Goal: Information Seeking & Learning: Find specific fact

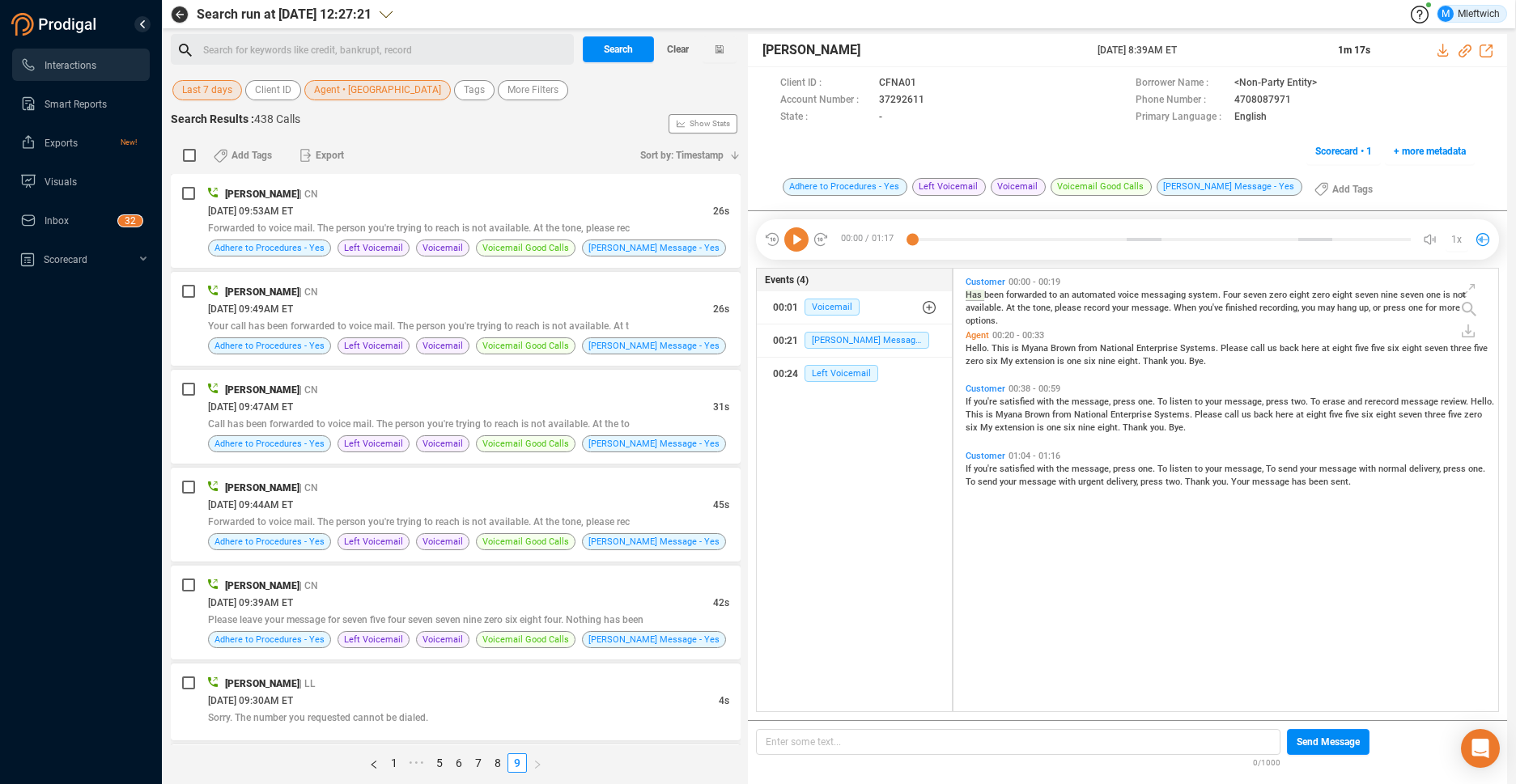
scroll to position [438, 536]
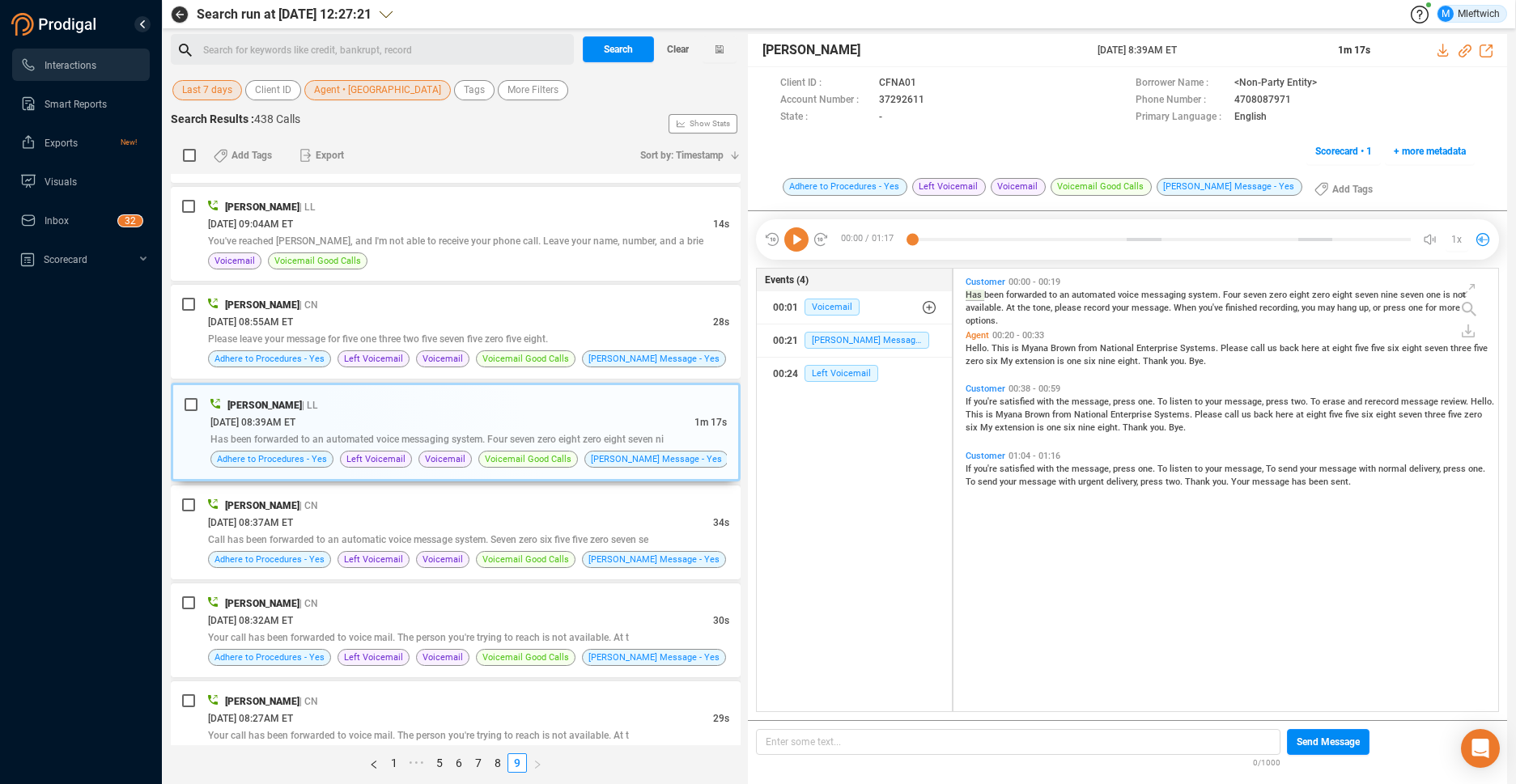
click at [366, 93] on span "Agent • MIBR" at bounding box center [378, 90] width 127 height 20
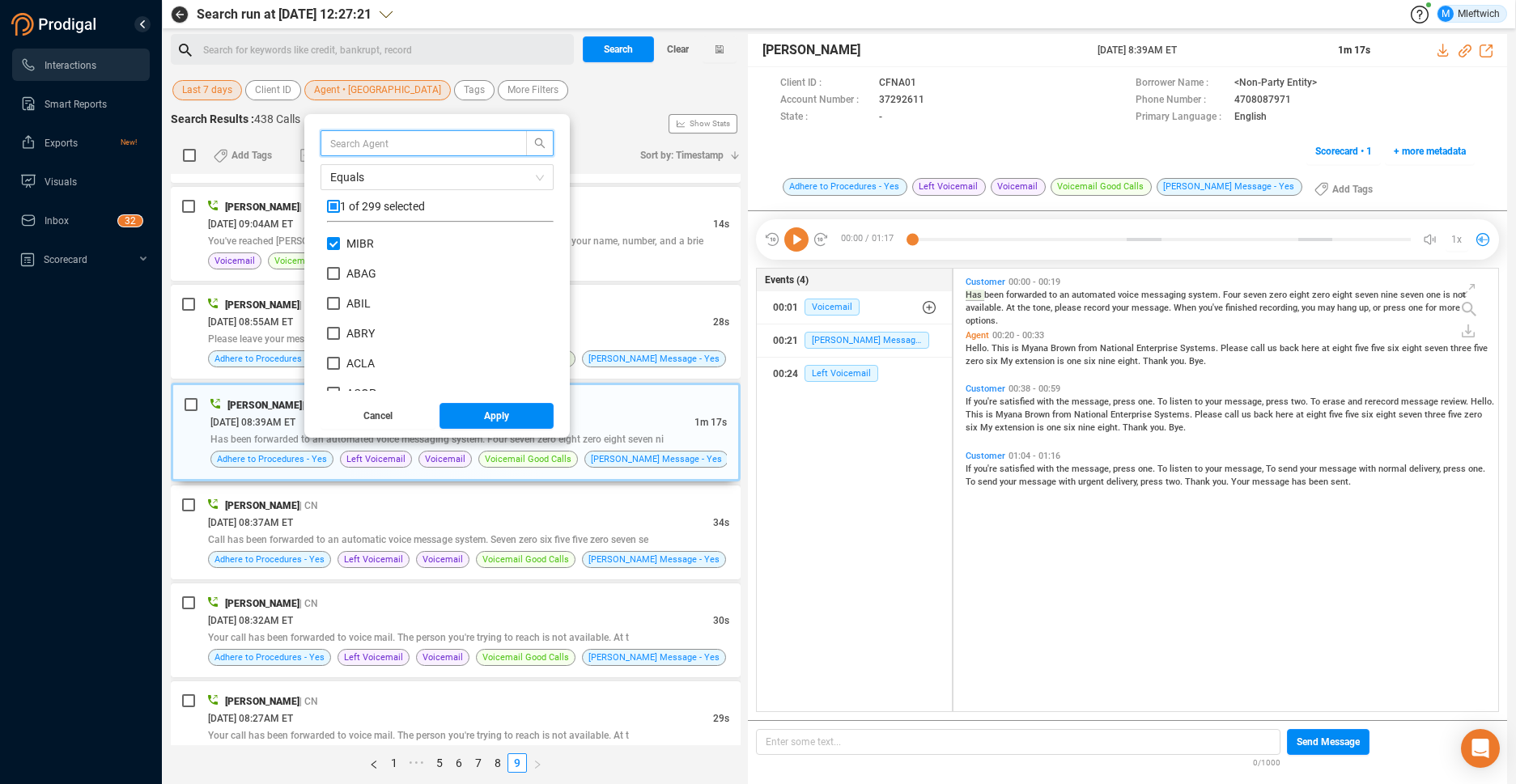
scroll to position [151, 218]
click at [333, 206] on input "checkbox" at bounding box center [333, 206] width 13 height 13
checkbox input "true"
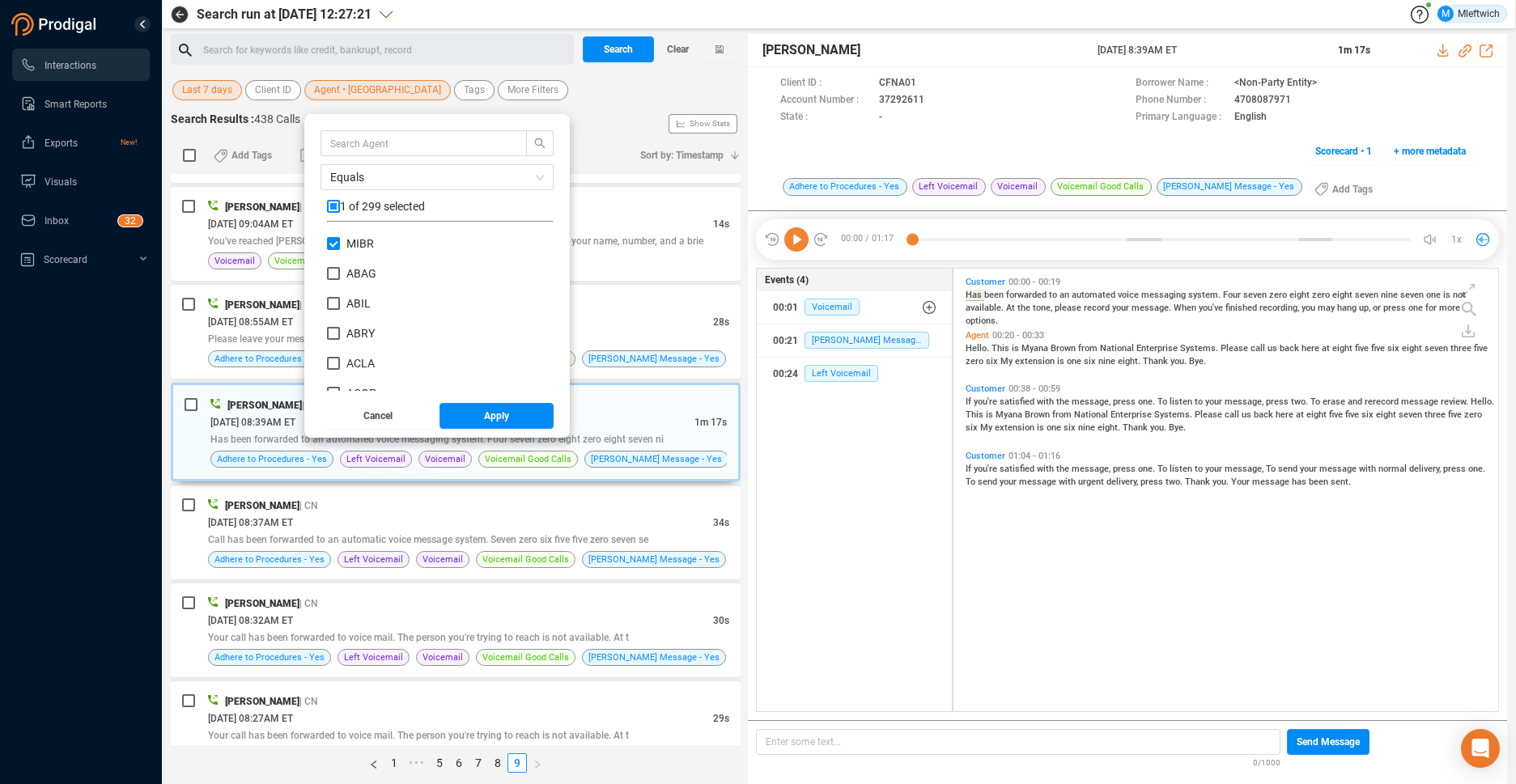
checkbox input "true"
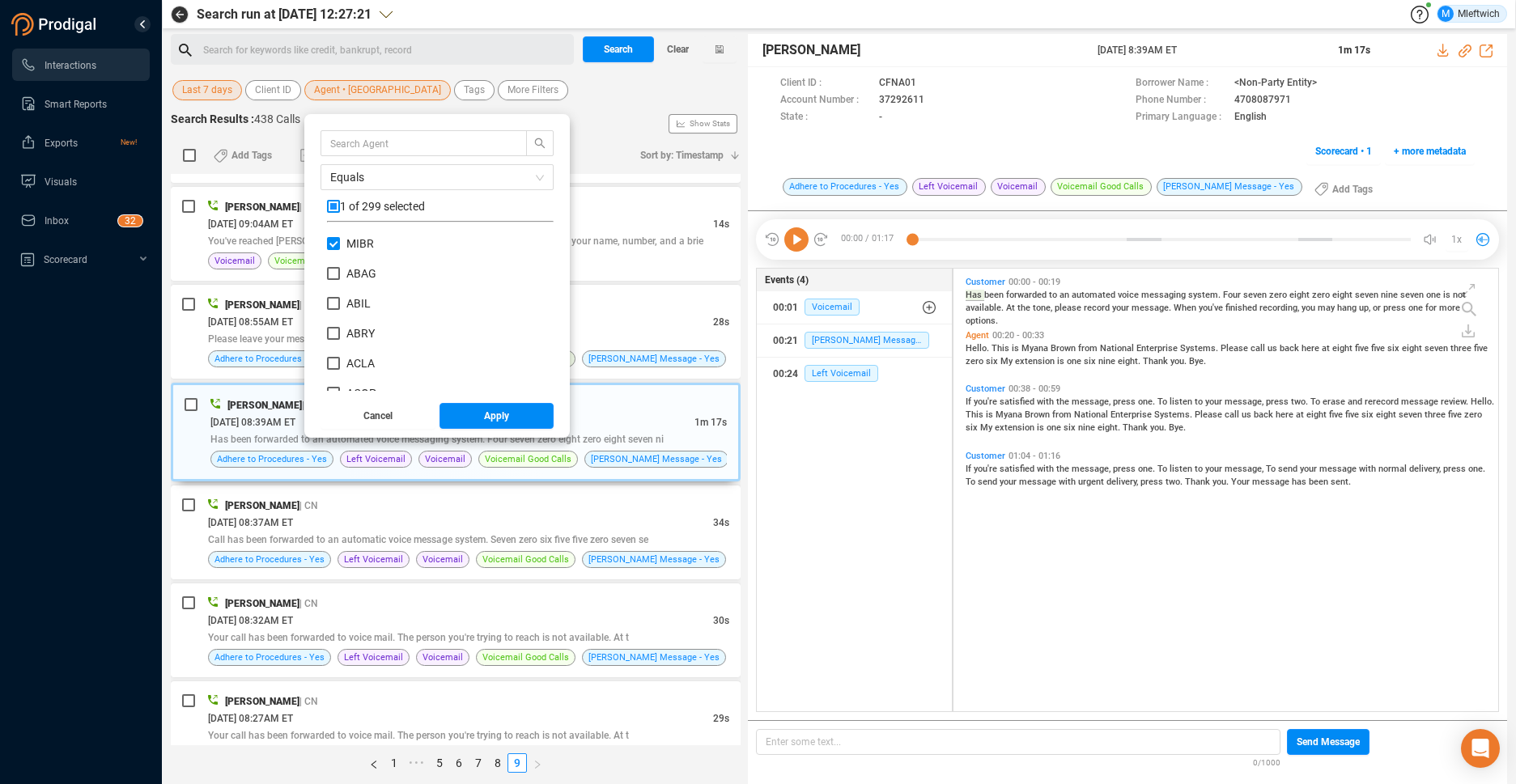
checkbox input "true"
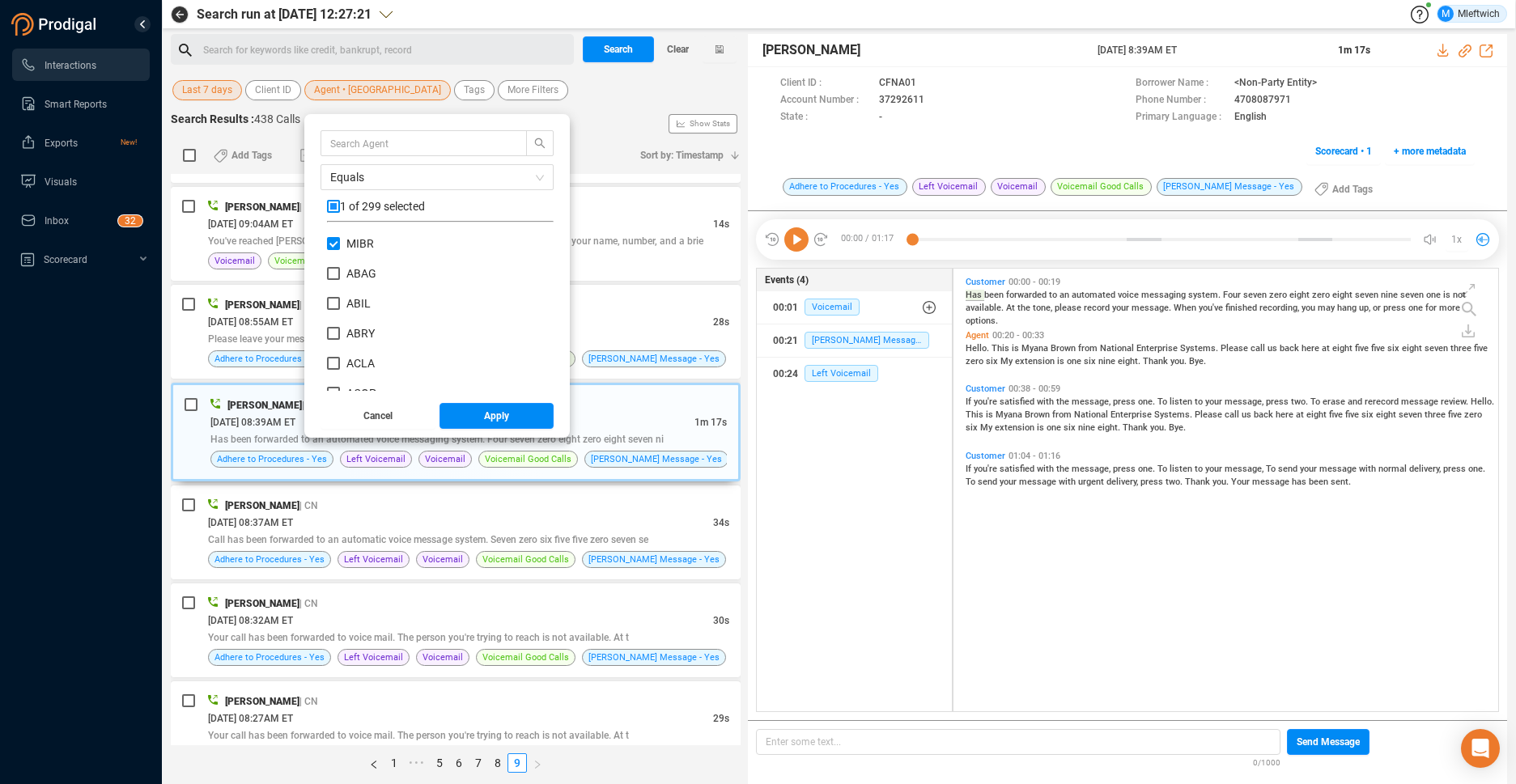
checkbox input "true"
click at [331, 205] on input "checkbox" at bounding box center [333, 206] width 13 height 13
checkbox input "false"
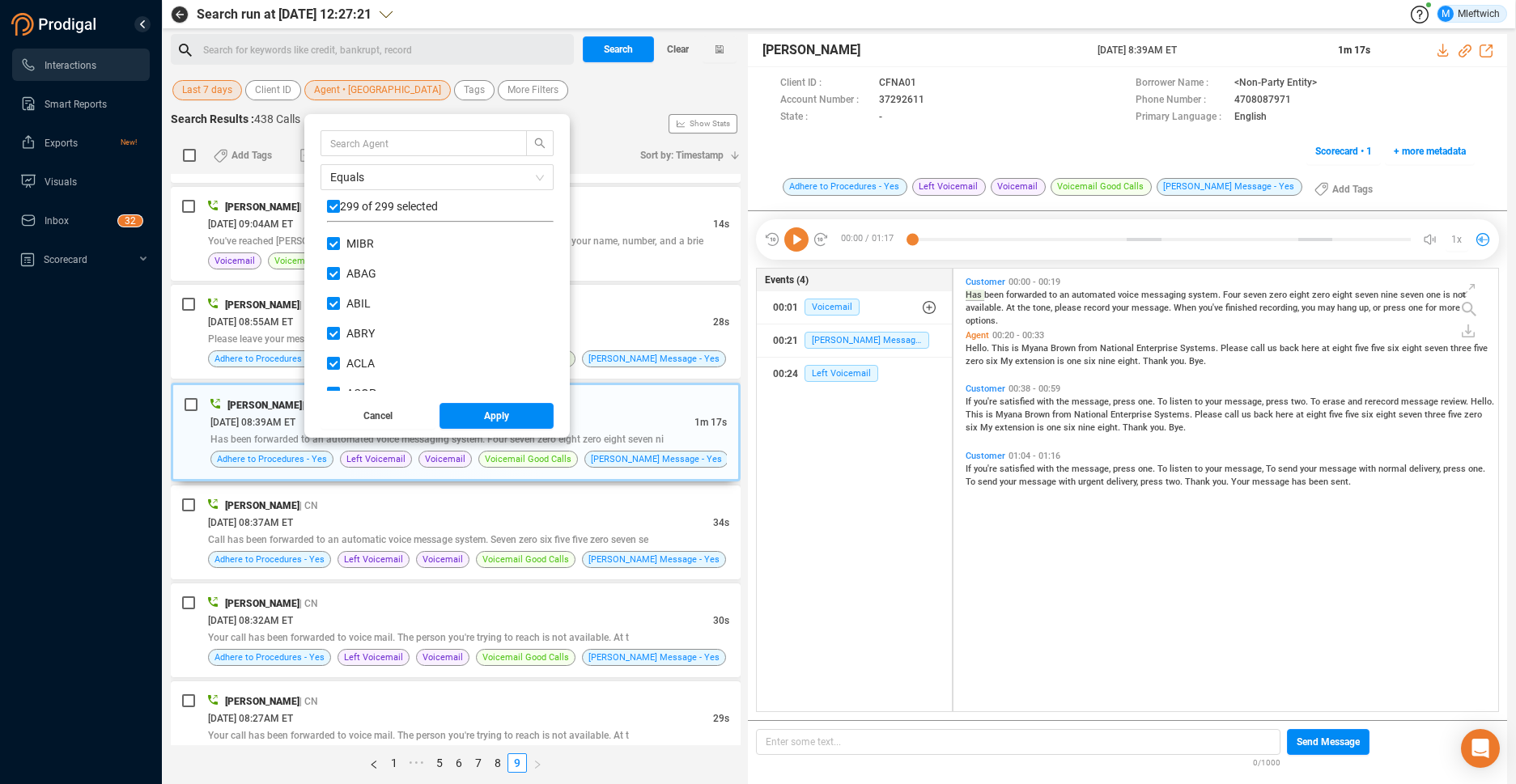
checkbox input "false"
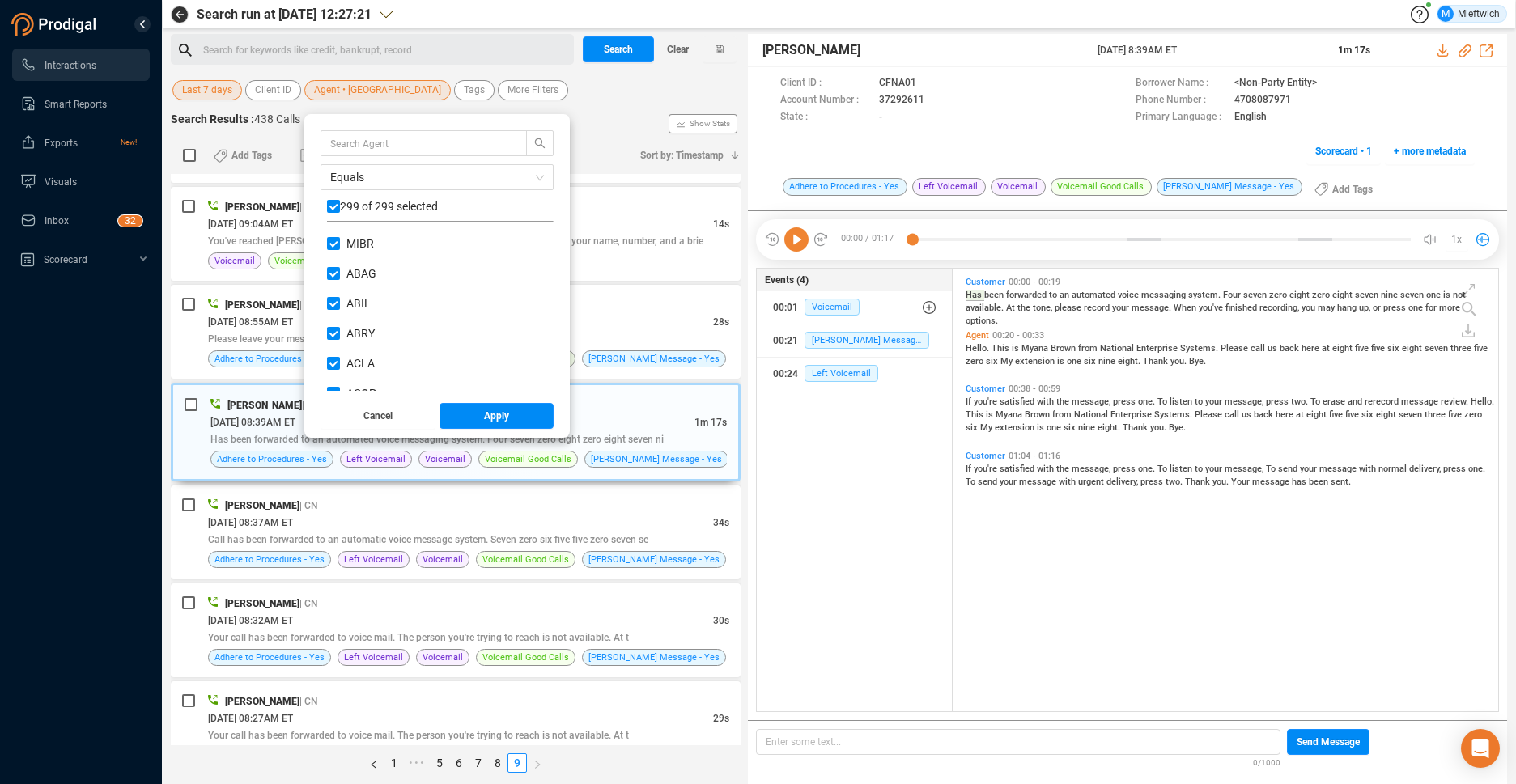
checkbox input "false"
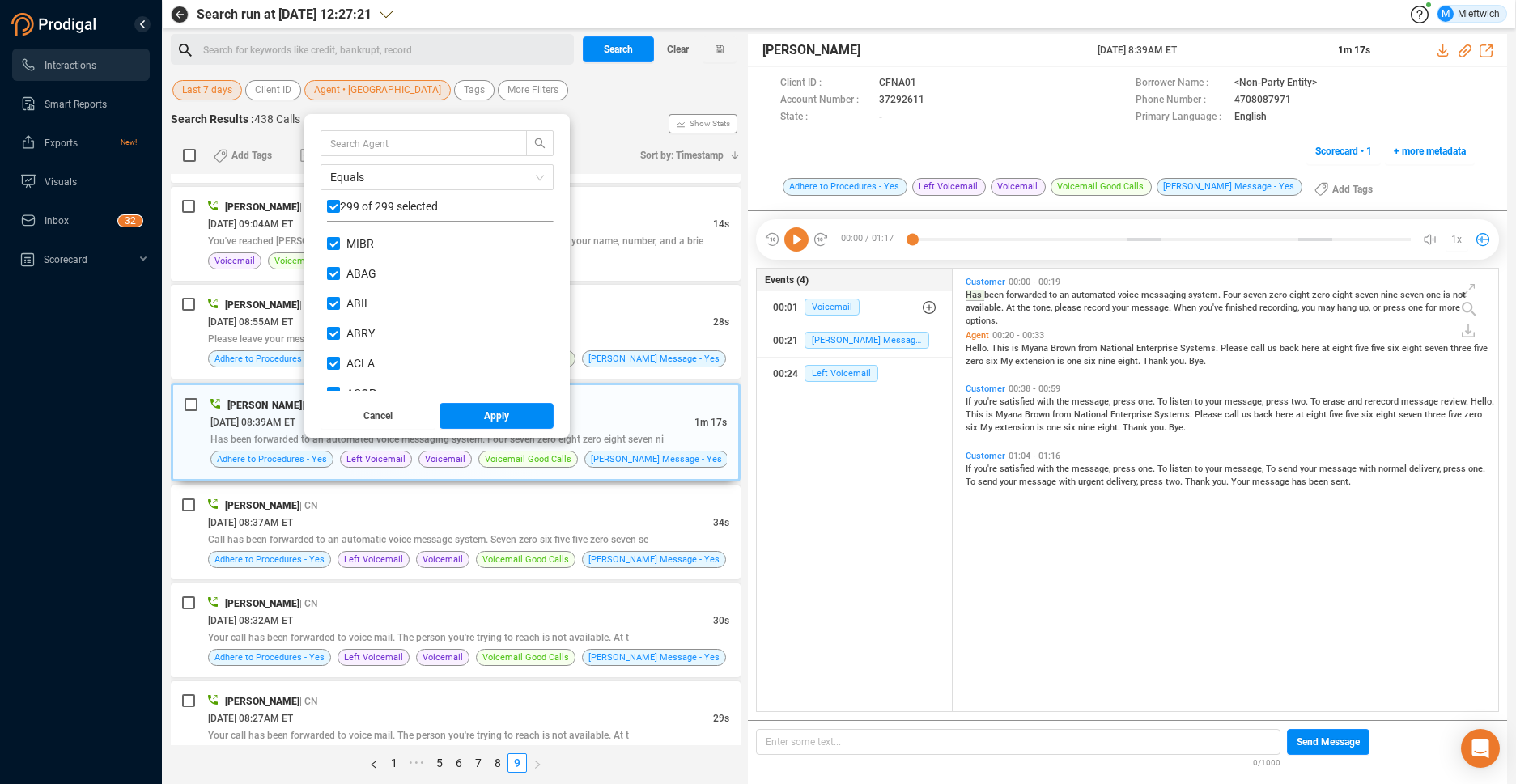
checkbox input "false"
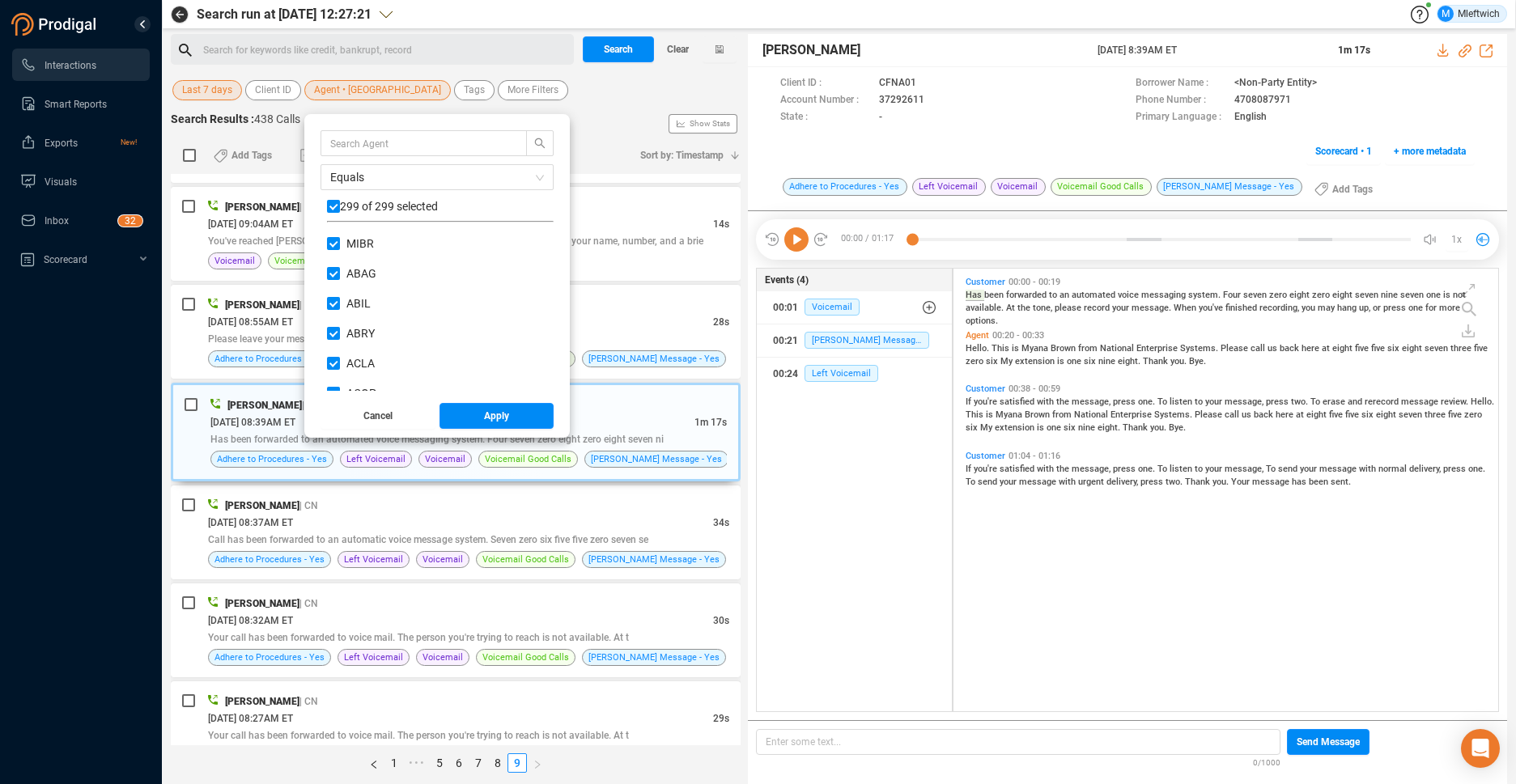
checkbox input "false"
click at [556, 248] on div "Equals 0 of 299 selected MIBR ABAG ABIL ABRY ACLA ACOP ACOU ADTU AFAI AFOL AJAC…" at bounding box center [437, 276] width 265 height 324
click at [335, 293] on input "DSHE" at bounding box center [333, 293] width 13 height 13
checkbox input "true"
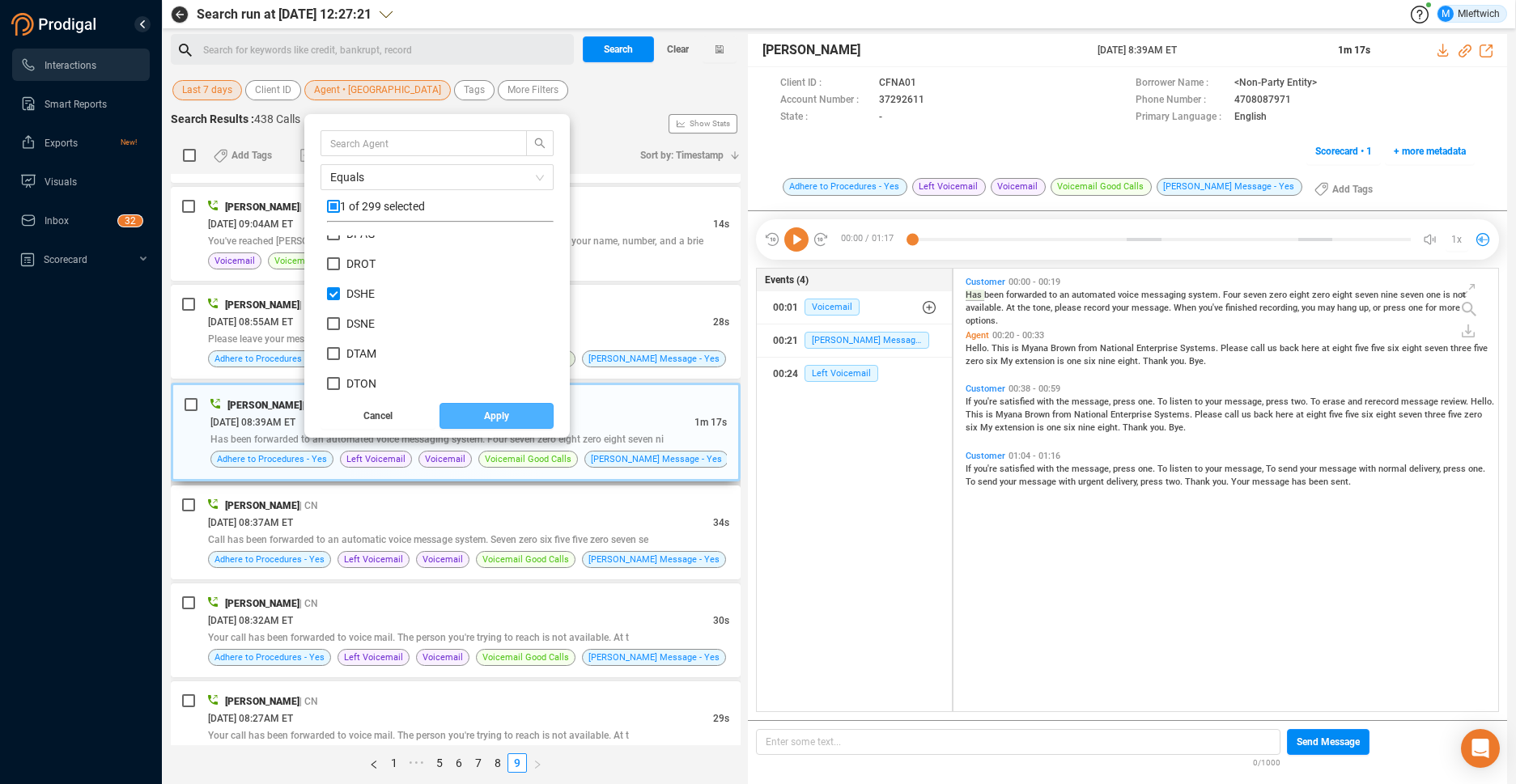
click at [490, 419] on span "Apply" at bounding box center [497, 415] width 25 height 26
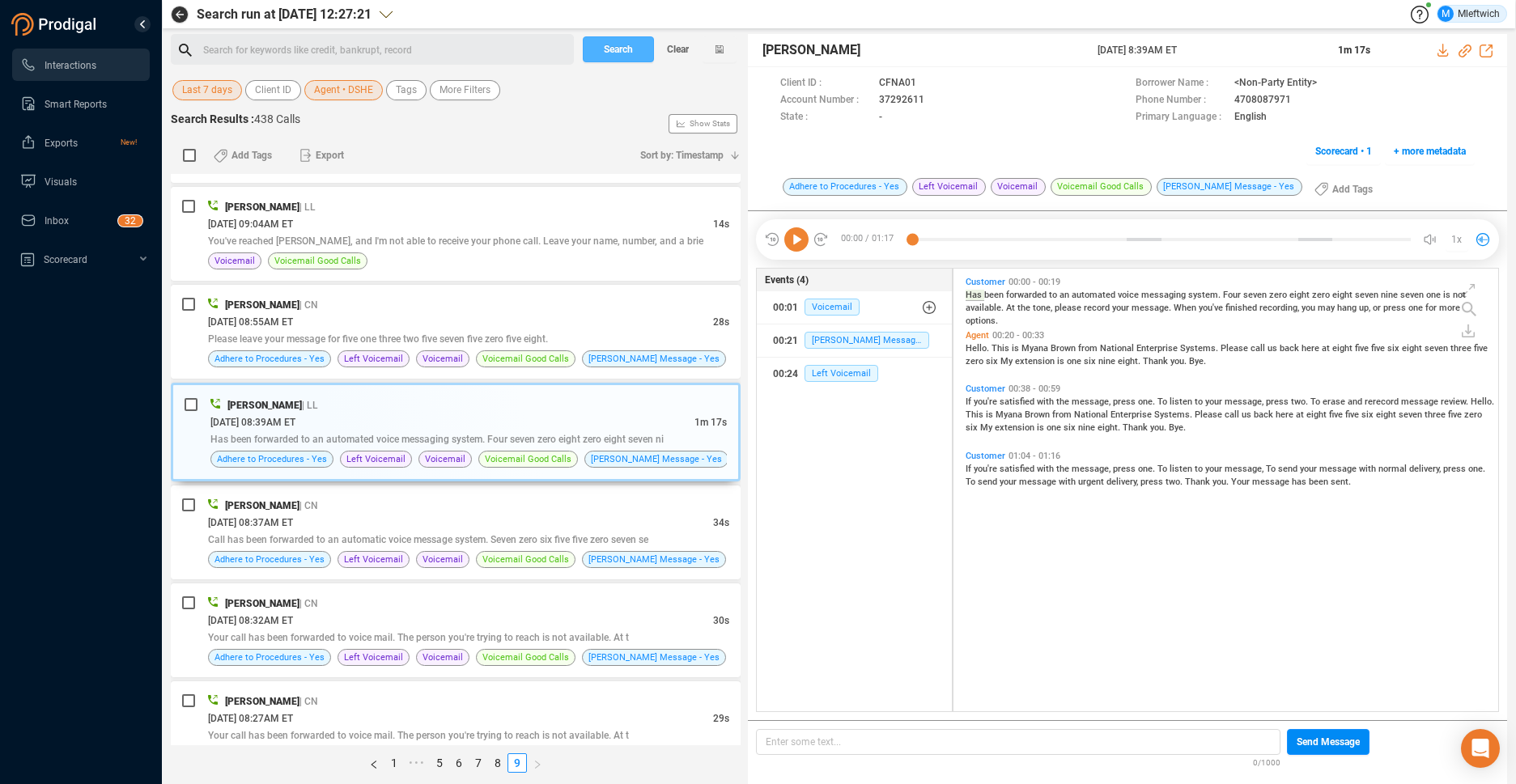
click at [614, 51] on span "Search" at bounding box center [618, 48] width 29 height 26
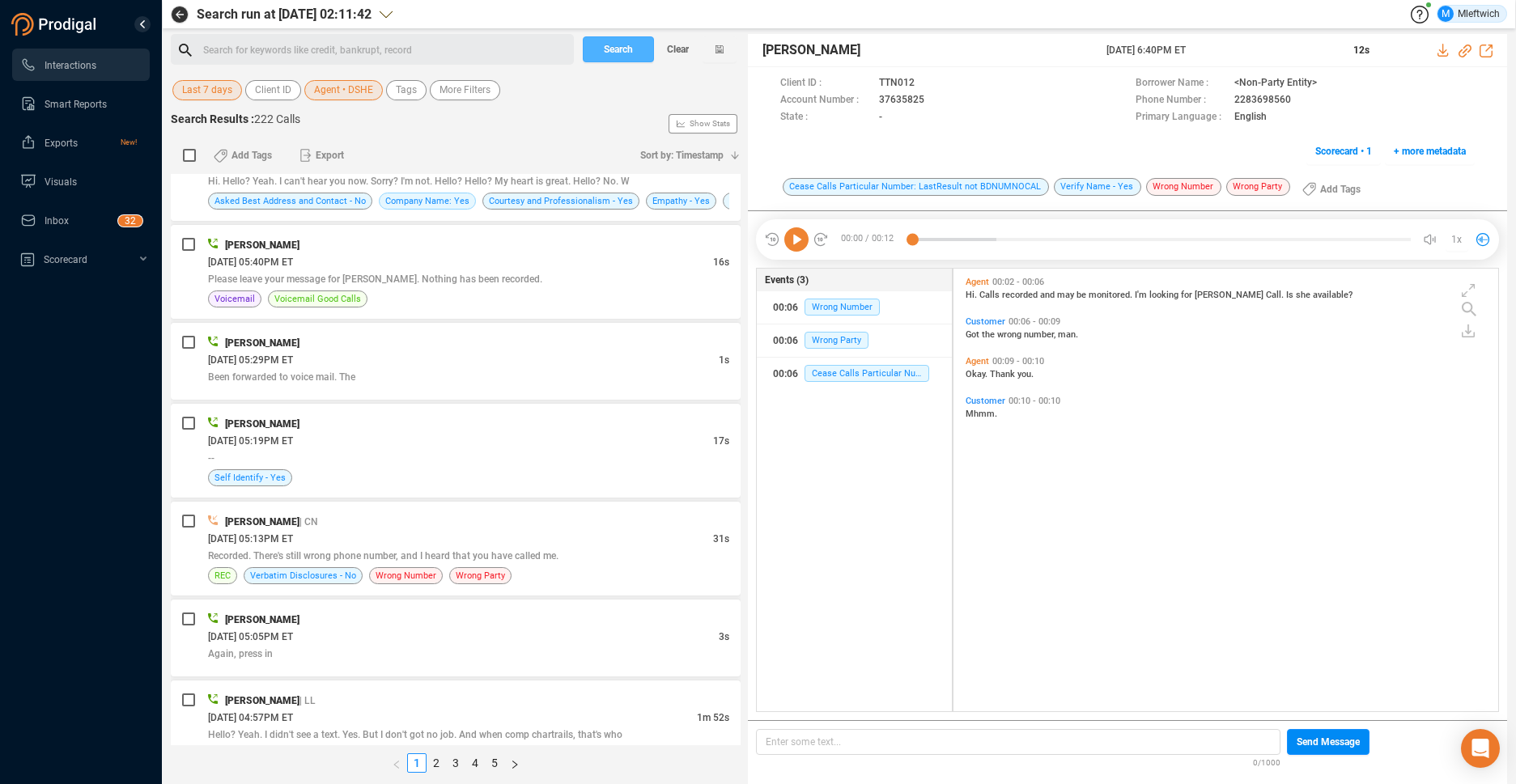
scroll to position [709, 0]
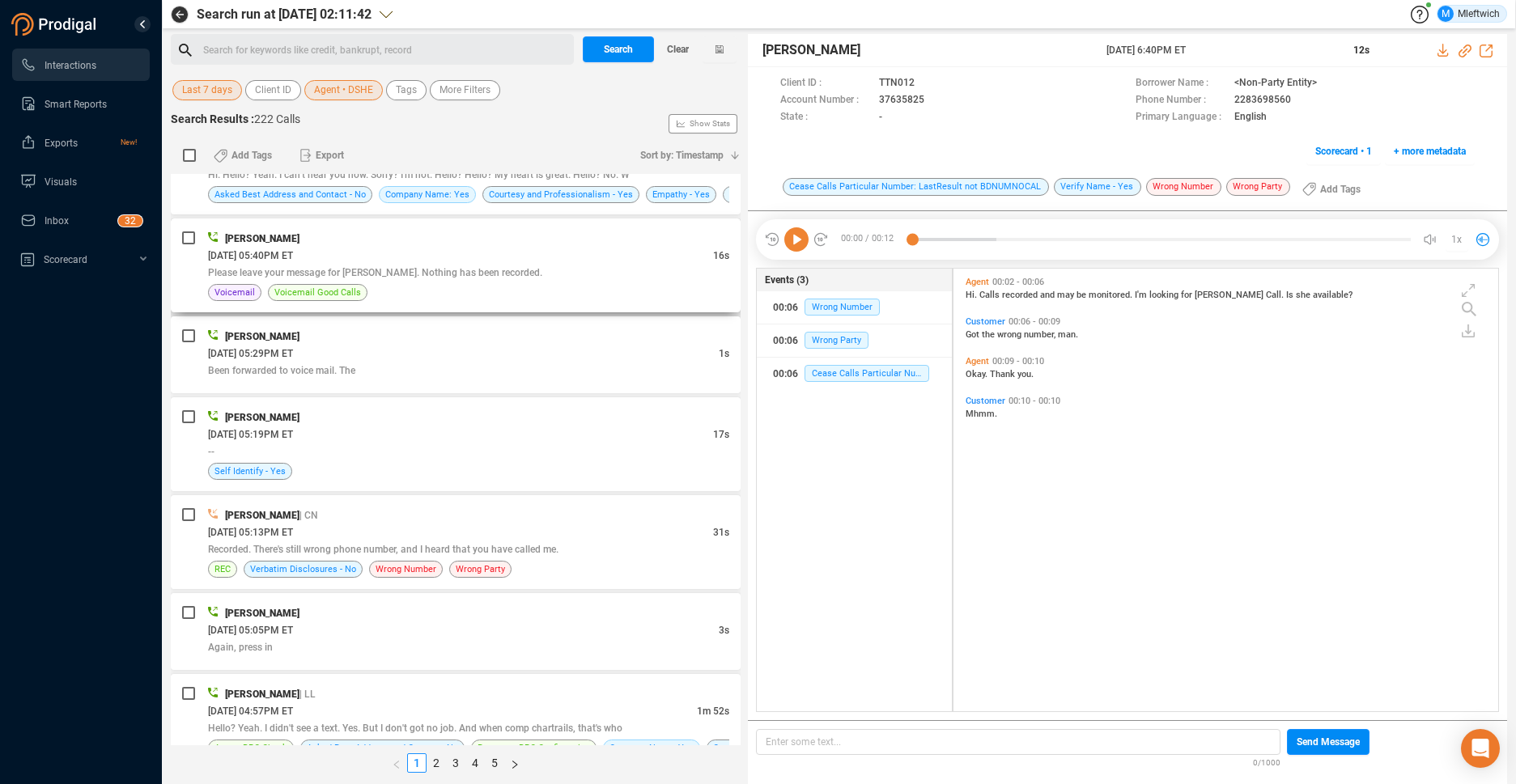
click at [659, 276] on div "Please leave your message for [PERSON_NAME]. Nothing has been recorded." at bounding box center [468, 272] width 521 height 17
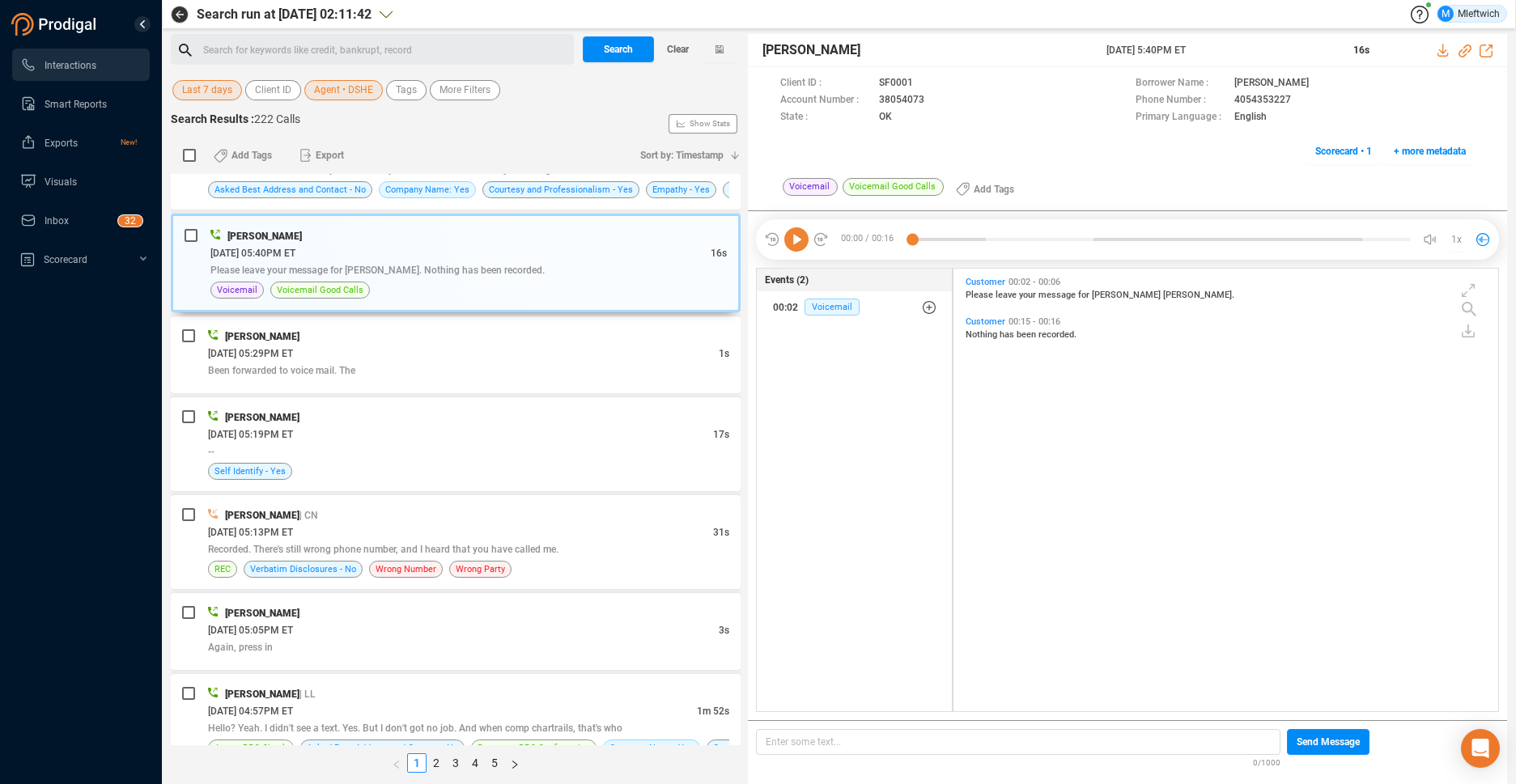
scroll to position [715, 0]
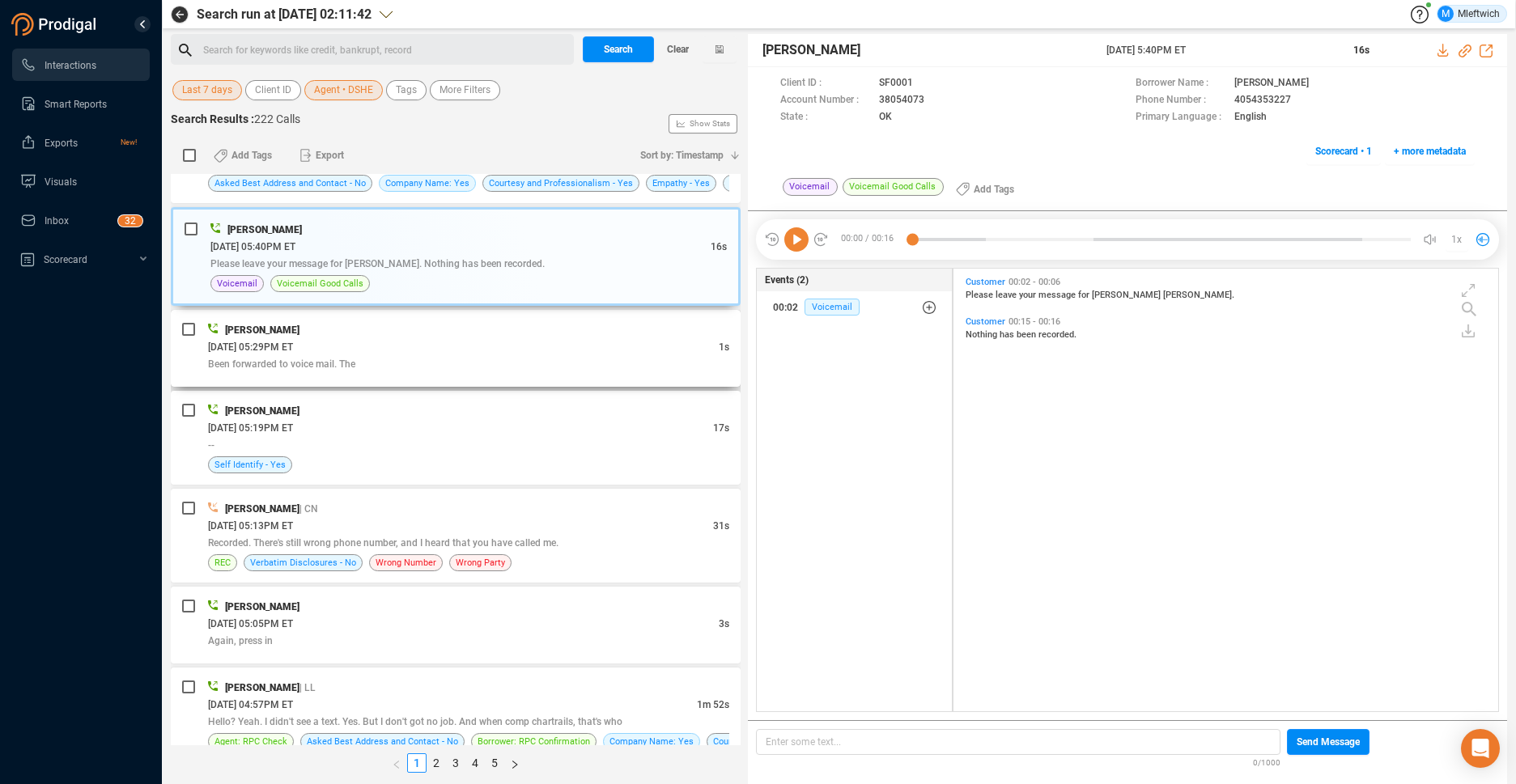
click at [331, 353] on div "[DATE] 05:29PM ET" at bounding box center [463, 346] width 511 height 17
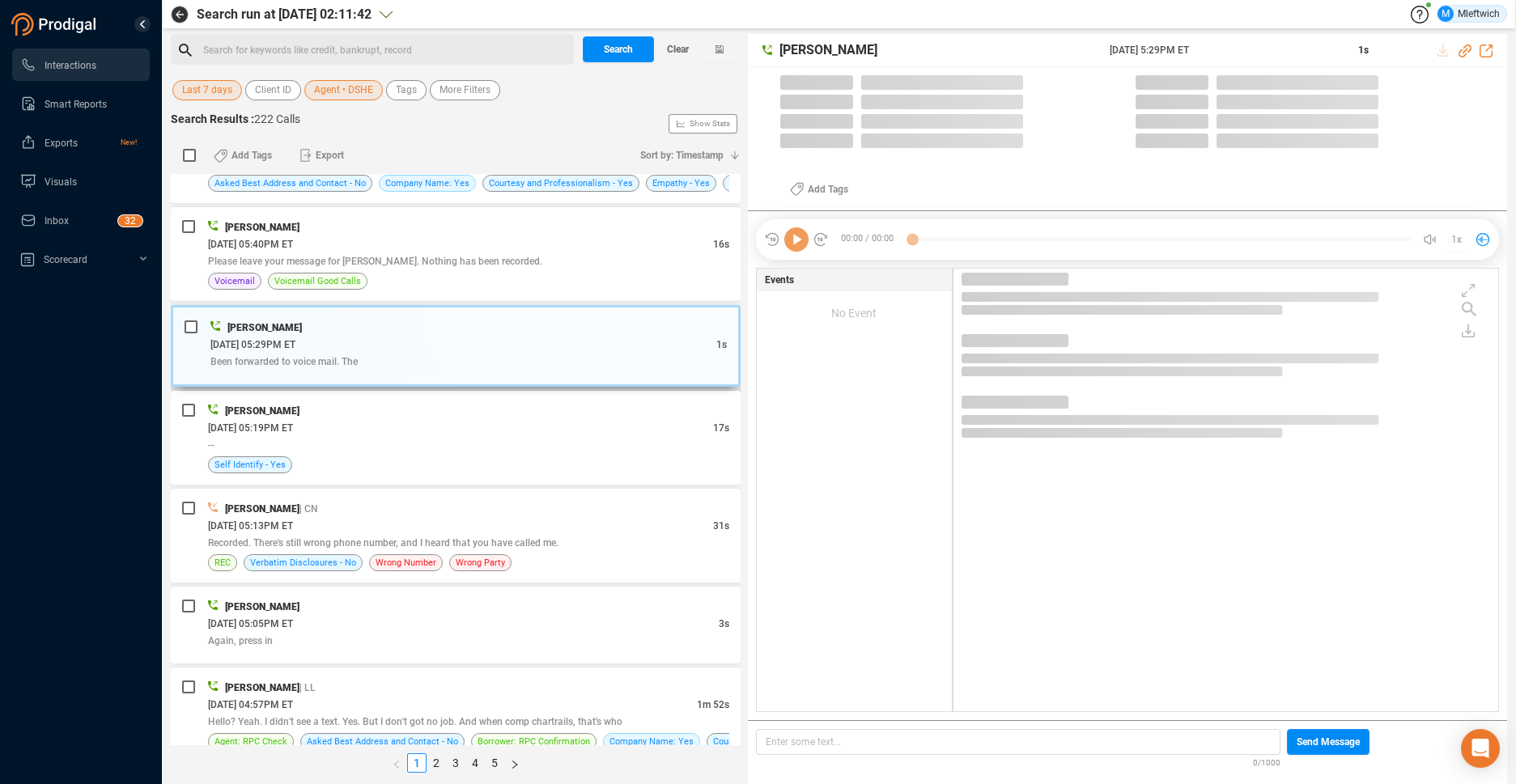
click at [331, 353] on div "Been forwarded to voice mail. The" at bounding box center [468, 361] width 516 height 17
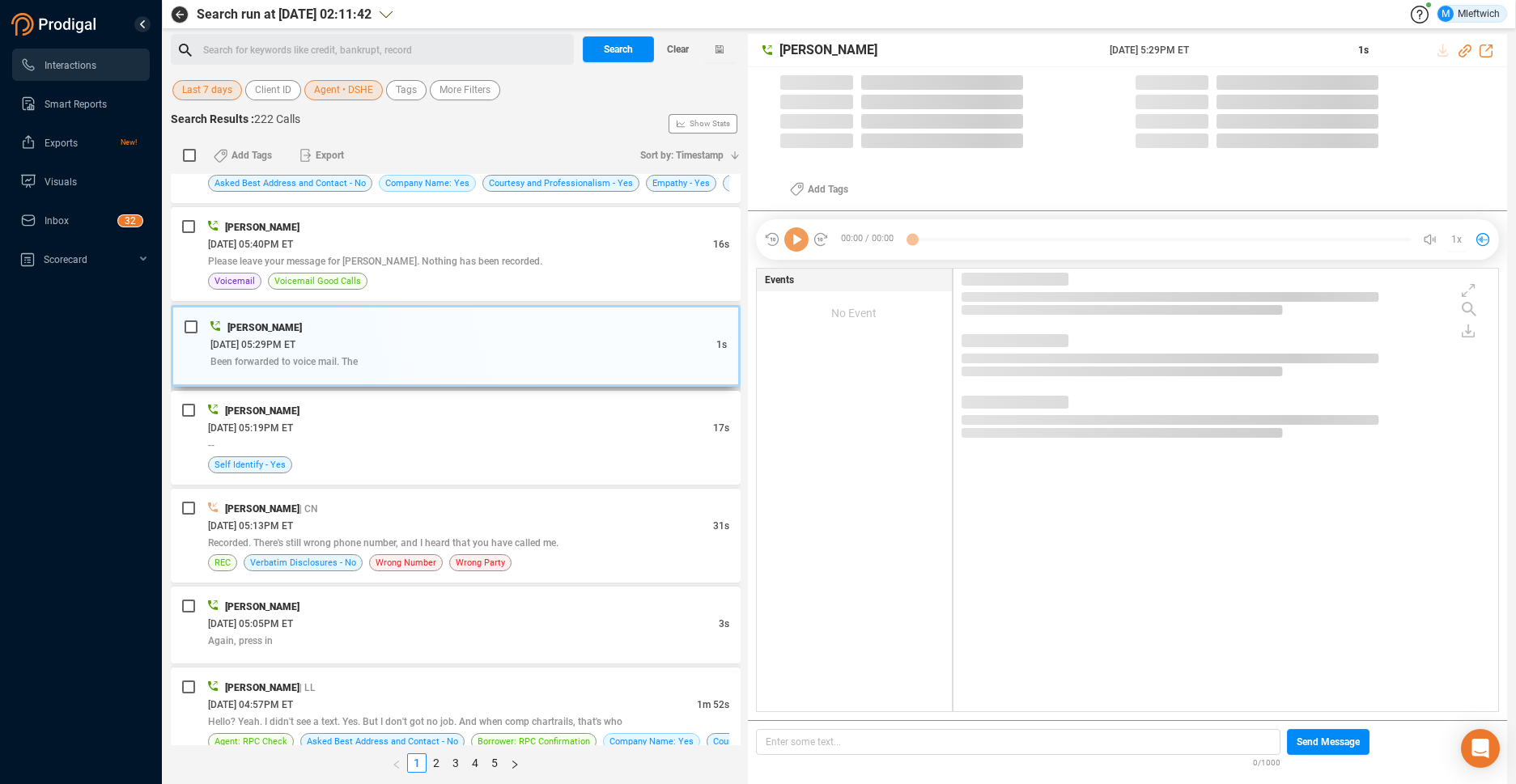
click at [331, 353] on div "Been forwarded to voice mail. The" at bounding box center [468, 361] width 516 height 17
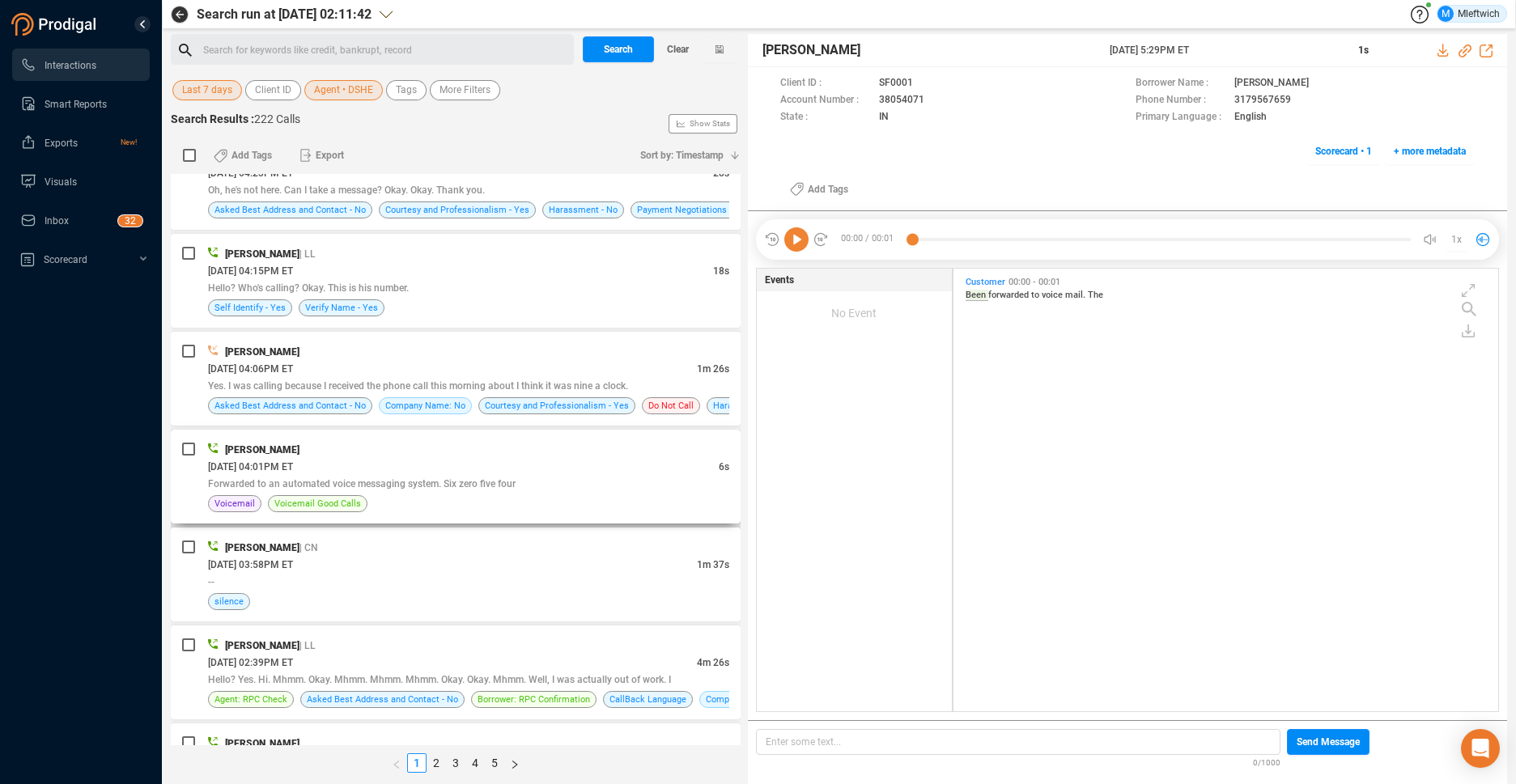
scroll to position [2001, 0]
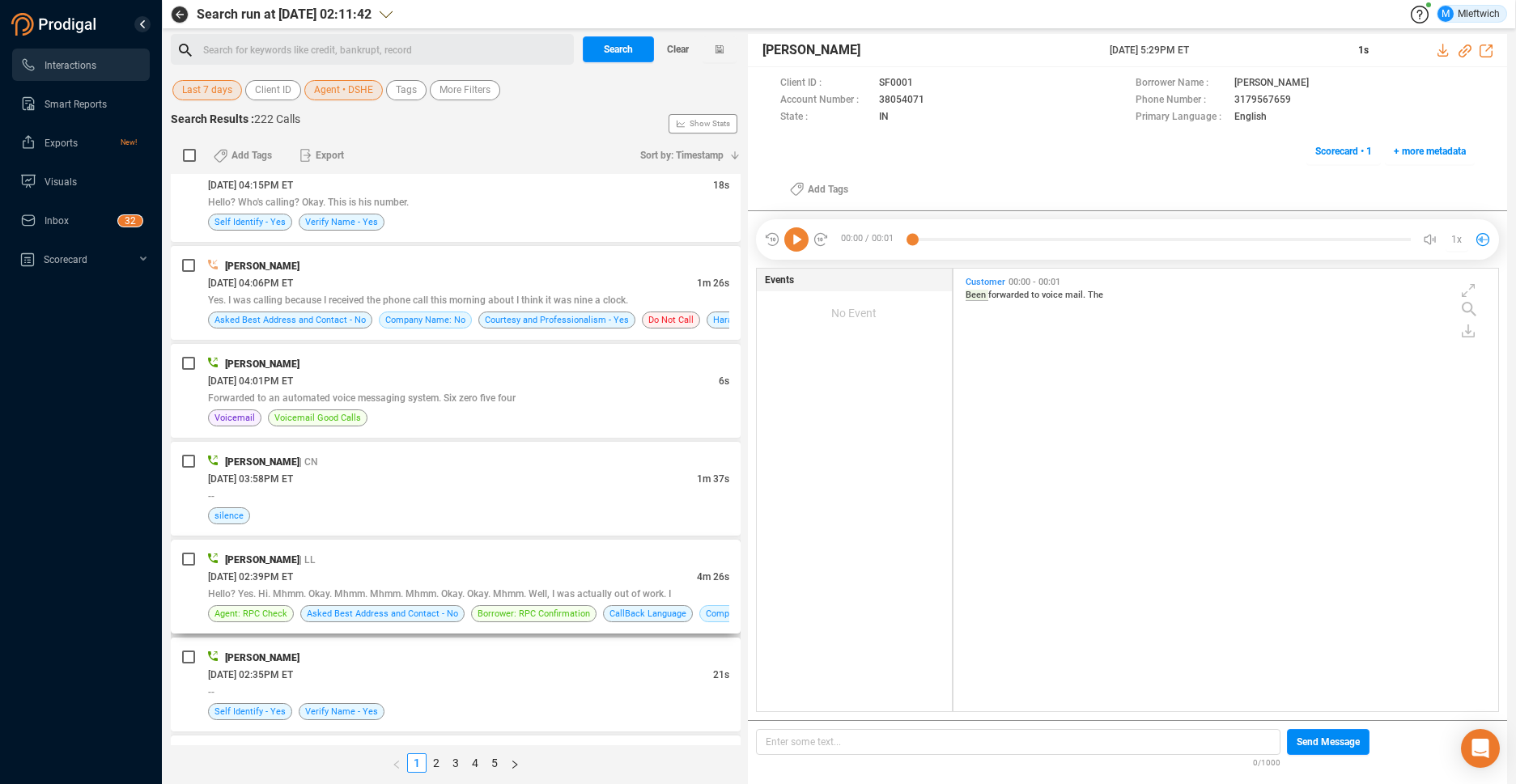
click at [586, 582] on div "[DATE] 02:39PM ET" at bounding box center [452, 575] width 489 height 17
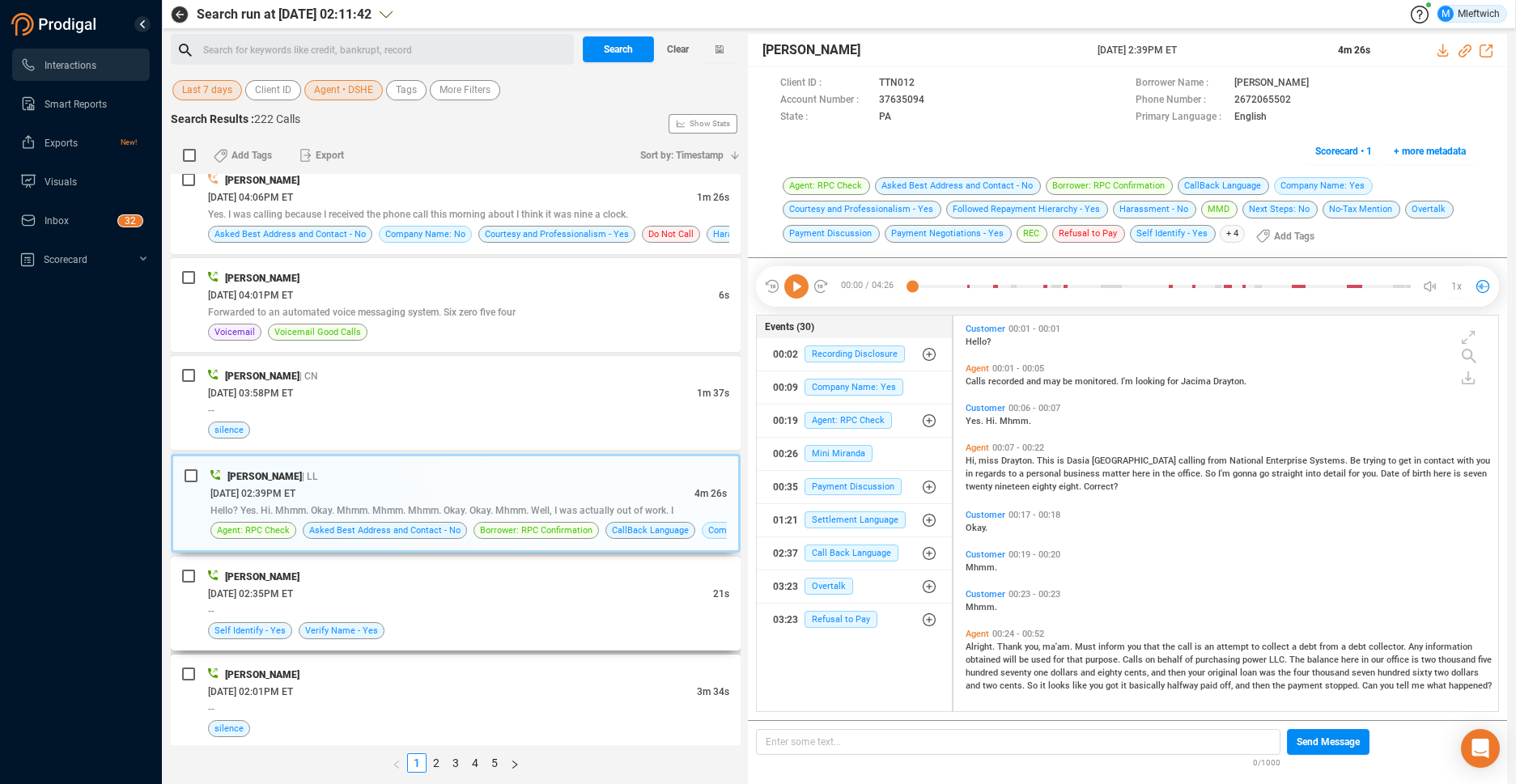
scroll to position [2253, 0]
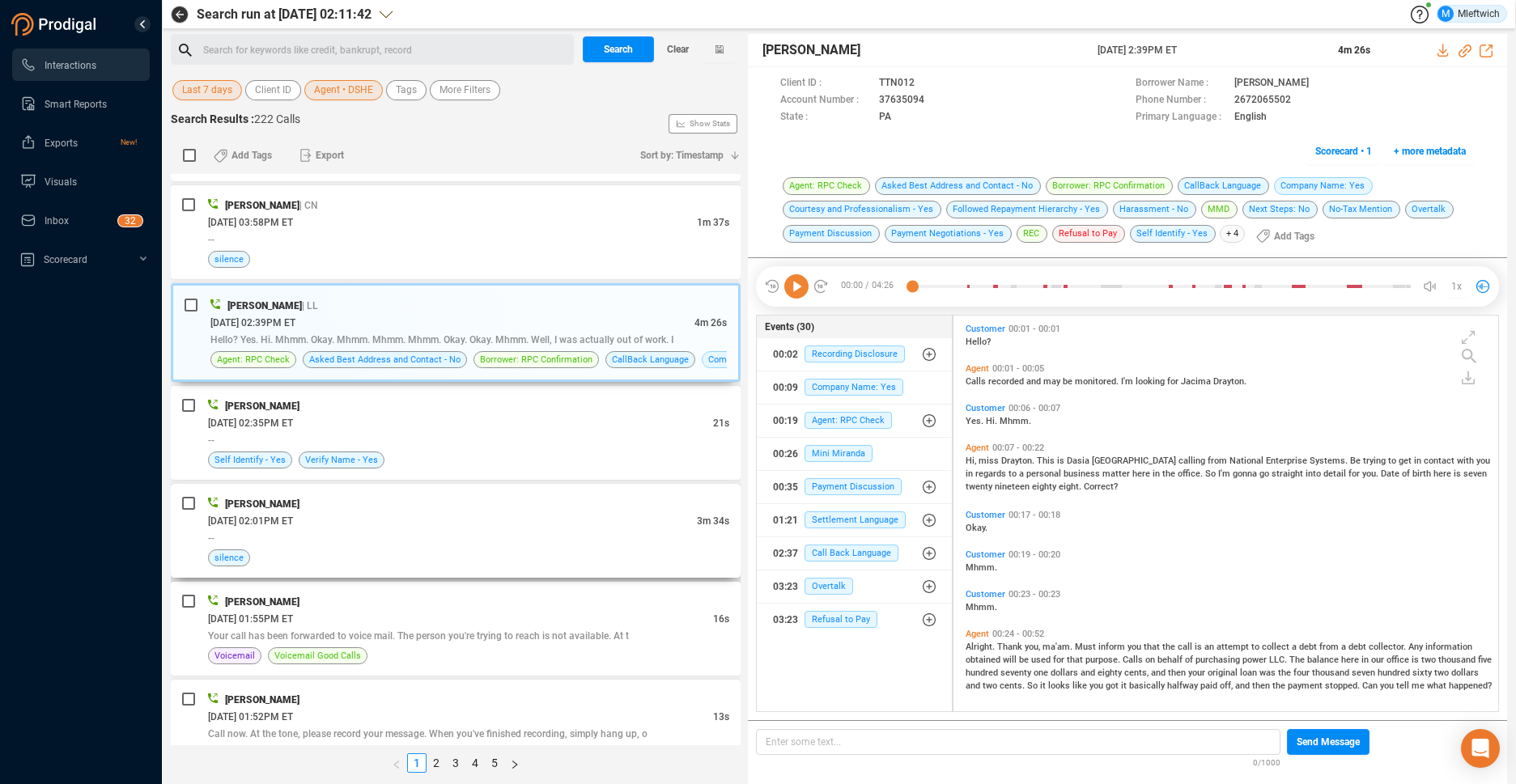
click at [516, 531] on div "--" at bounding box center [468, 537] width 521 height 17
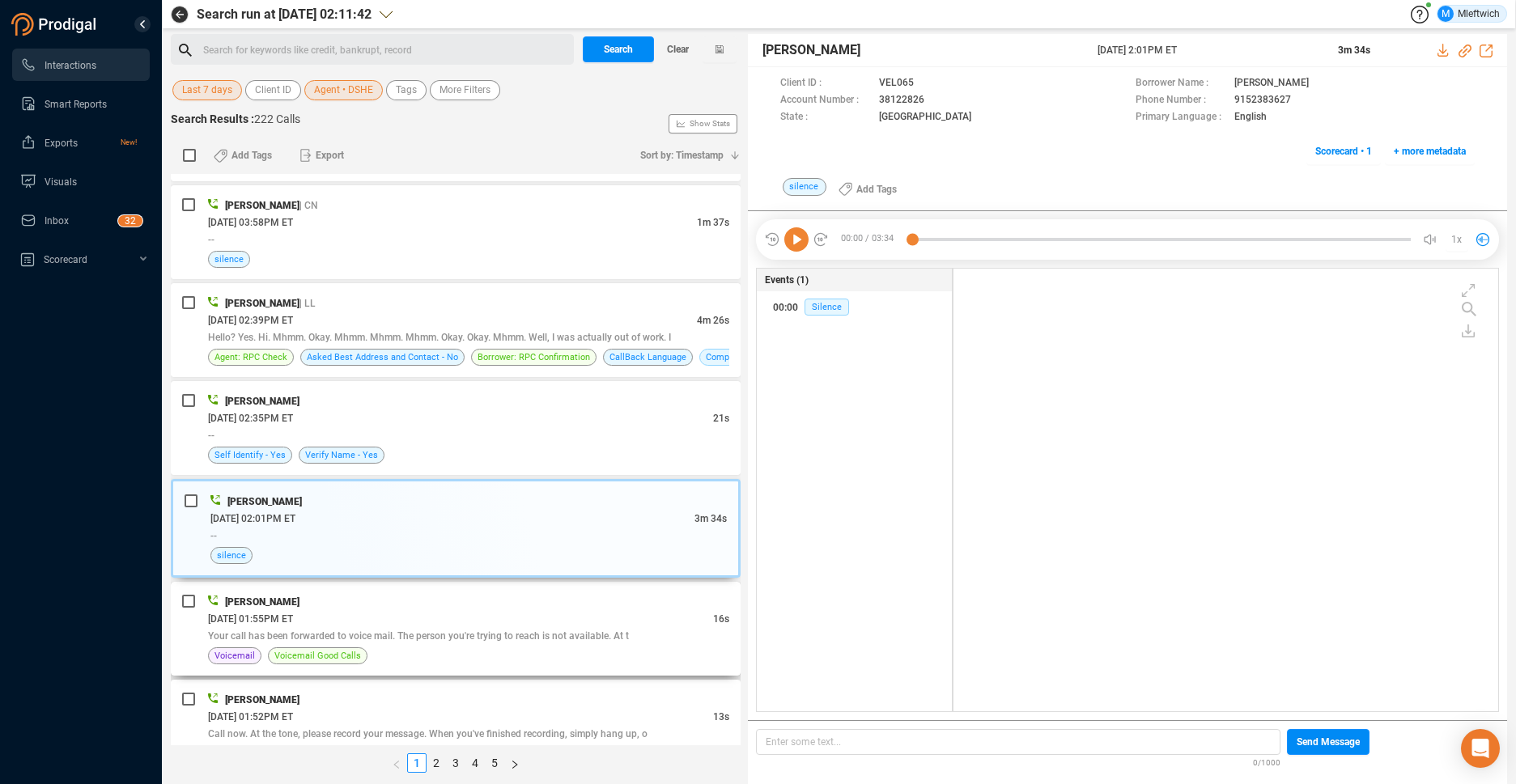
scroll to position [2338, 0]
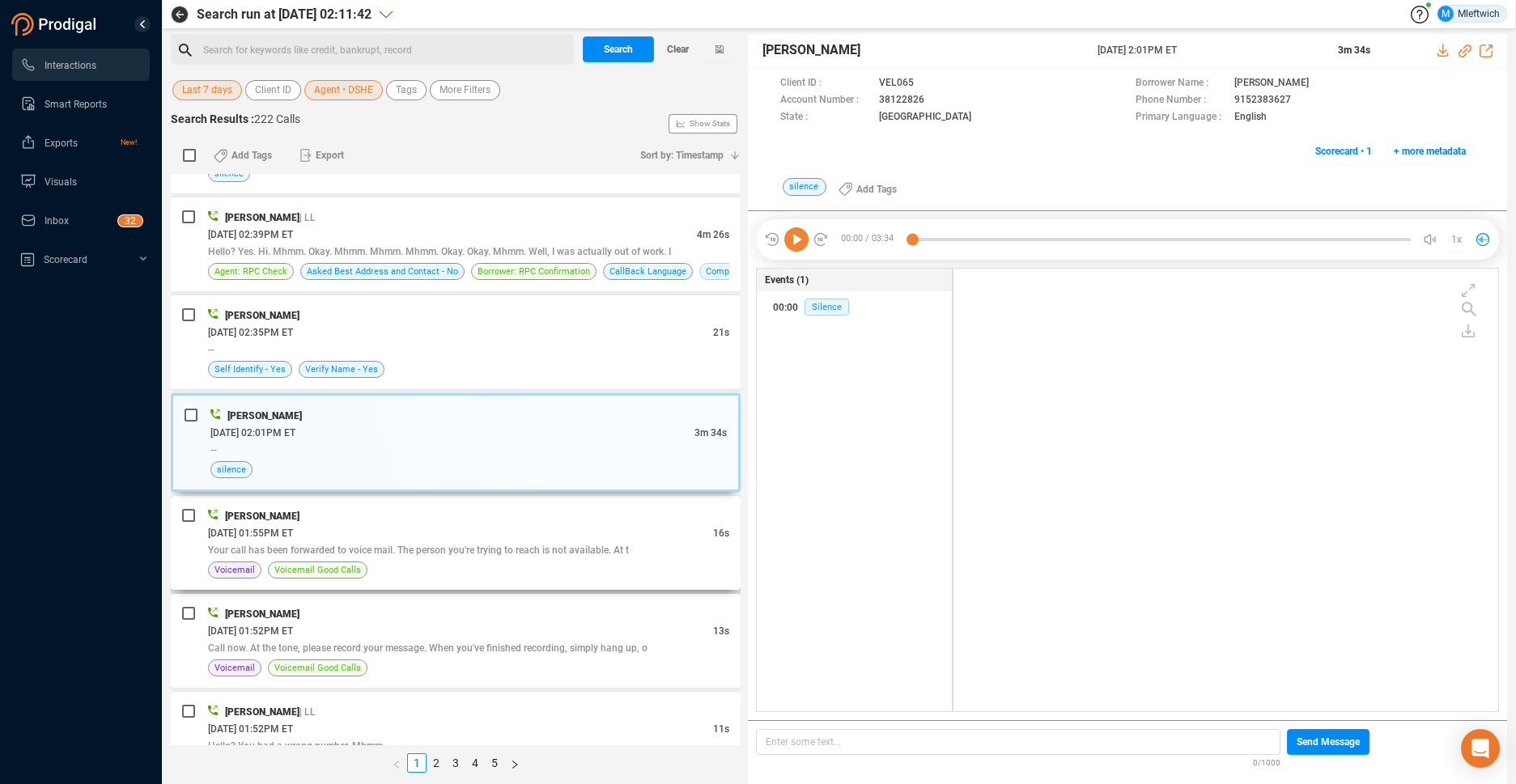
click at [358, 531] on div "[DATE] 01:55PM ET" at bounding box center [460, 532] width 505 height 17
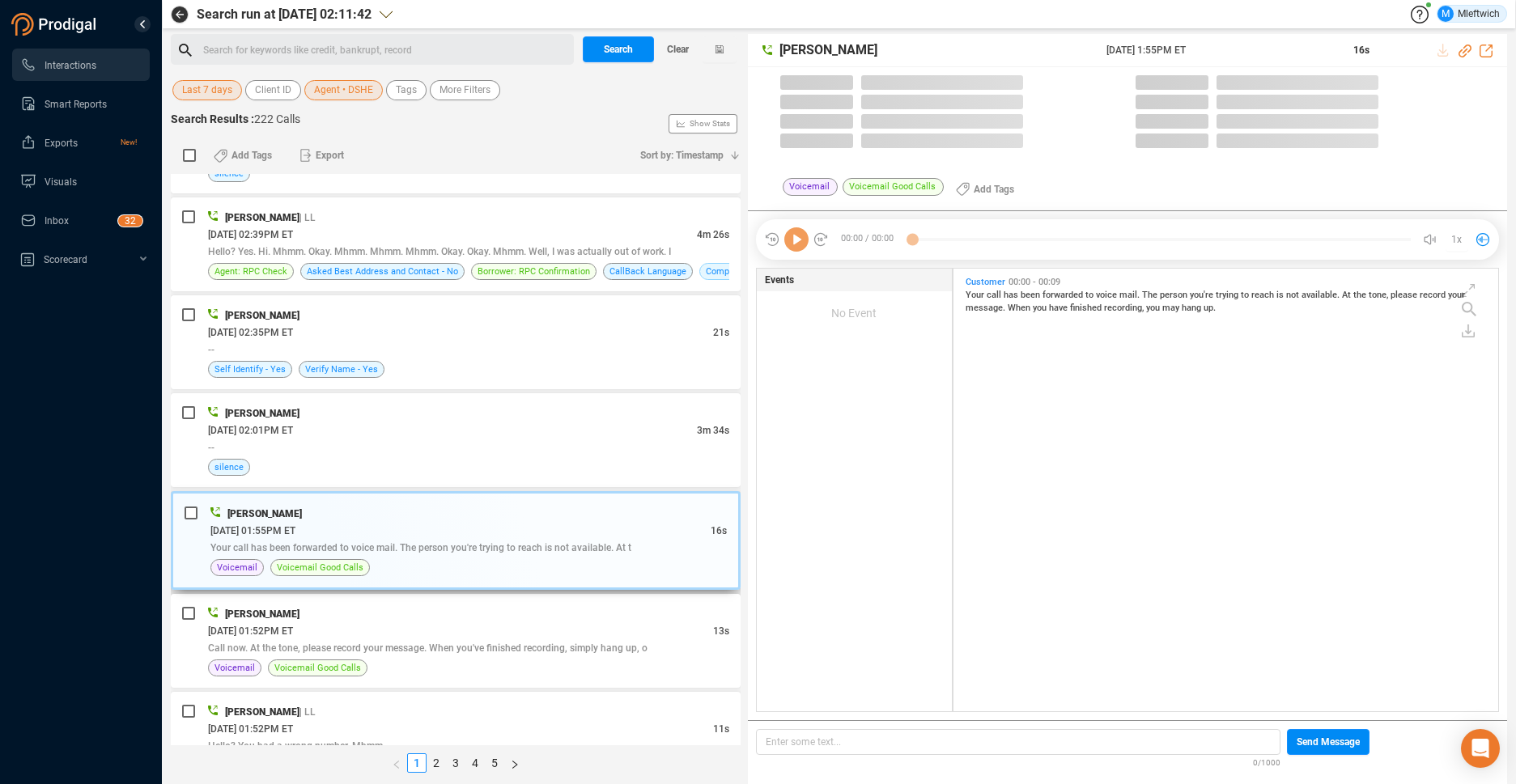
scroll to position [438, 536]
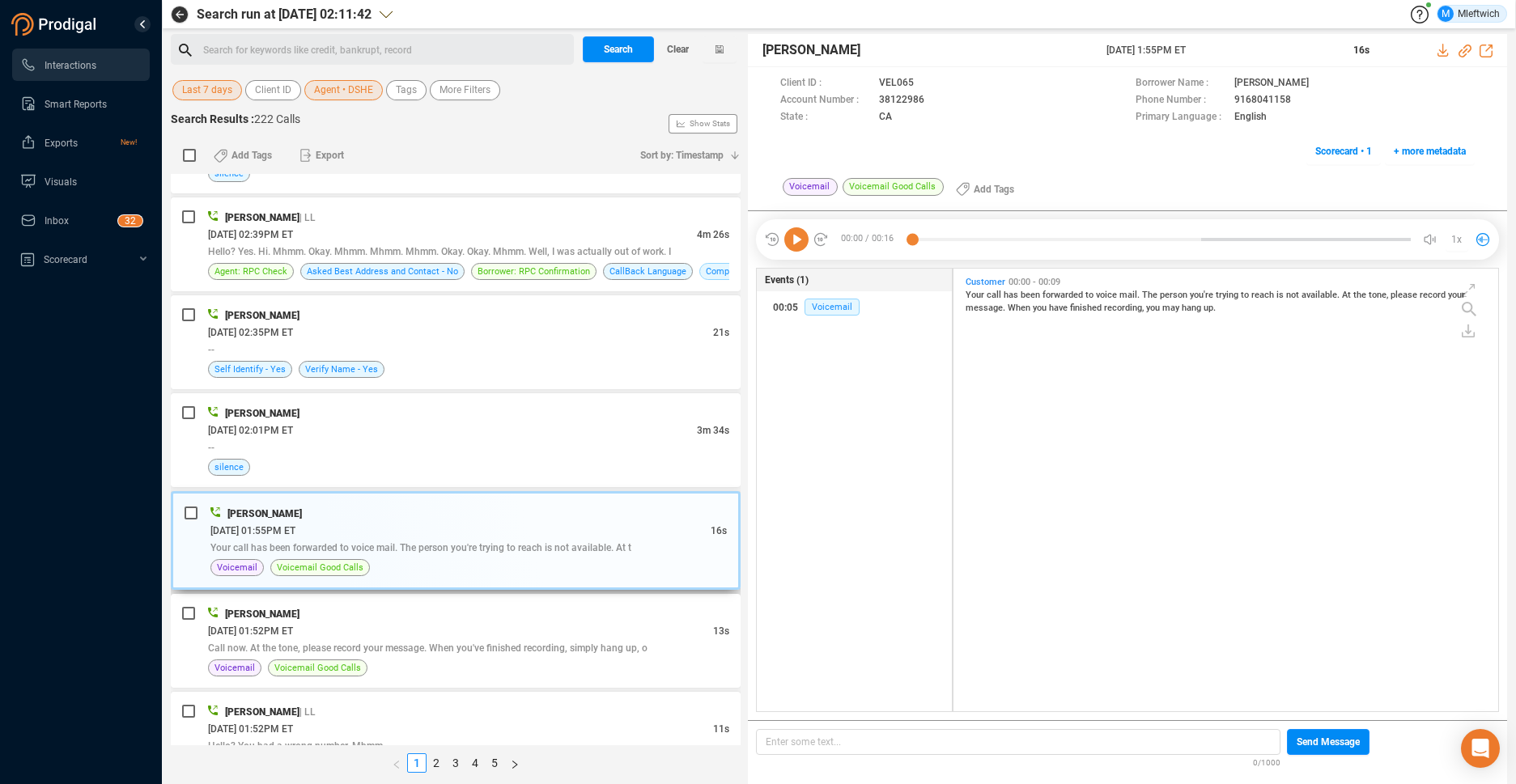
click at [552, 553] on div "Your call has been forwarded to voice mail. The person you're trying to reach i…" at bounding box center [468, 546] width 516 height 17
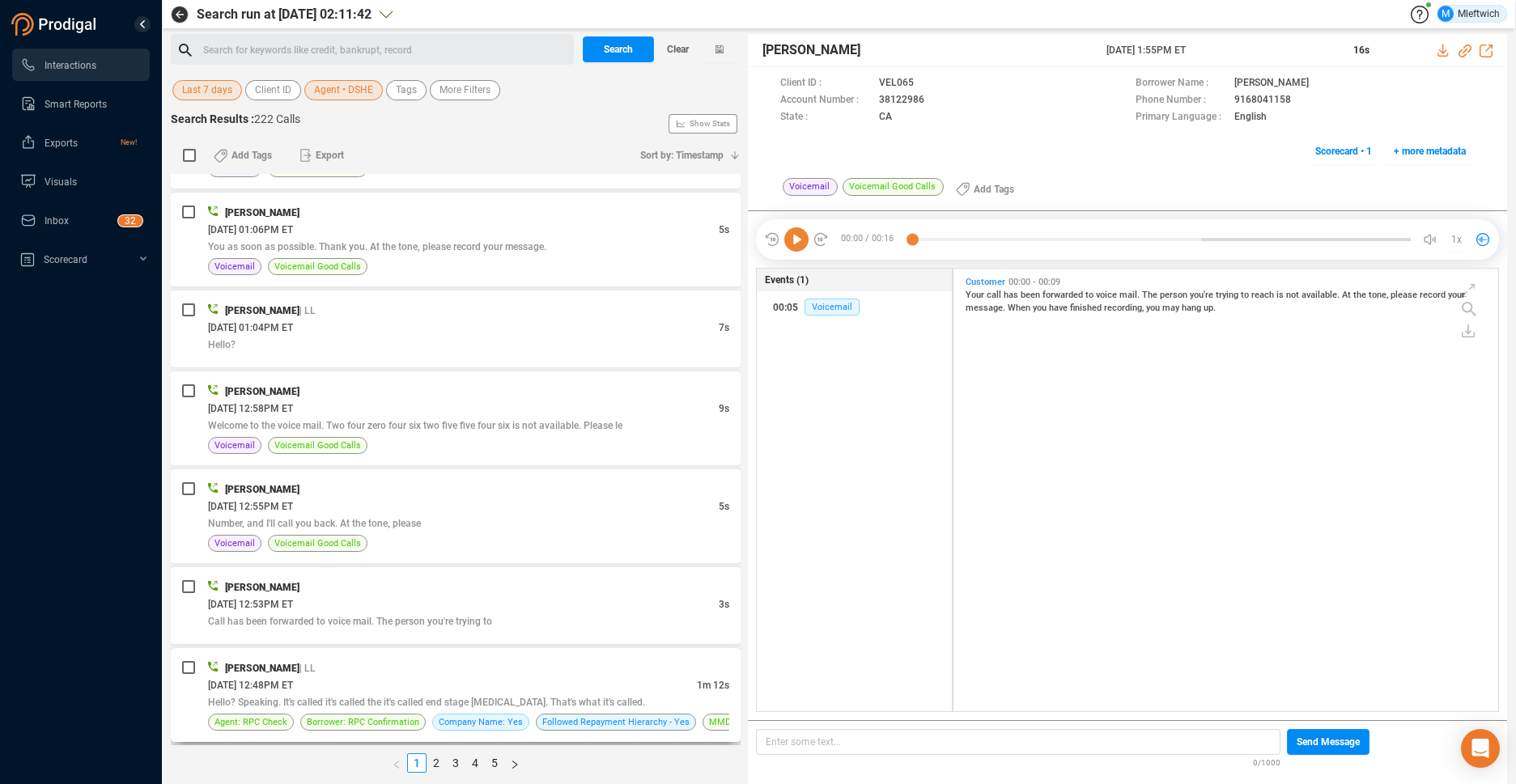
scroll to position [4051, 0]
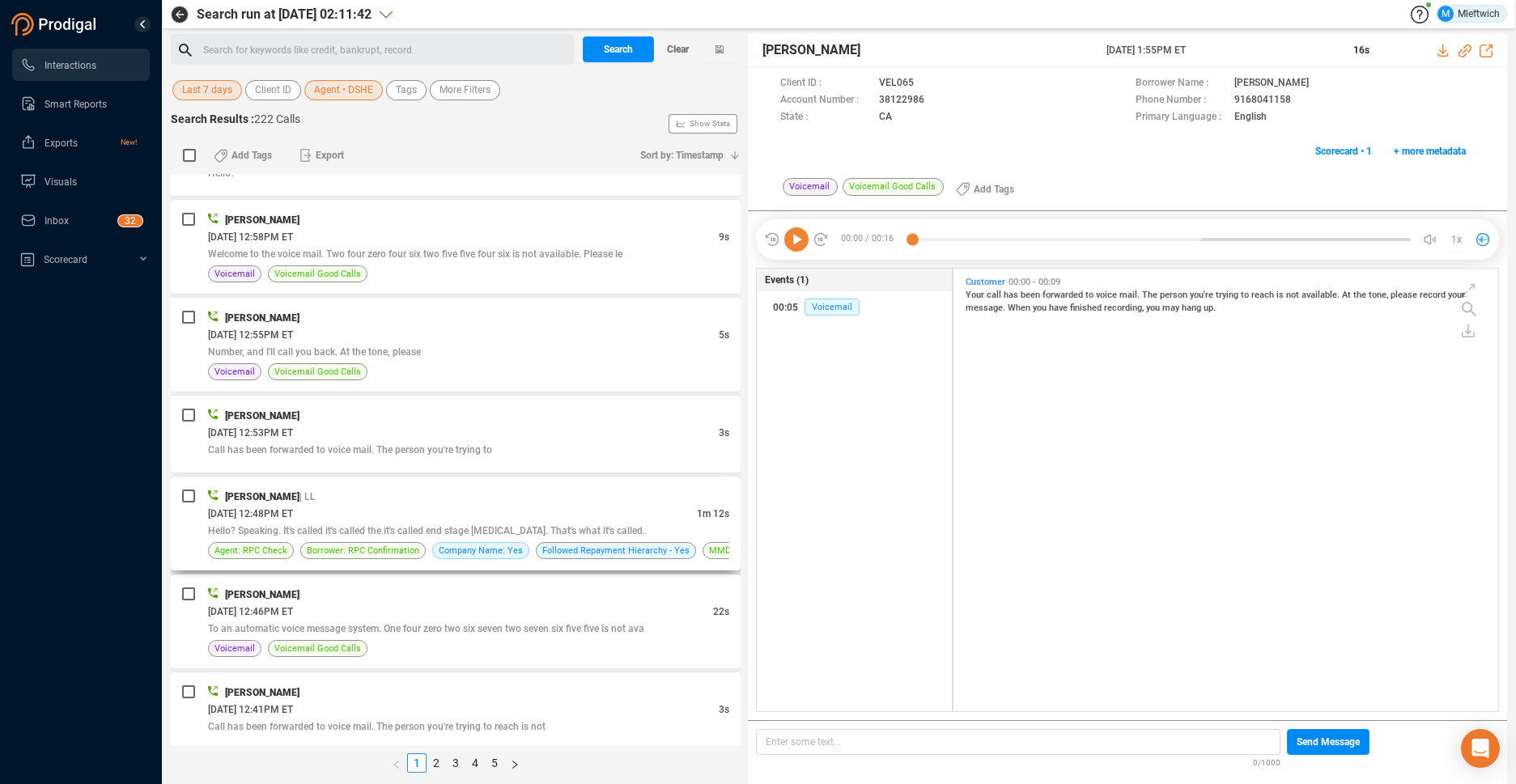
click at [592, 516] on div "[DATE] 12:48PM ET" at bounding box center [452, 513] width 489 height 17
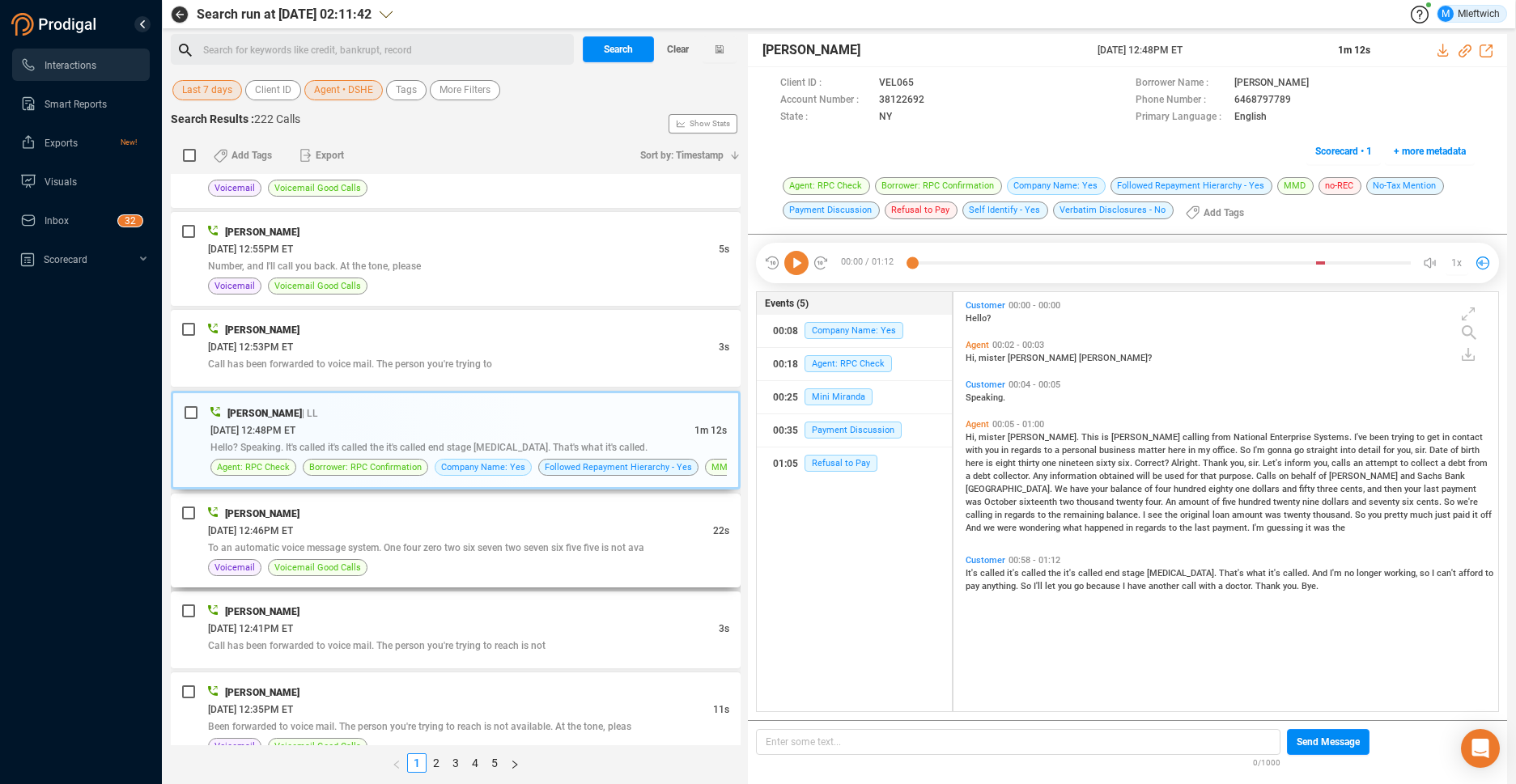
scroll to position [4158, 0]
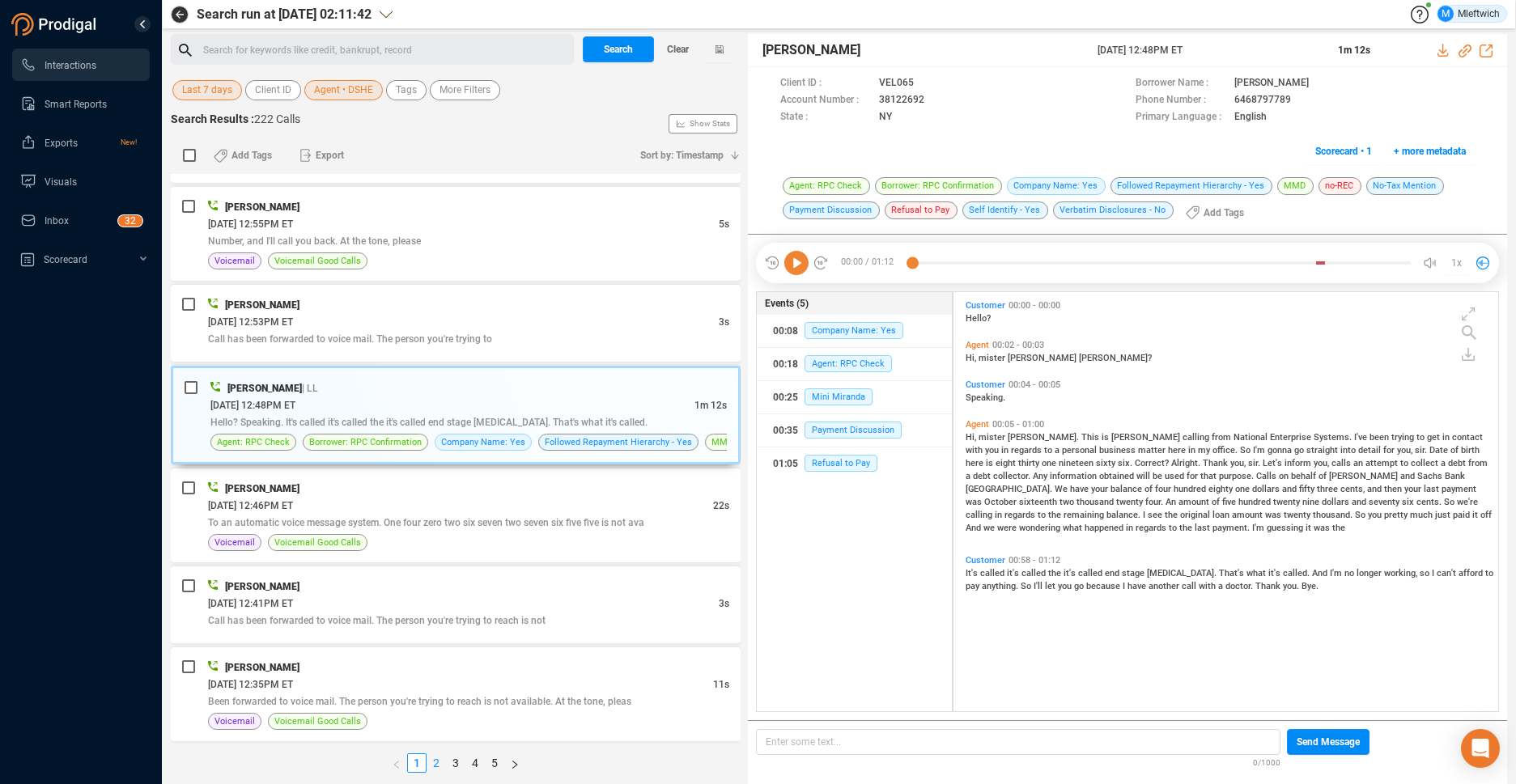
click at [435, 760] on link "2" at bounding box center [436, 763] width 18 height 18
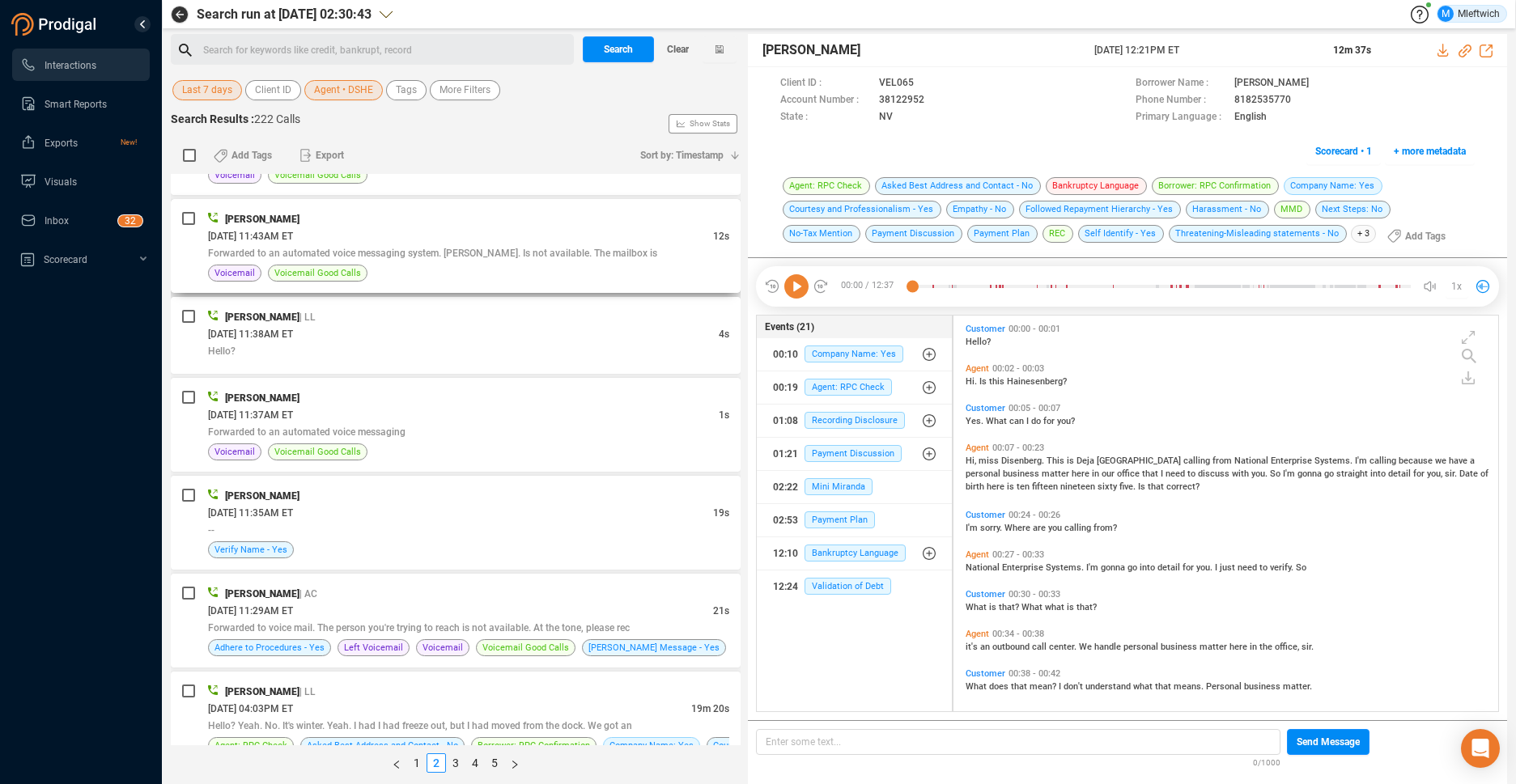
scroll to position [428, 0]
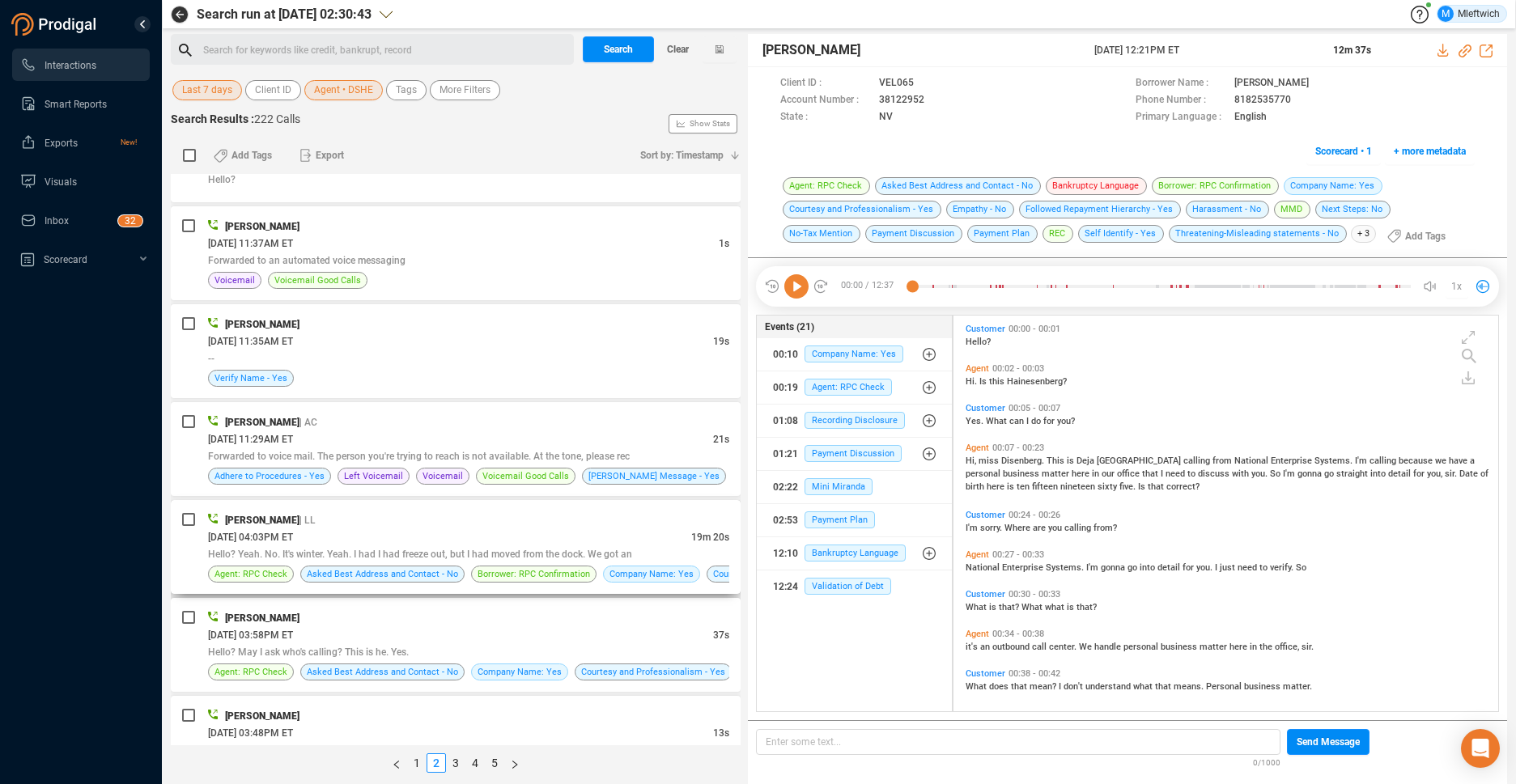
click at [556, 521] on div "Dejah Sheffield | LL" at bounding box center [468, 519] width 521 height 17
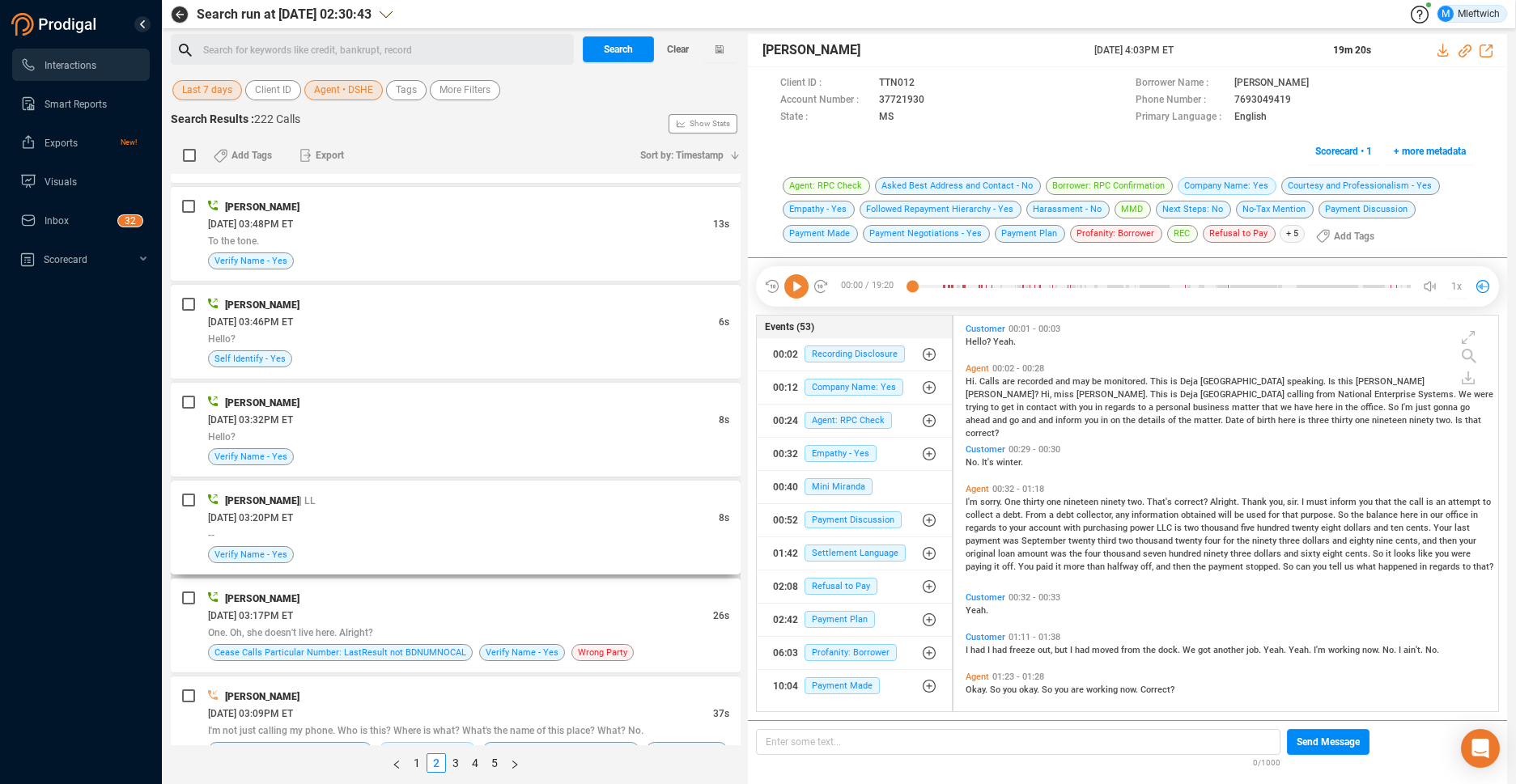
scroll to position [1022, 0]
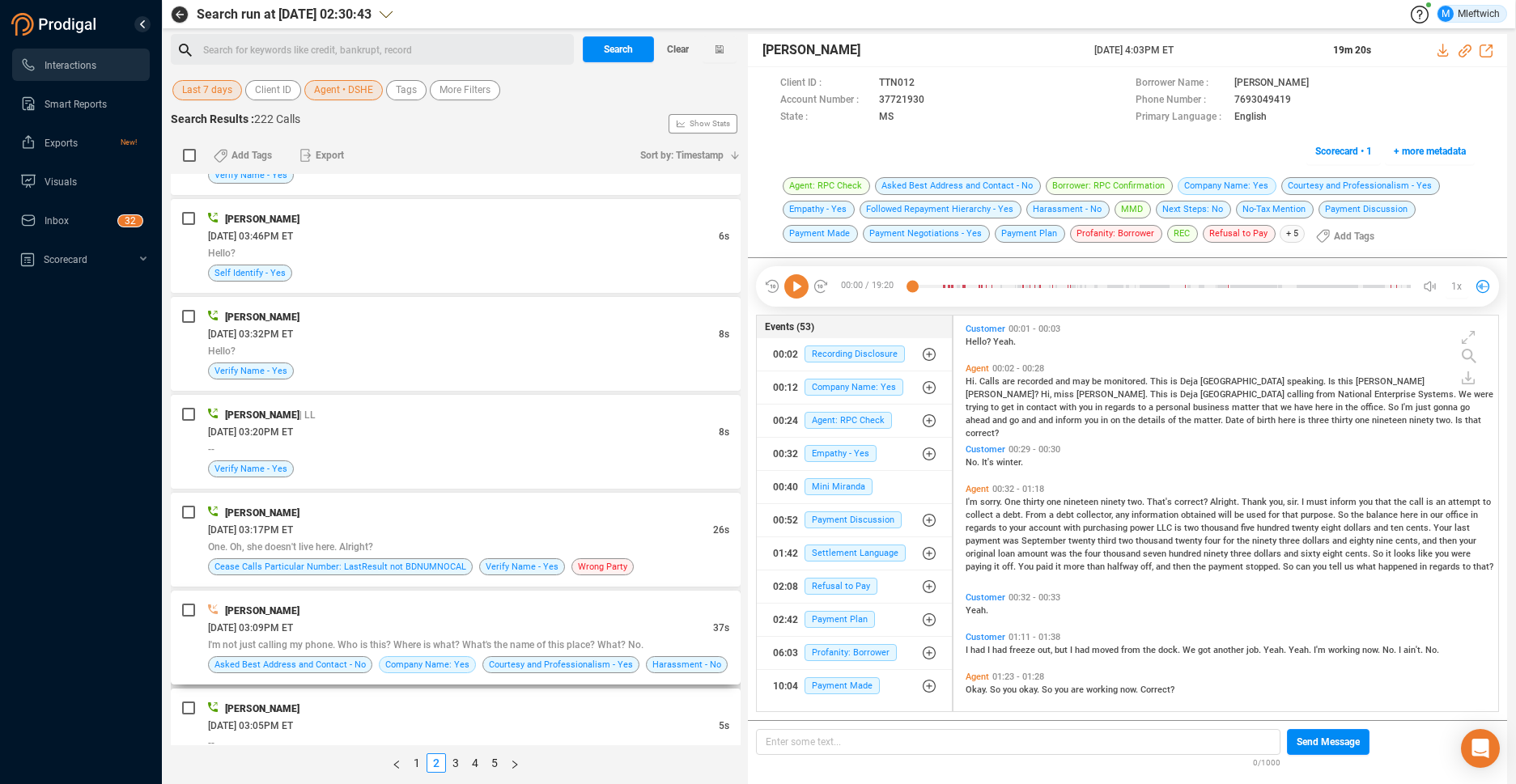
click at [480, 622] on div "[DATE] 03:09PM ET" at bounding box center [460, 626] width 505 height 17
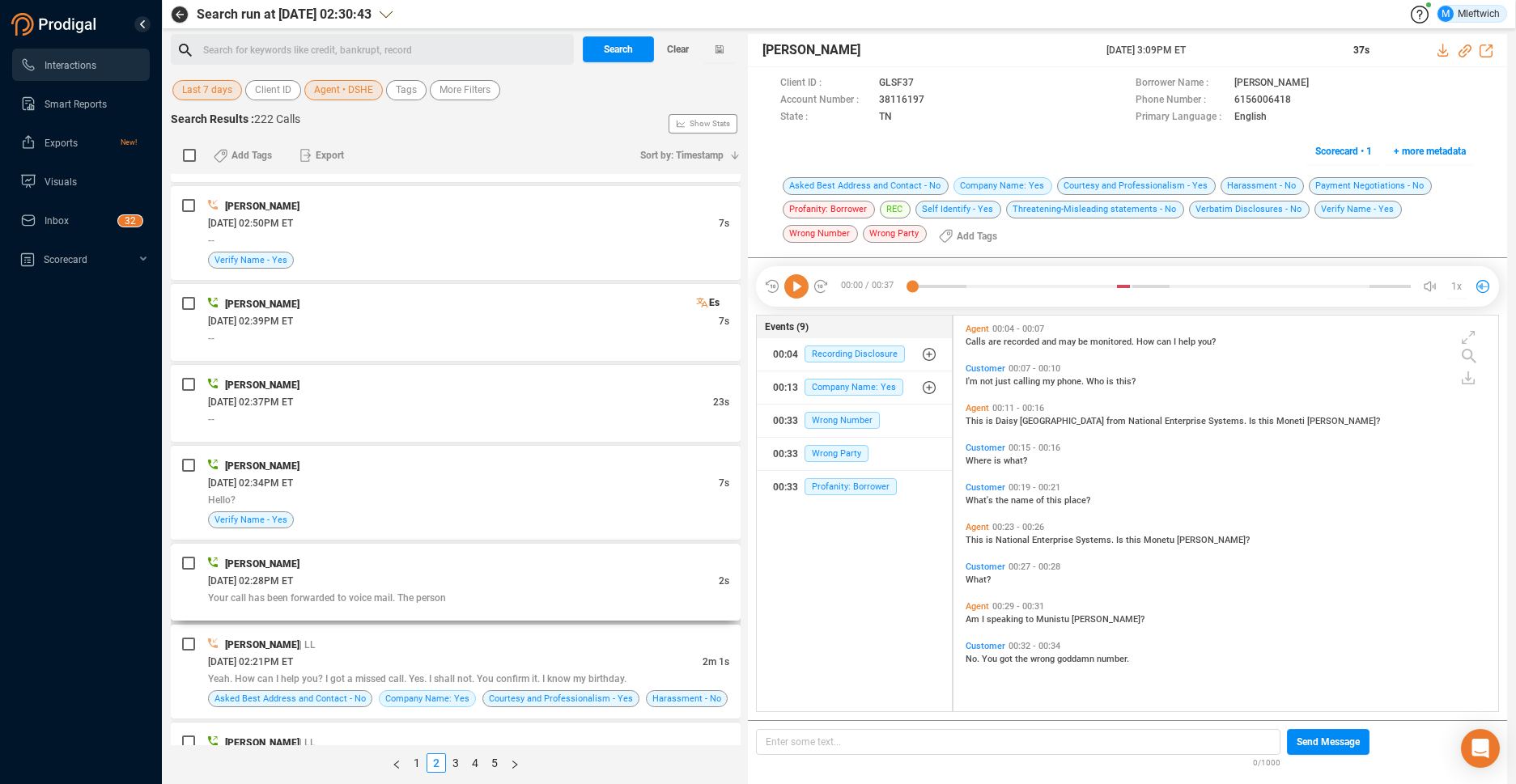
scroll to position [1788, 0]
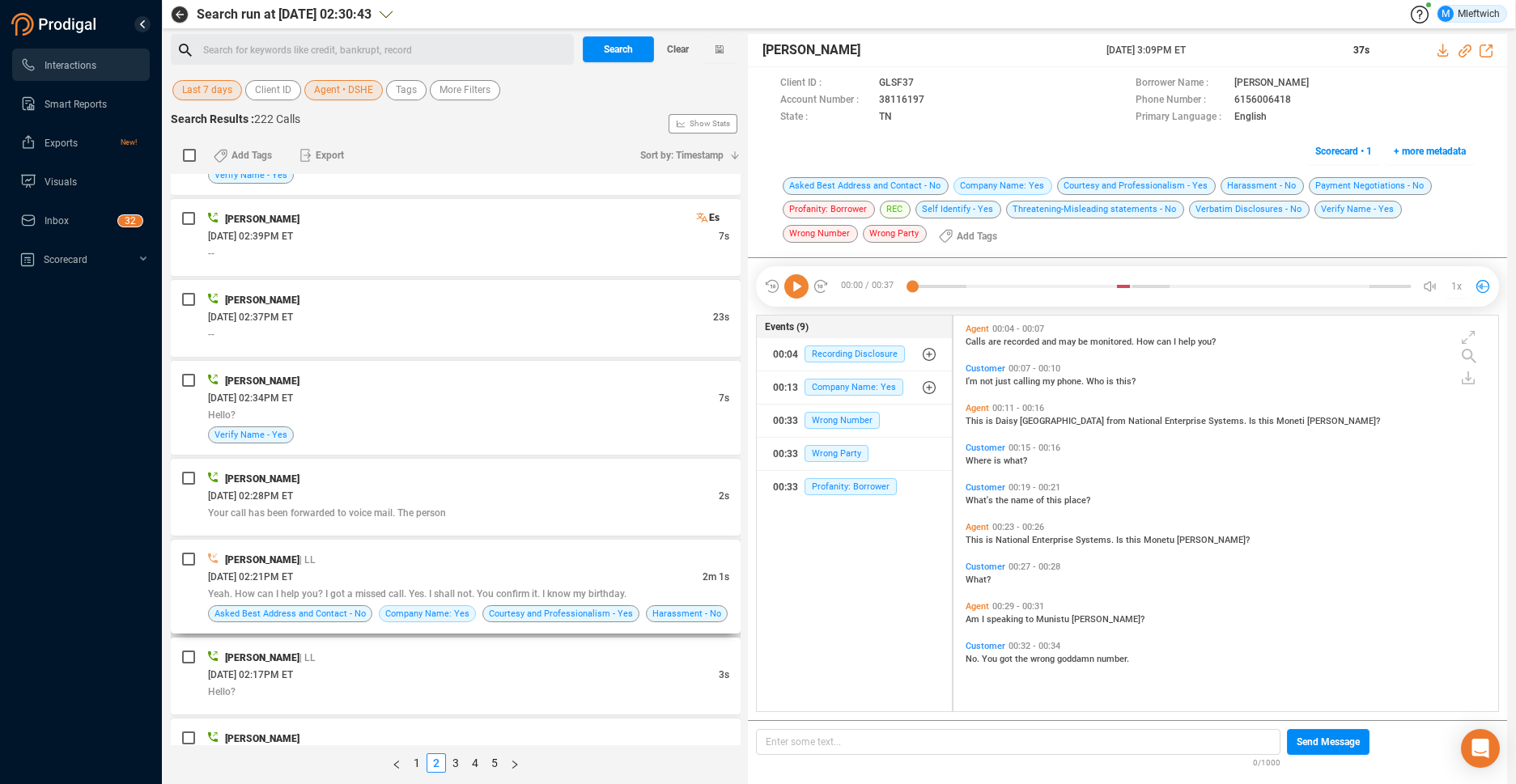
click at [449, 576] on div "[DATE] 02:21PM ET" at bounding box center [455, 575] width 495 height 17
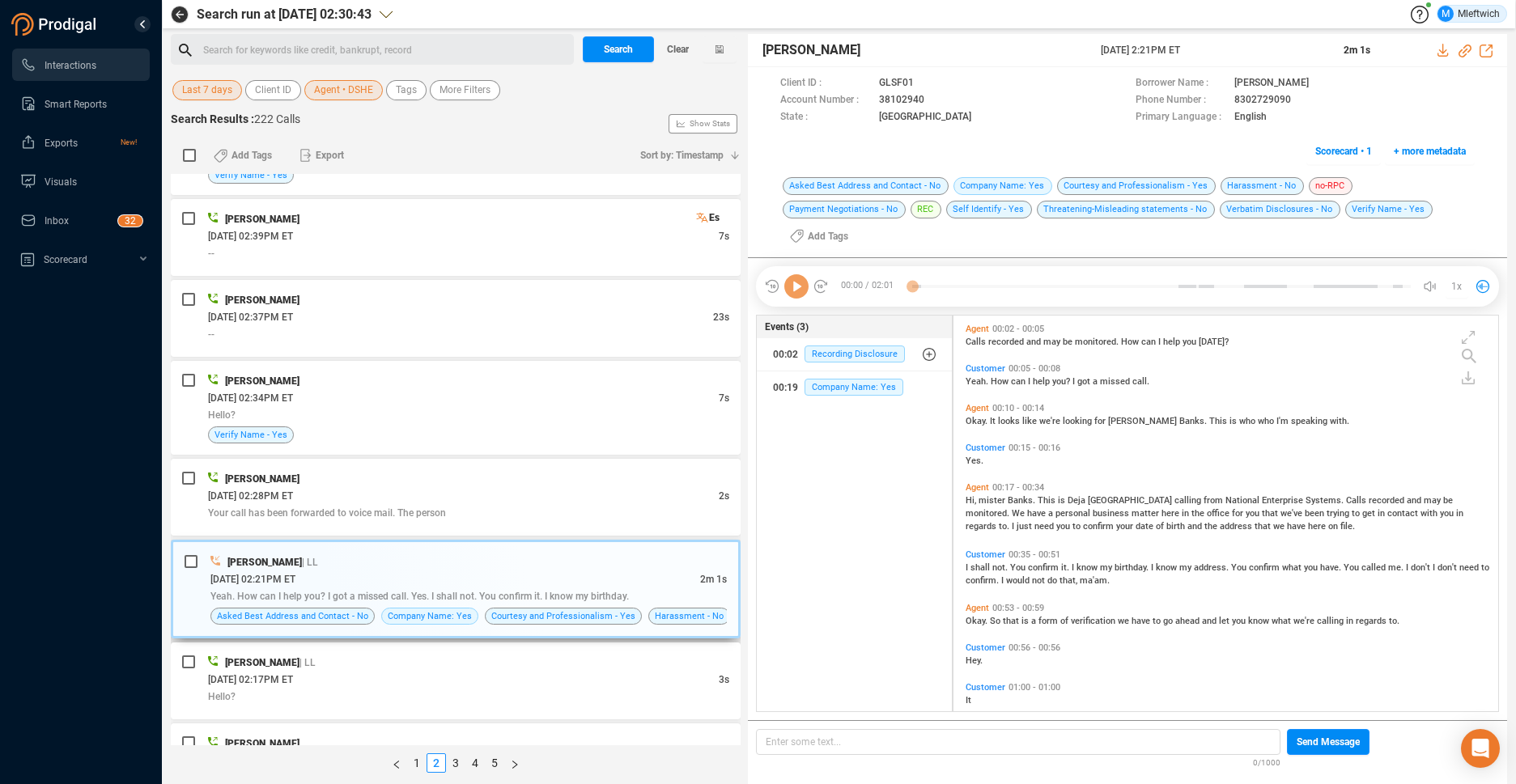
scroll to position [415, 536]
click at [456, 758] on link "3" at bounding box center [455, 763] width 18 height 18
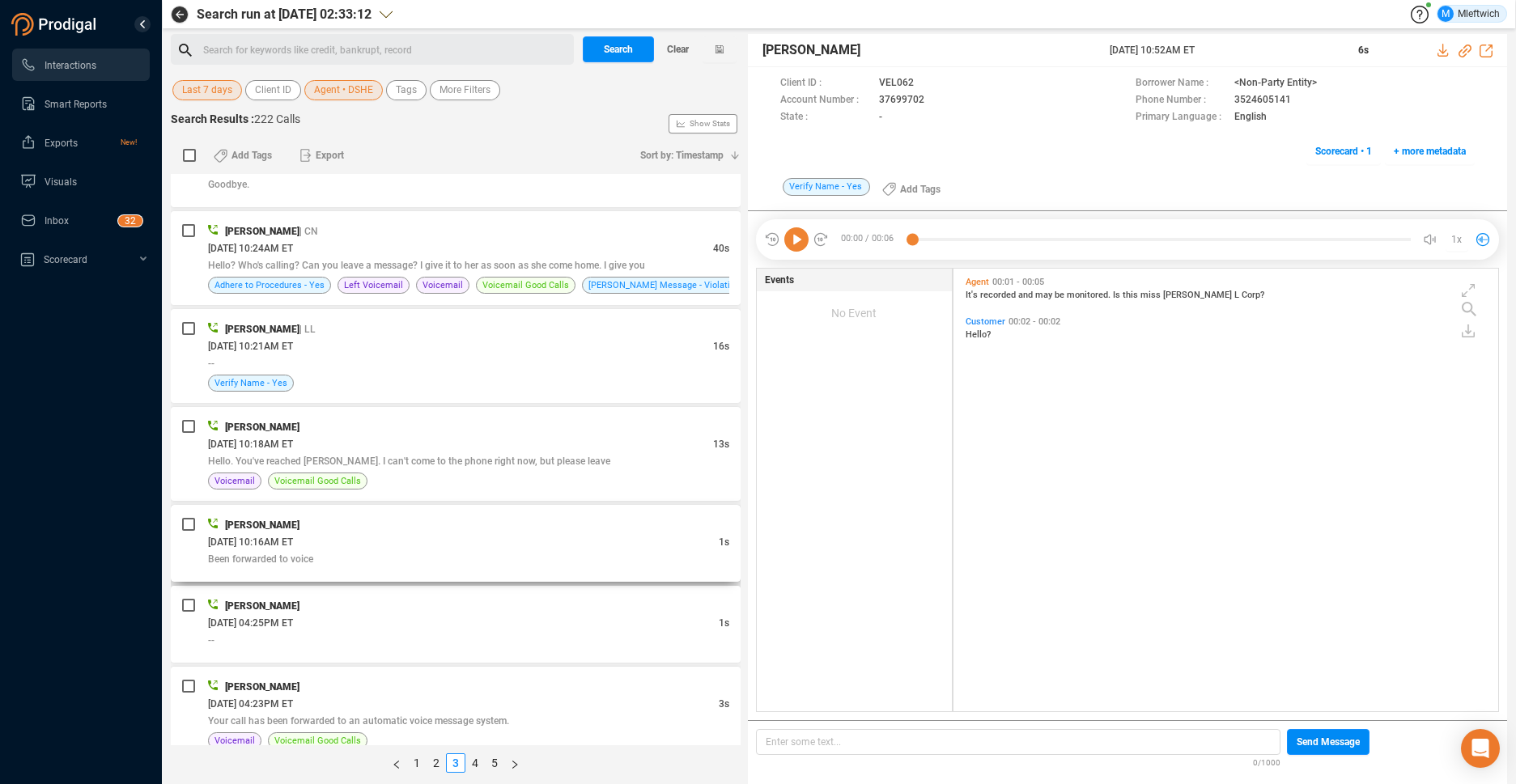
scroll to position [0, 0]
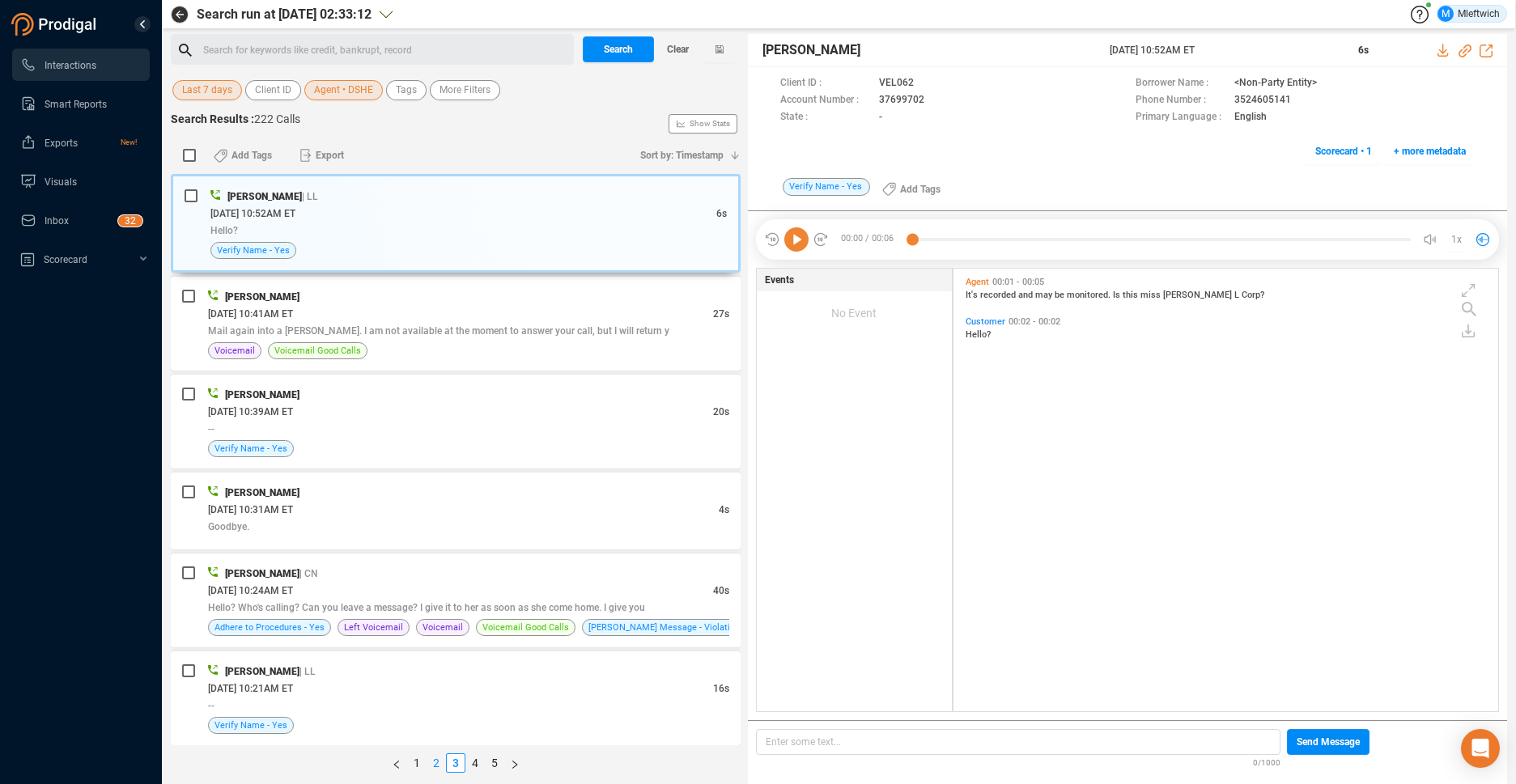
click at [436, 761] on link "2" at bounding box center [436, 763] width 18 height 18
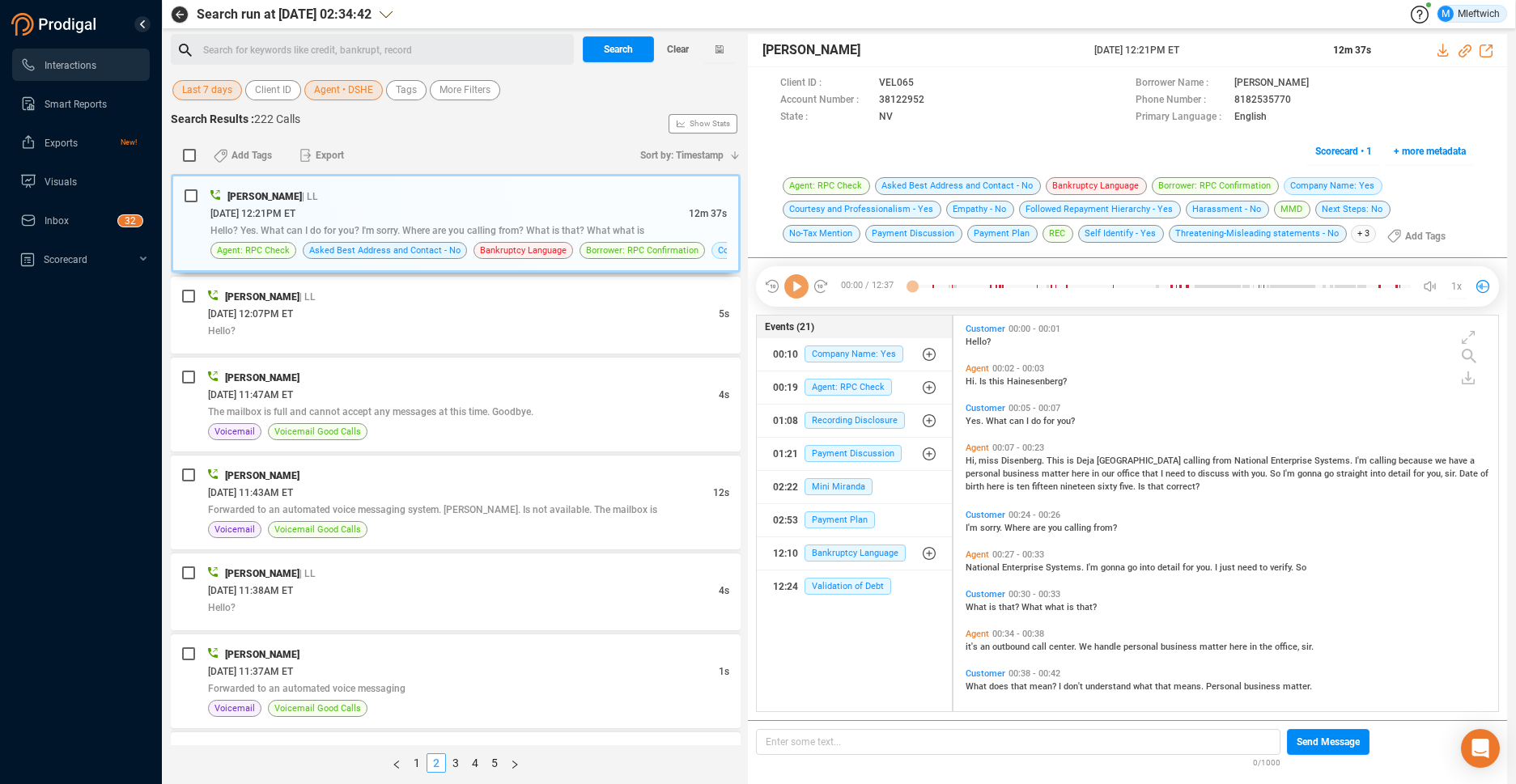
scroll to position [5, 9]
click at [436, 763] on link "2" at bounding box center [436, 763] width 18 height 18
click at [548, 216] on div "[DATE] 12:21PM ET" at bounding box center [449, 213] width 478 height 17
click at [550, 217] on div "[DATE] 12:21PM ET" at bounding box center [449, 213] width 478 height 17
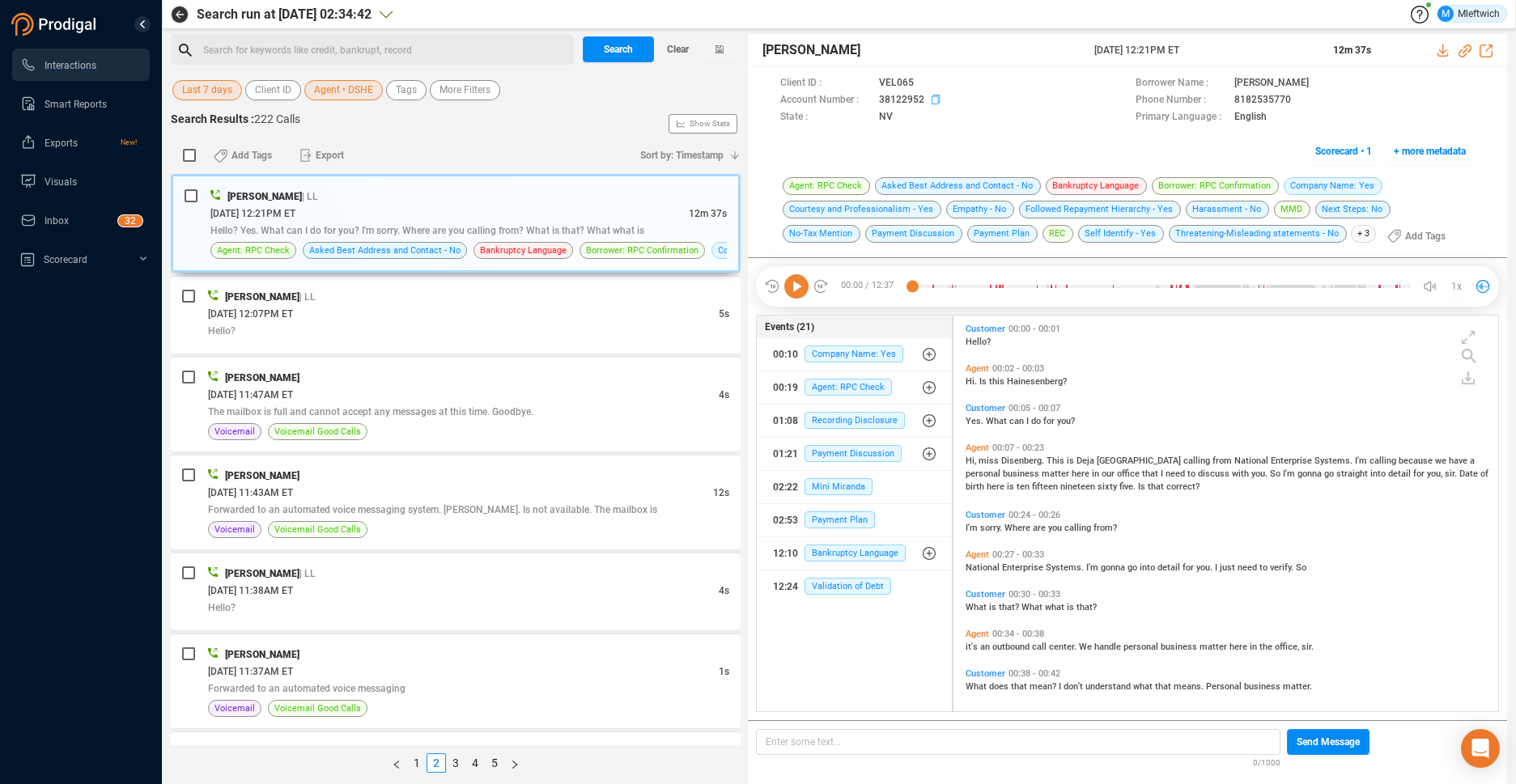
click at [932, 100] on icon at bounding box center [938, 101] width 13 height 13
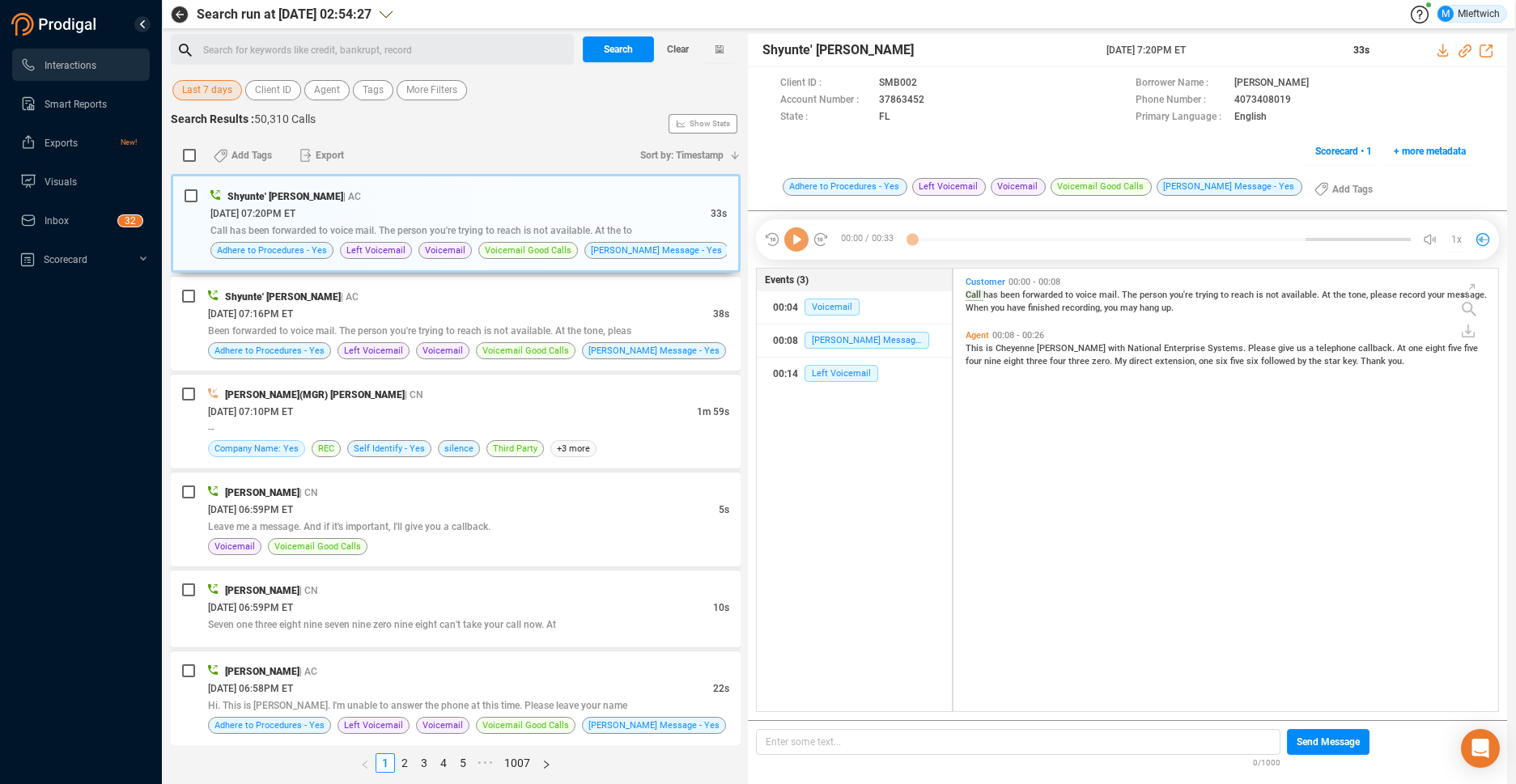
scroll to position [438, 536]
click at [330, 86] on span "Agent" at bounding box center [327, 90] width 26 height 20
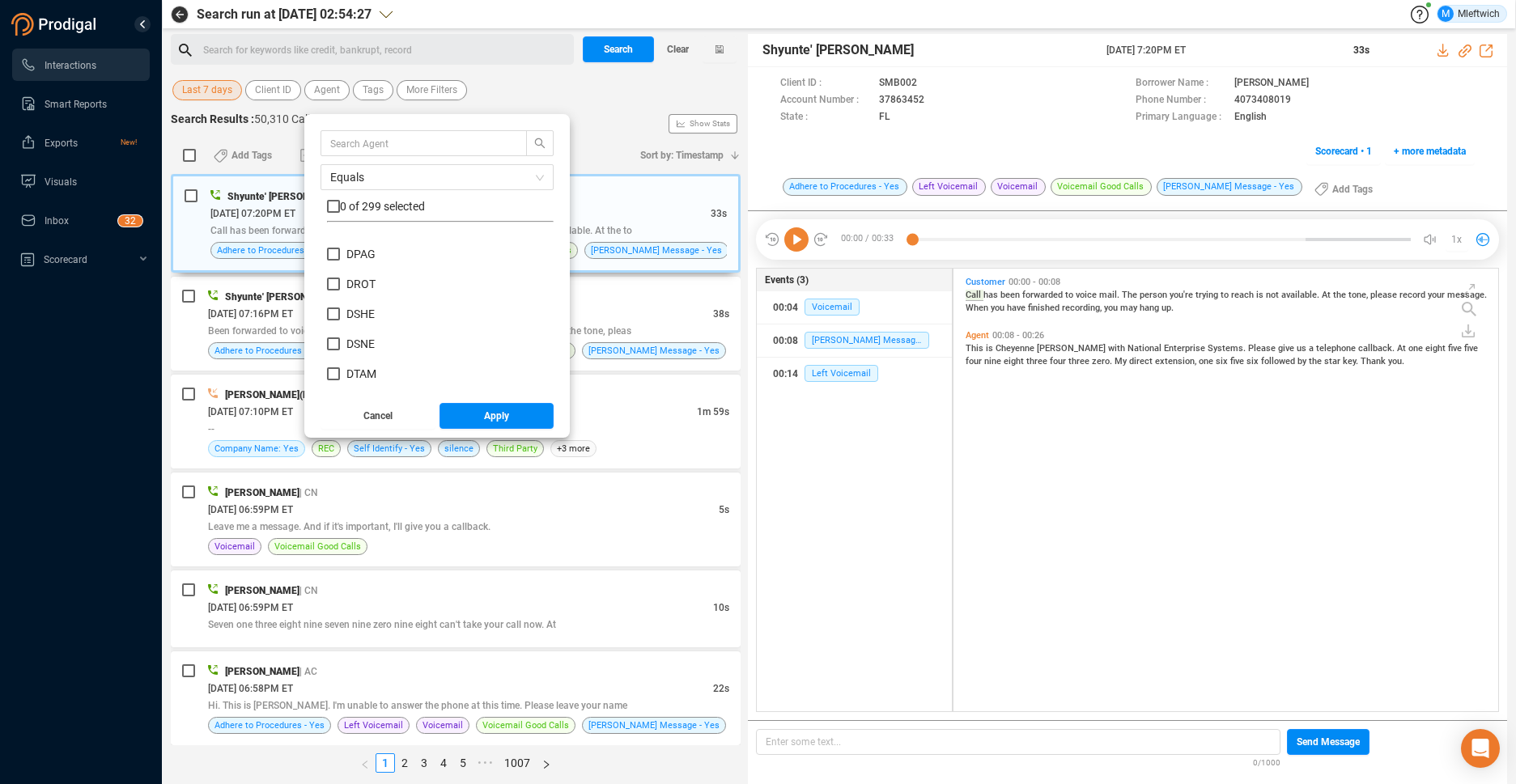
scroll to position [2763, 0]
click at [325, 264] on div "Equals 0 of 299 selected DPAG DROT DSHE DSNE DTAM DTON DVAR DWAD EAND EBIB EDFR…" at bounding box center [437, 260] width 233 height 260
click at [330, 262] on input "DSHE" at bounding box center [333, 263] width 13 height 13
checkbox input "true"
click at [517, 422] on button "Apply" at bounding box center [497, 415] width 115 height 26
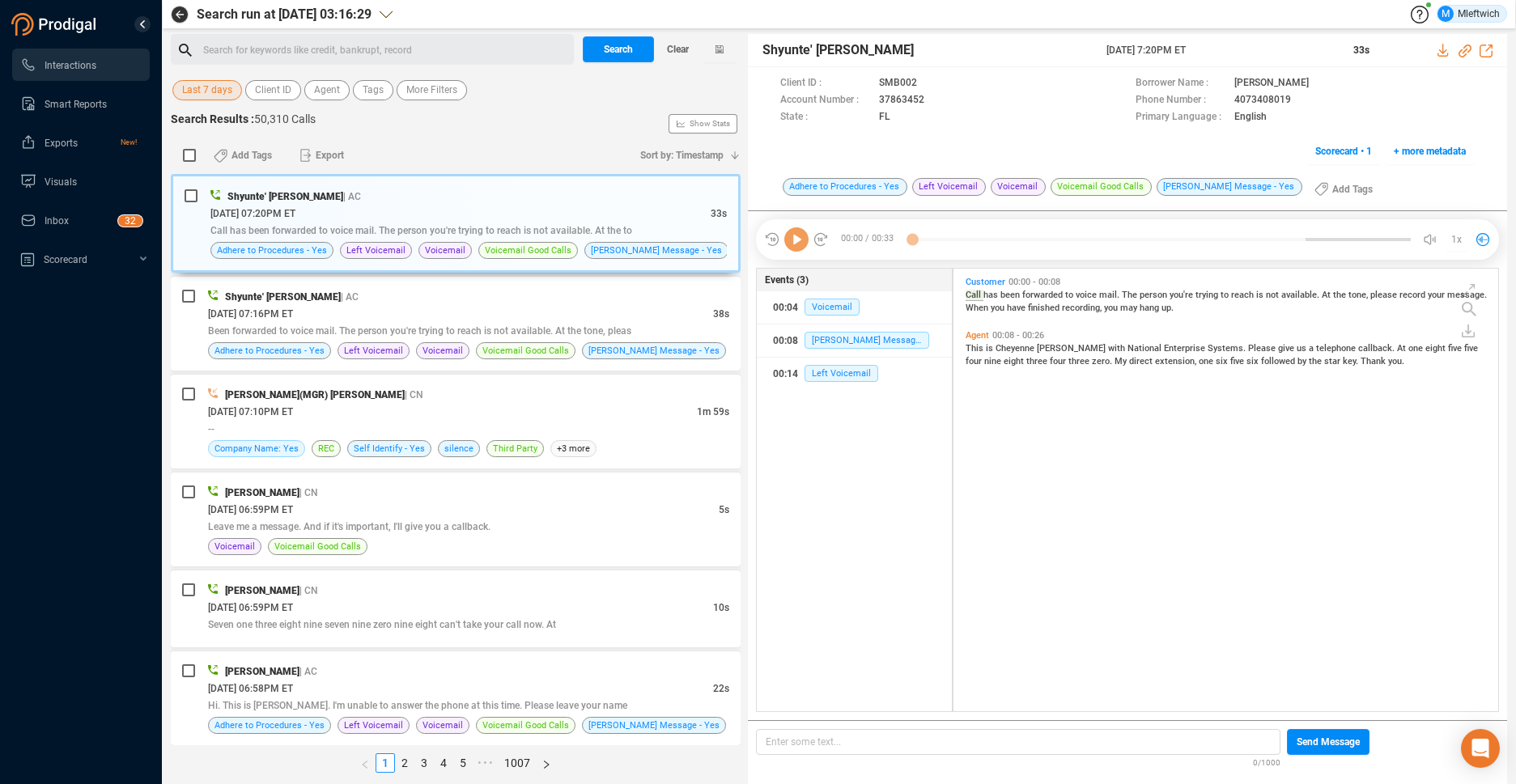
scroll to position [5, 9]
click at [329, 92] on span "Agent" at bounding box center [327, 90] width 26 height 20
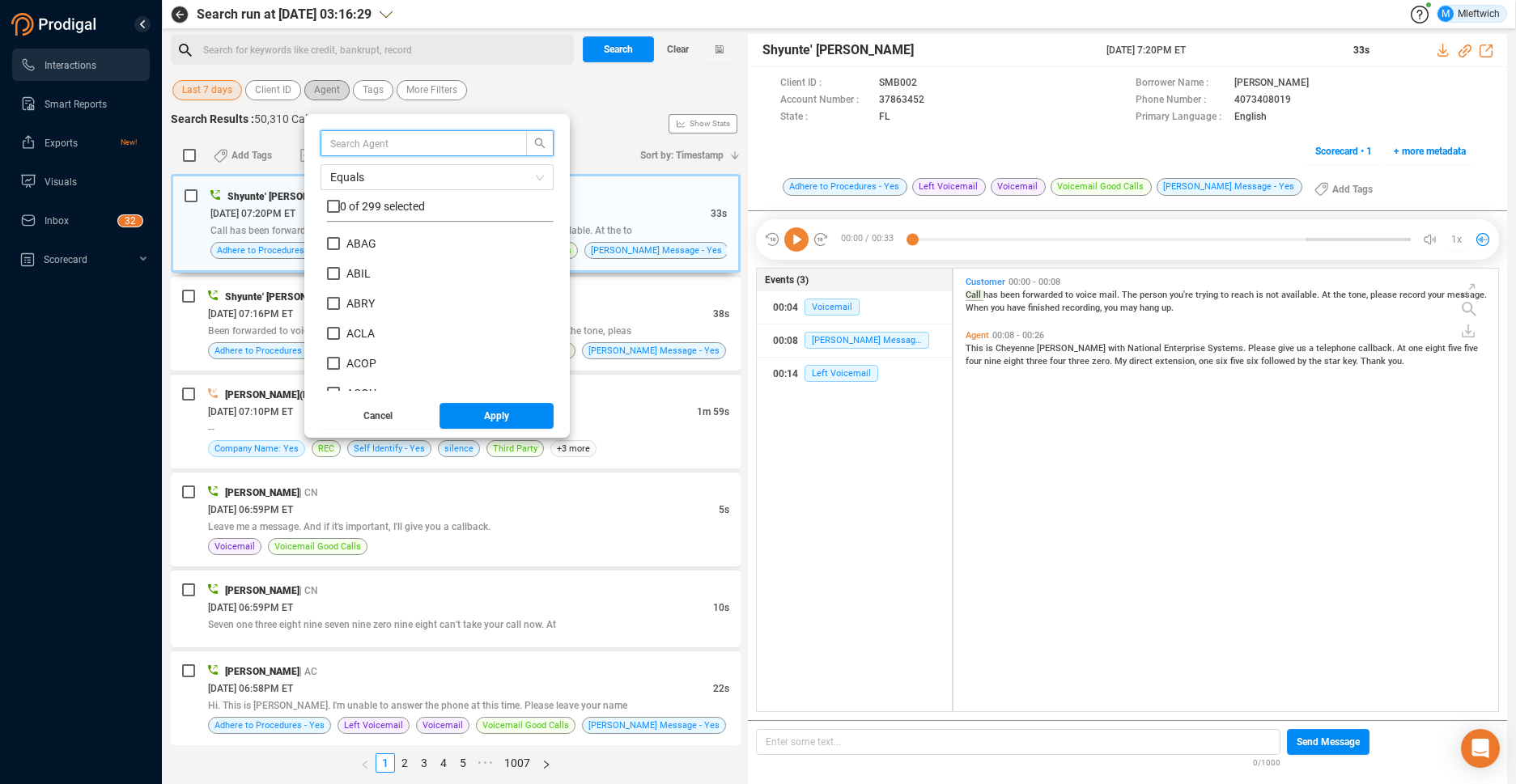
scroll to position [151, 218]
drag, startPoint x: 552, startPoint y: 243, endPoint x: 558, endPoint y: 353, distance: 110.2
click at [559, 355] on div "Equals 0 of 299 selected ABAG [PERSON_NAME] ACLA ACOP ACOU ADTU AFAI AFOL AJAC …" at bounding box center [437, 276] width 265 height 324
click at [465, 142] on input "text" at bounding box center [416, 143] width 172 height 18
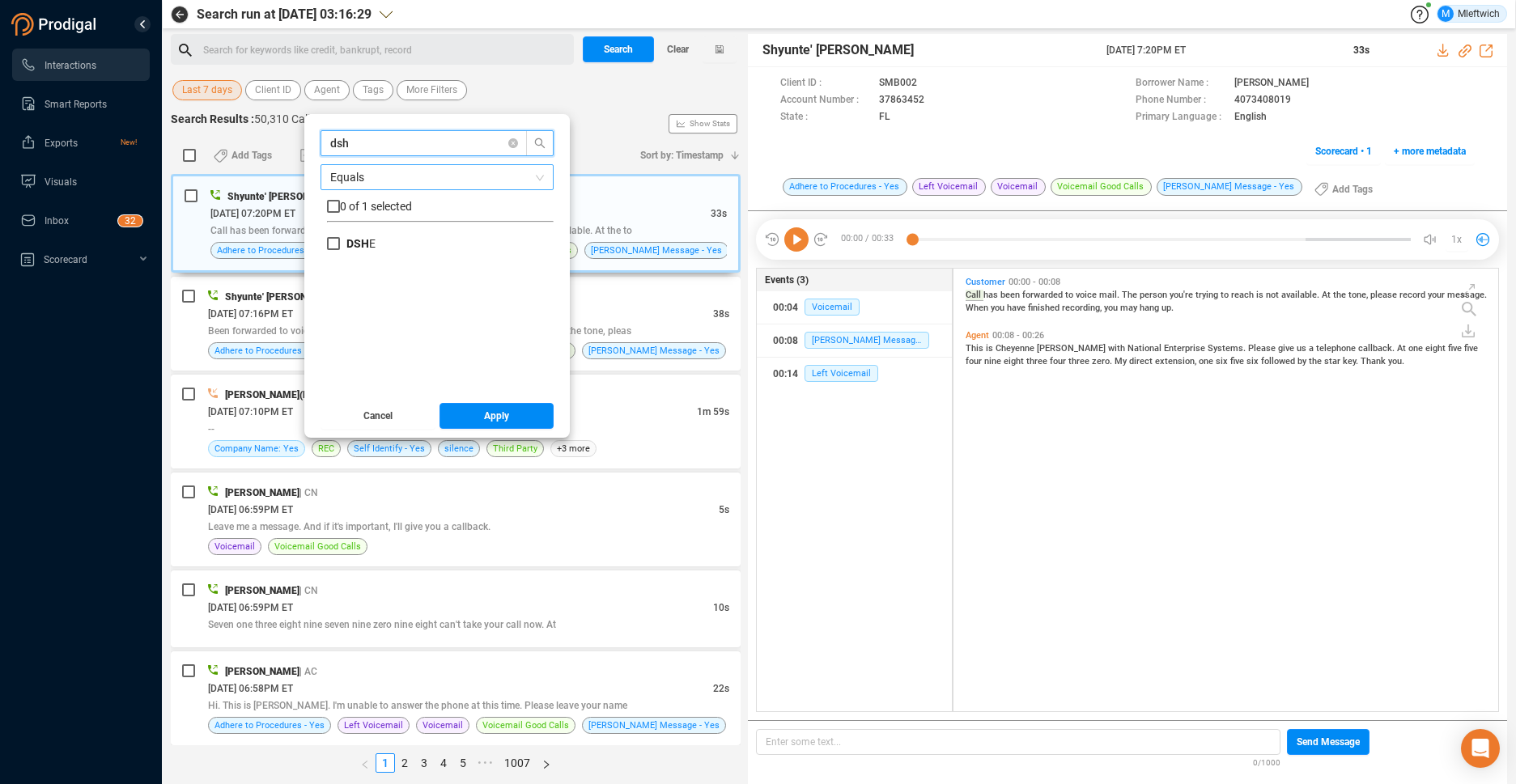
scroll to position [0, 0]
type input "dshe"
click at [333, 245] on input "DSHE" at bounding box center [333, 243] width 13 height 13
checkbox input "true"
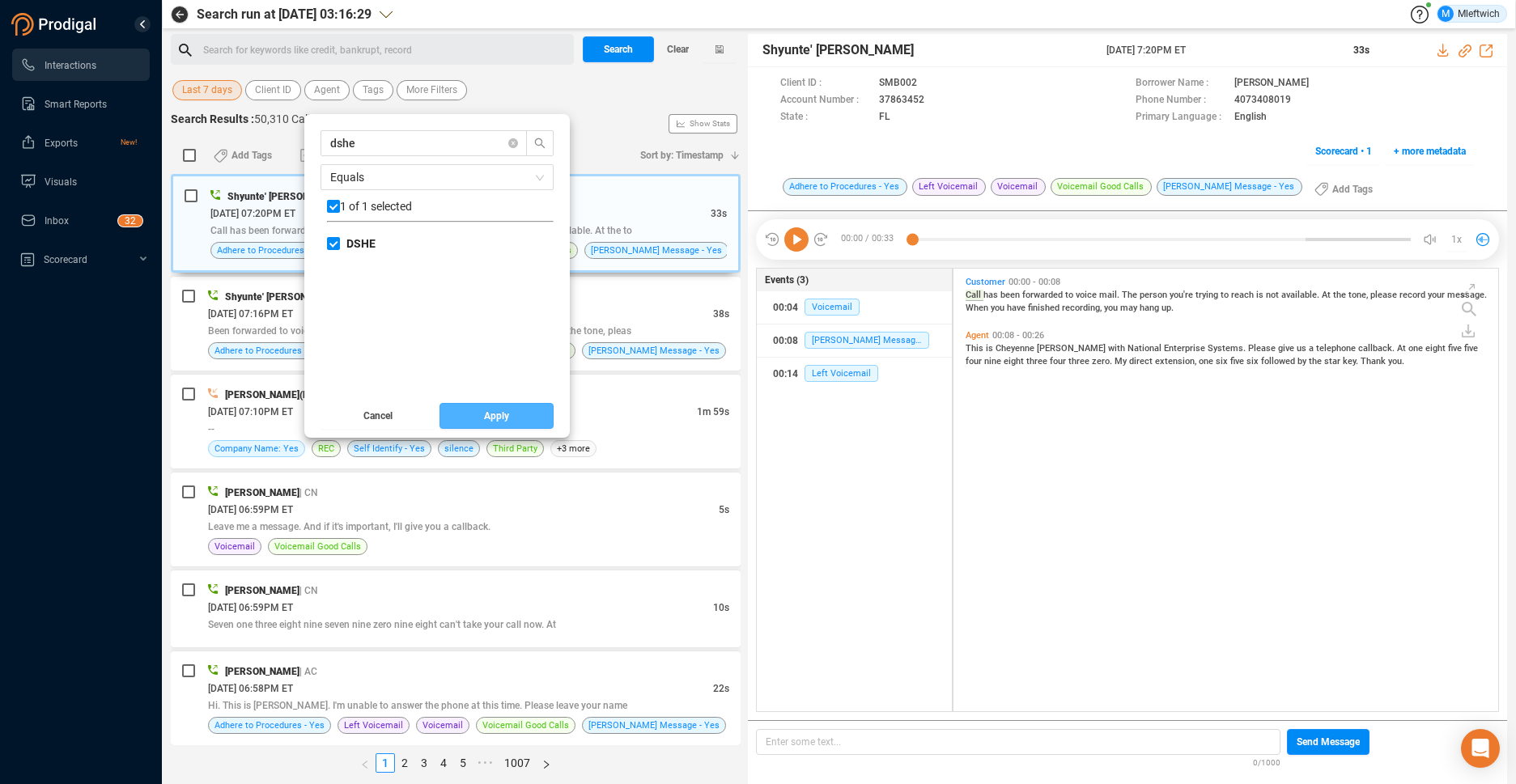
click at [510, 411] on button "Apply" at bounding box center [497, 415] width 115 height 26
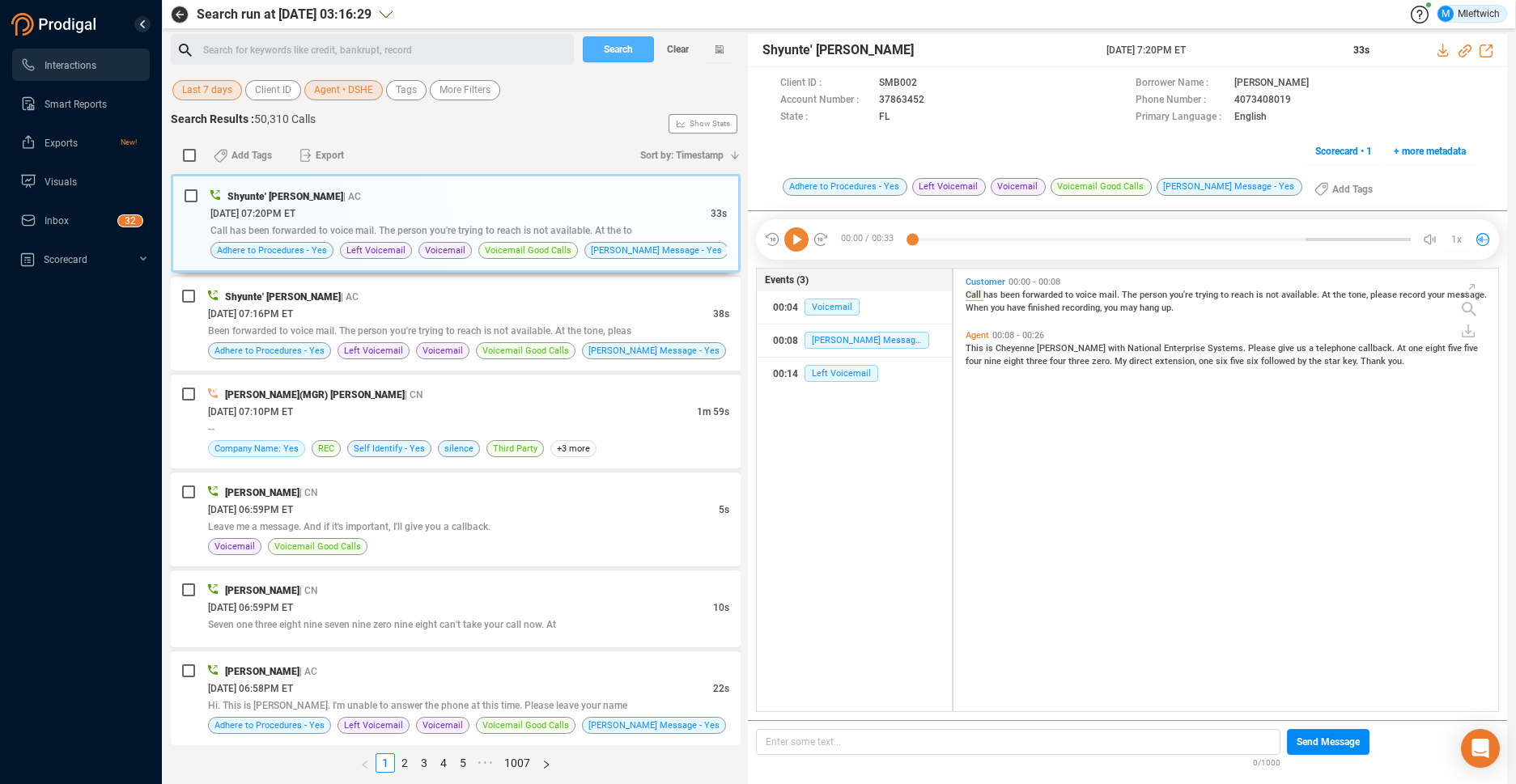
click at [619, 48] on span "Search" at bounding box center [618, 48] width 29 height 26
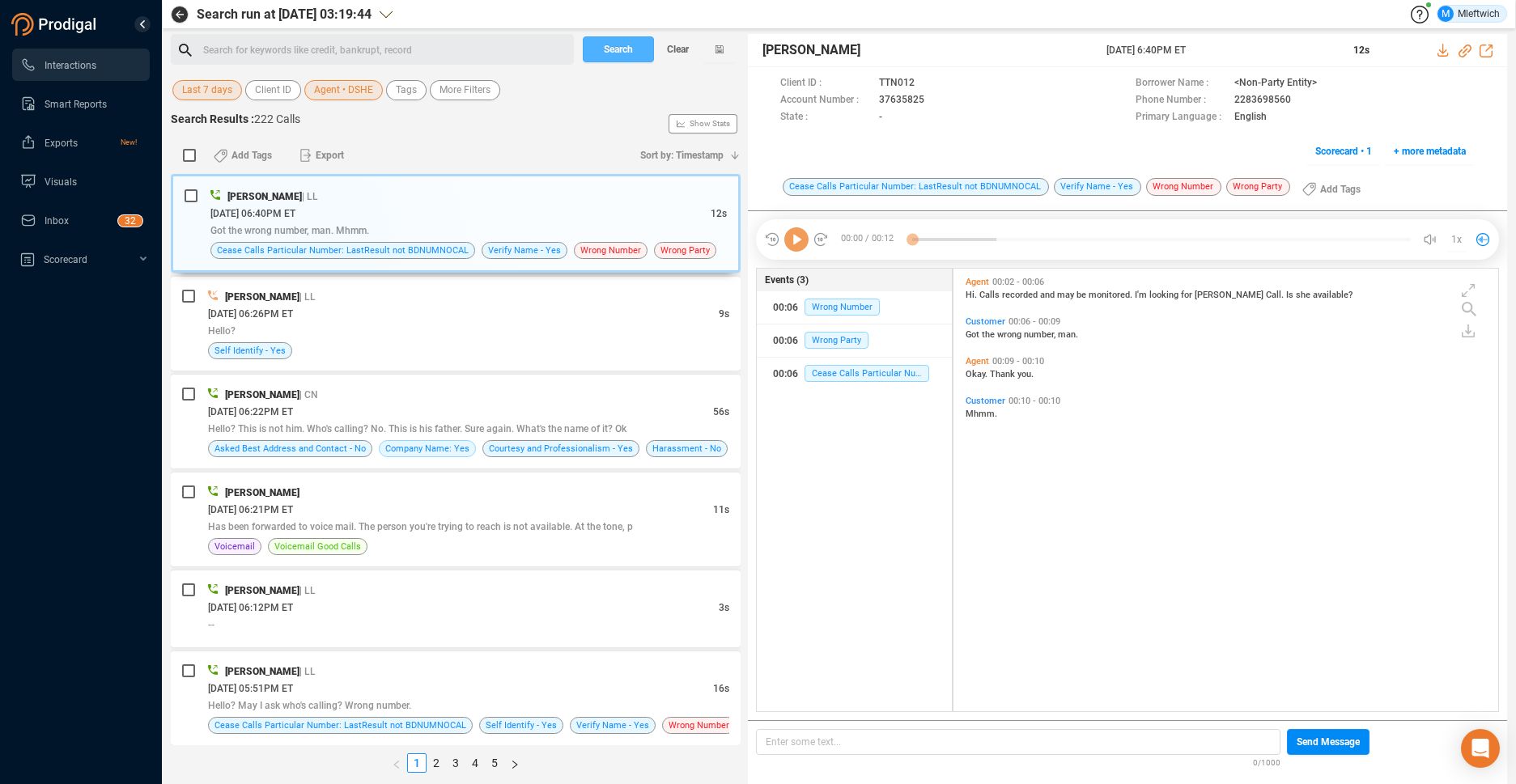
scroll to position [438, 536]
click at [493, 765] on link "5" at bounding box center [495, 763] width 18 height 18
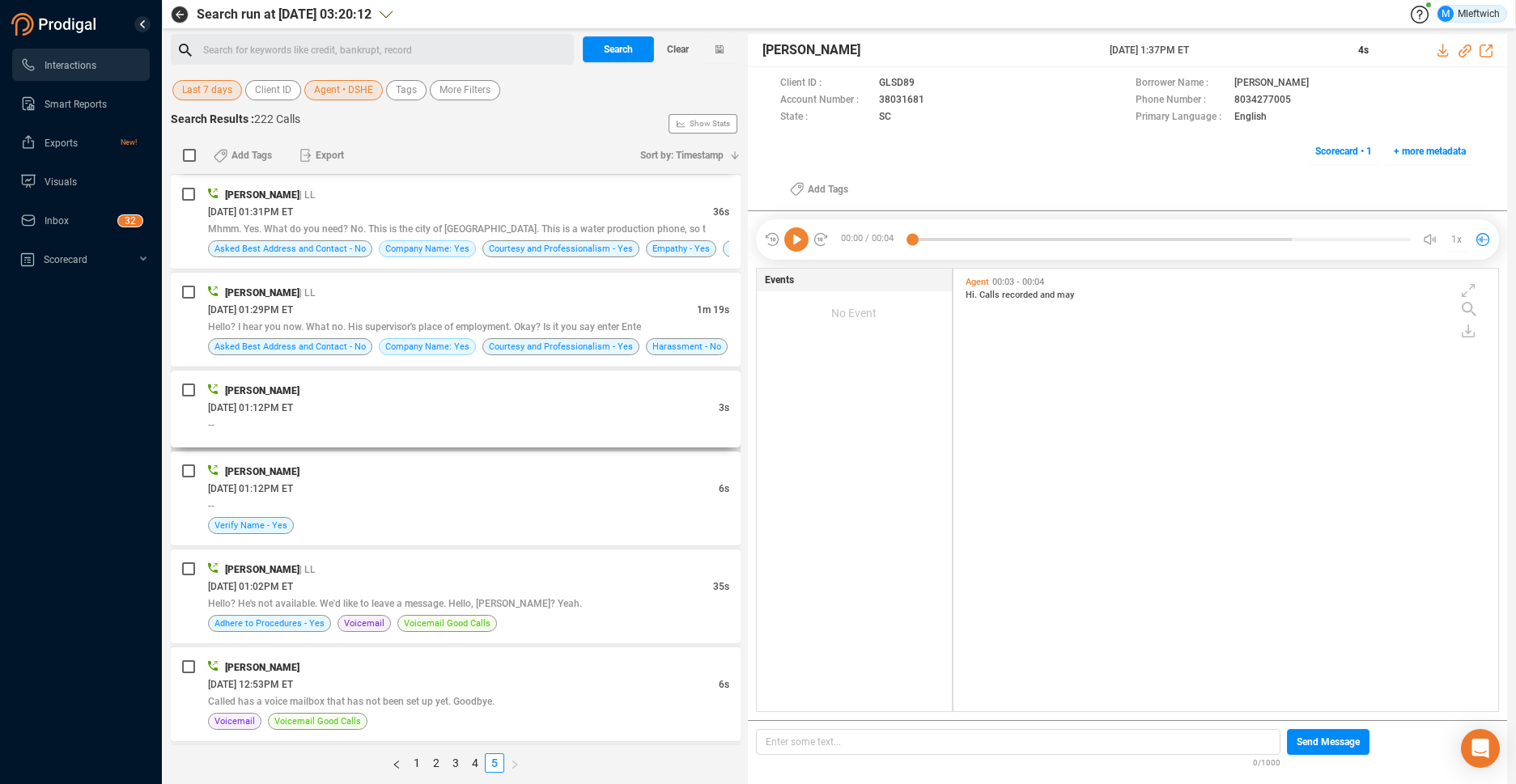
scroll to position [171, 0]
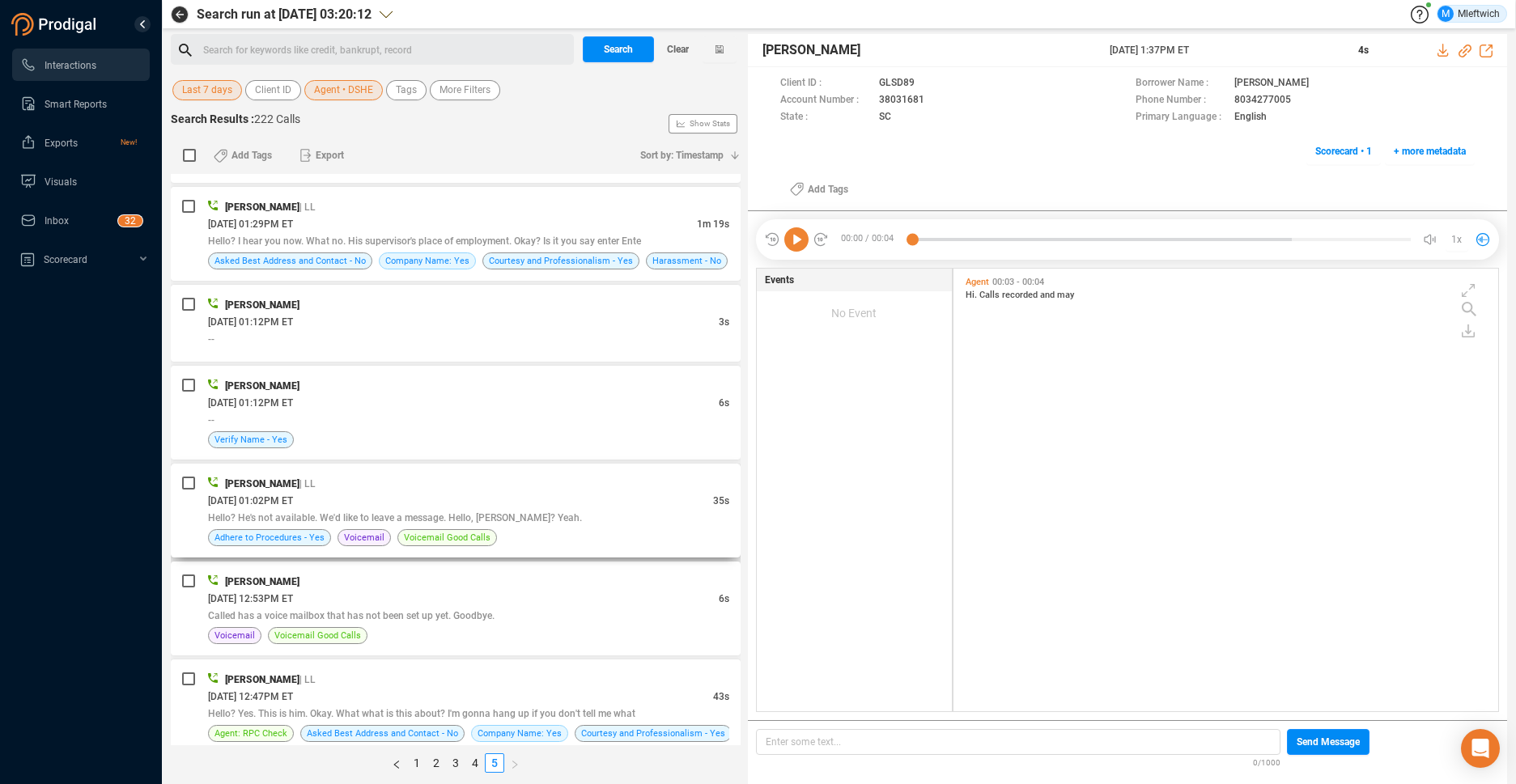
click at [468, 514] on span "Hello? He's not available. We'd like to leave a message. Hello, [PERSON_NAME]? …" at bounding box center [394, 517] width 374 height 11
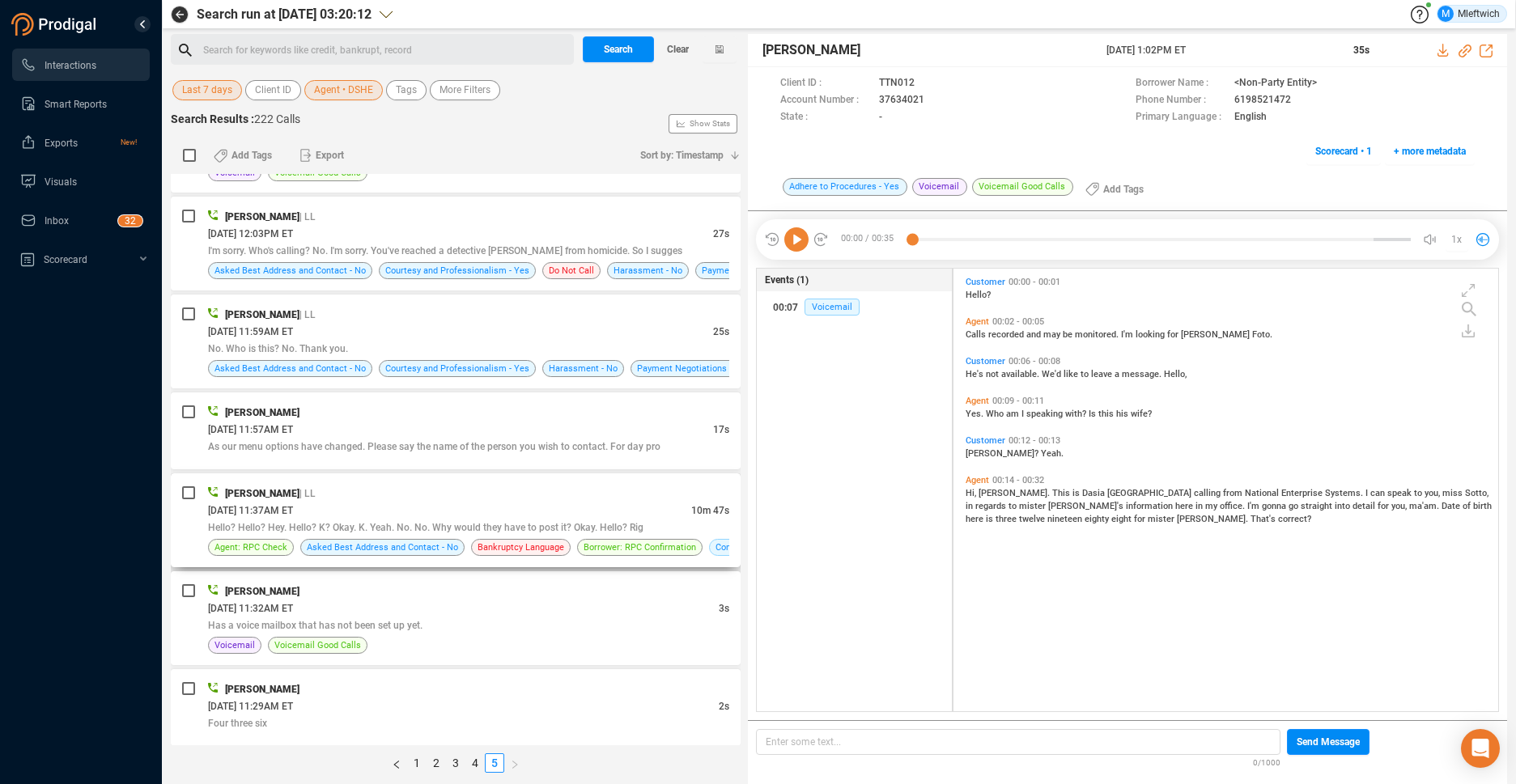
scroll to position [1468, 0]
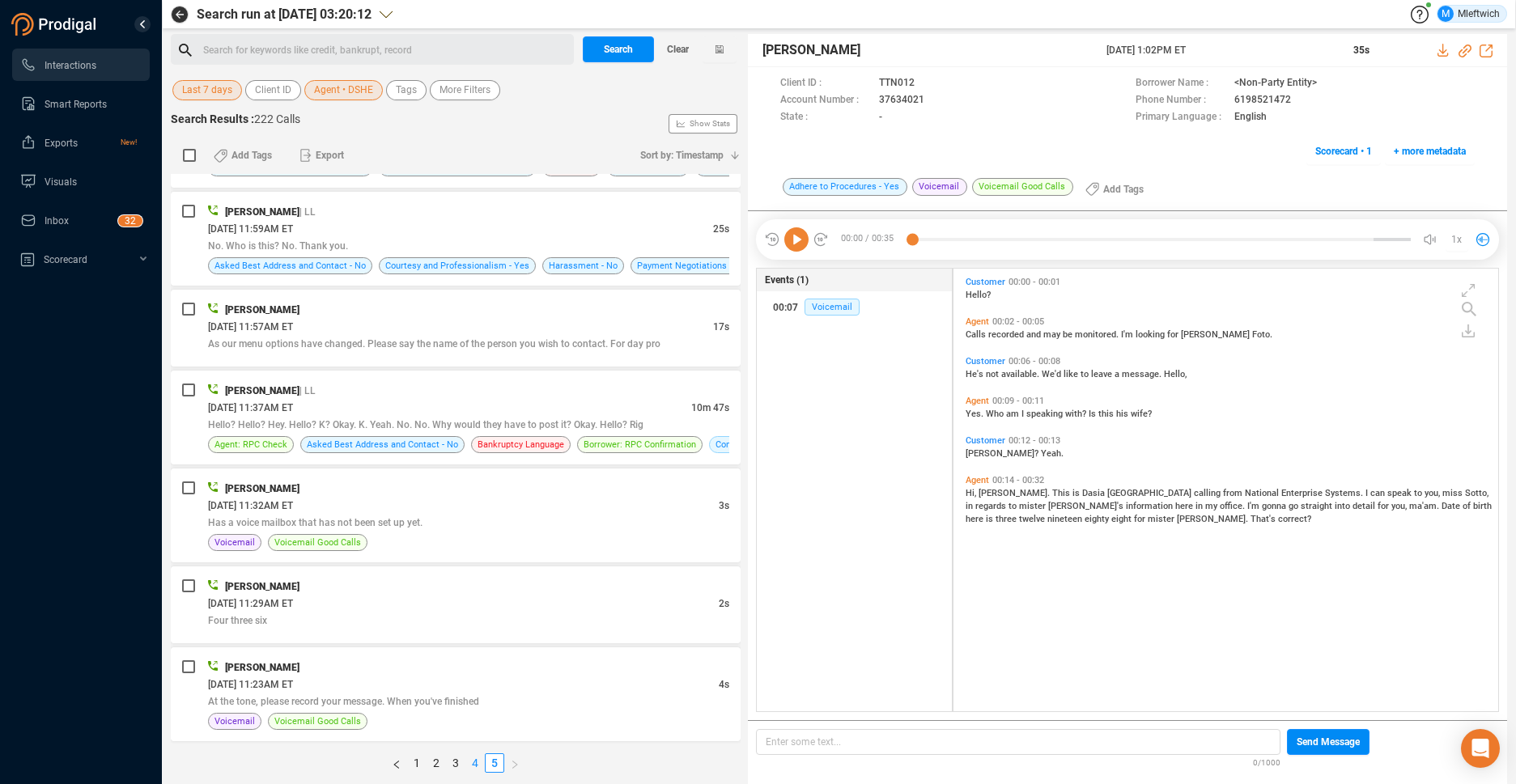
click at [475, 758] on link "4" at bounding box center [475, 763] width 18 height 18
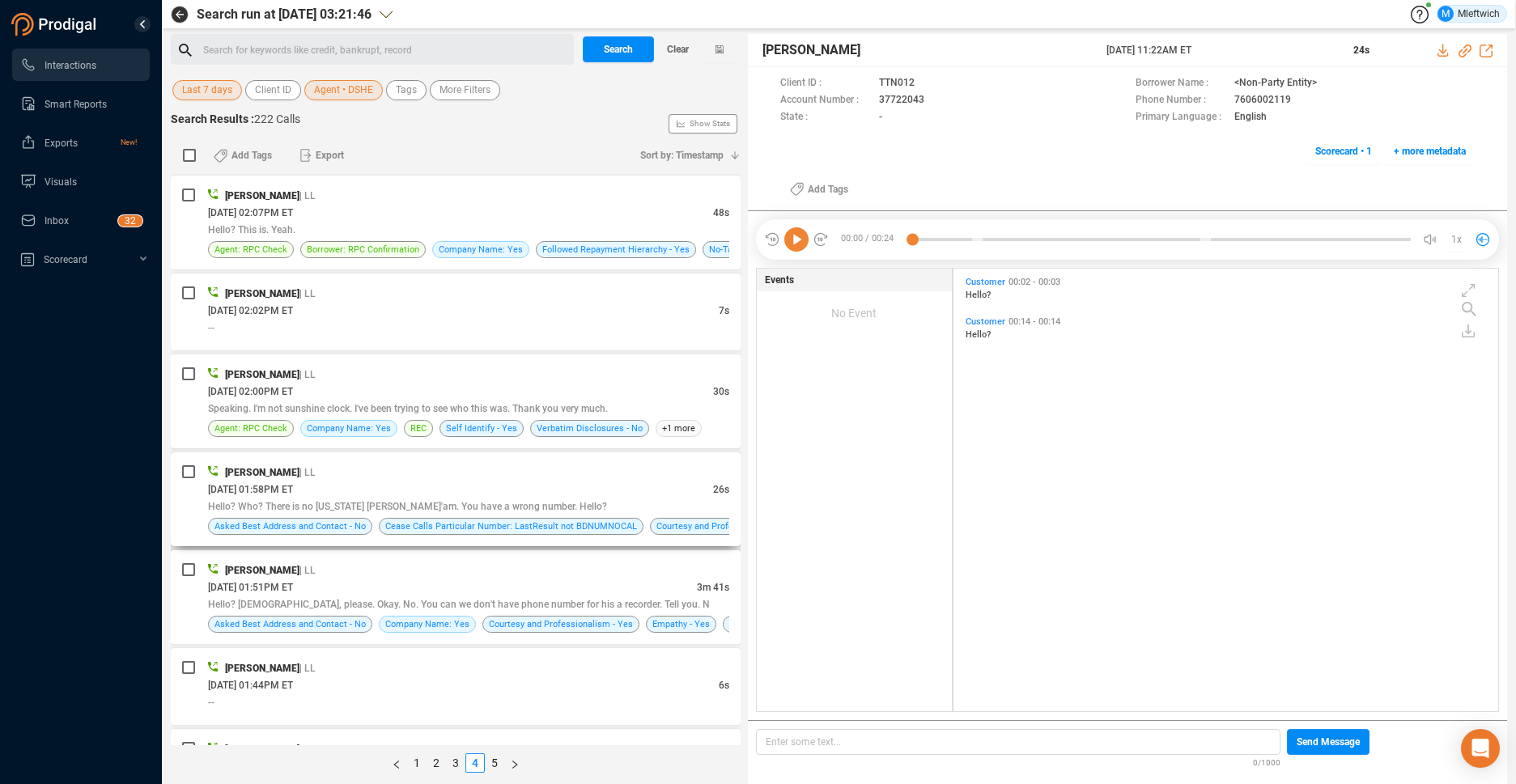
scroll to position [4021, 0]
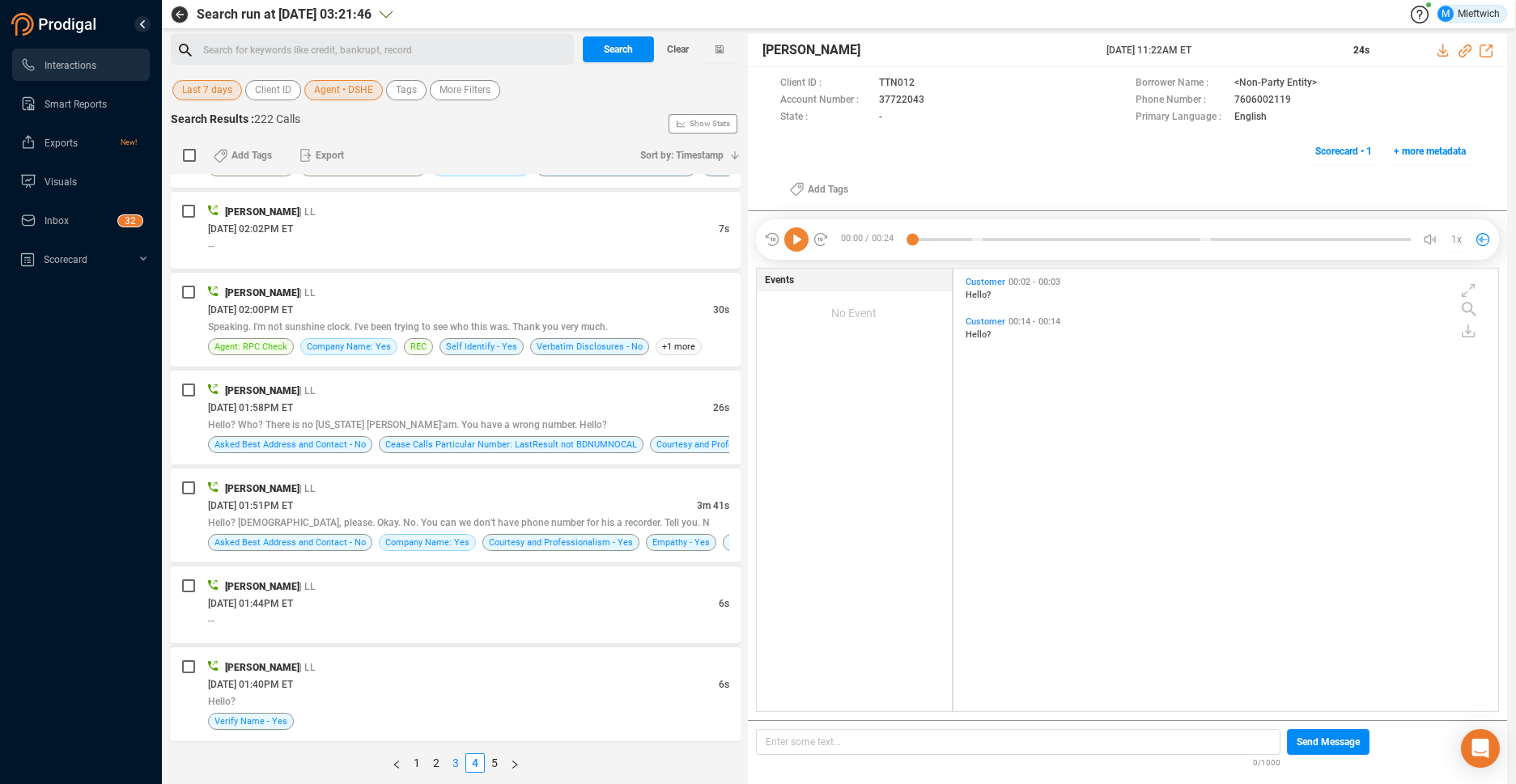
click at [453, 761] on link "3" at bounding box center [455, 763] width 18 height 18
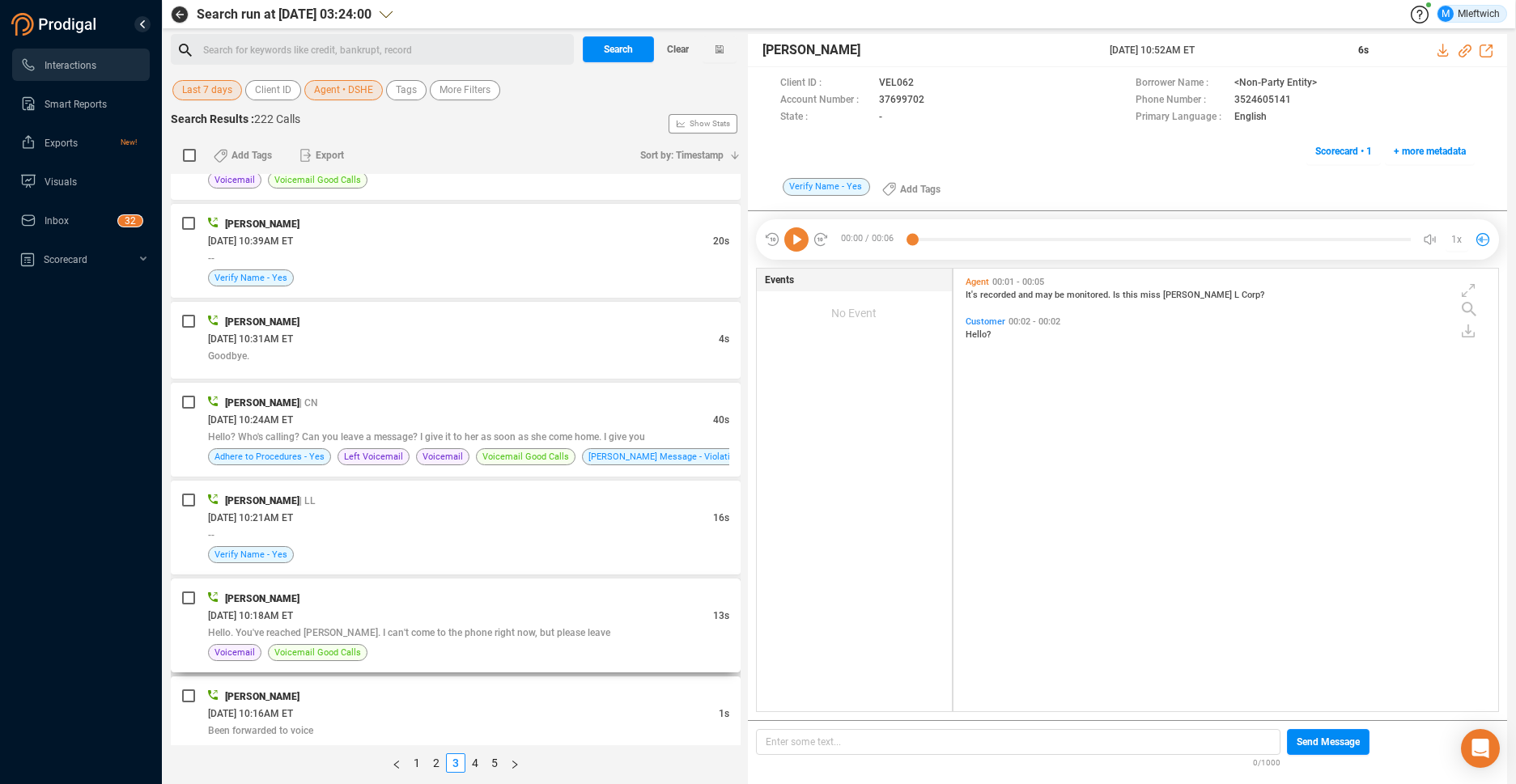
scroll to position [428, 0]
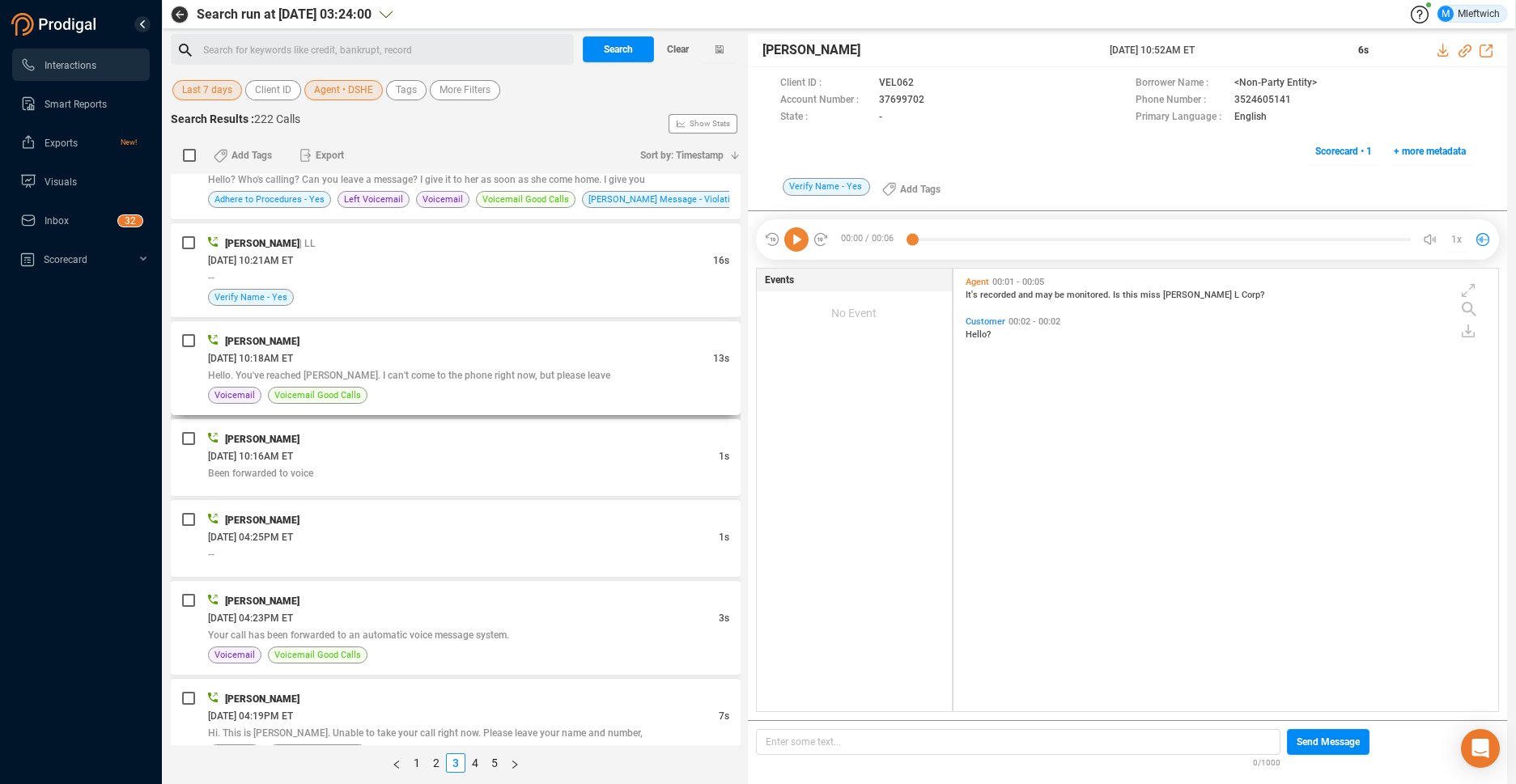
click at [594, 373] on span "Hello. You've reached [PERSON_NAME]. I can't come to the phone right now, but p…" at bounding box center [408, 375] width 402 height 11
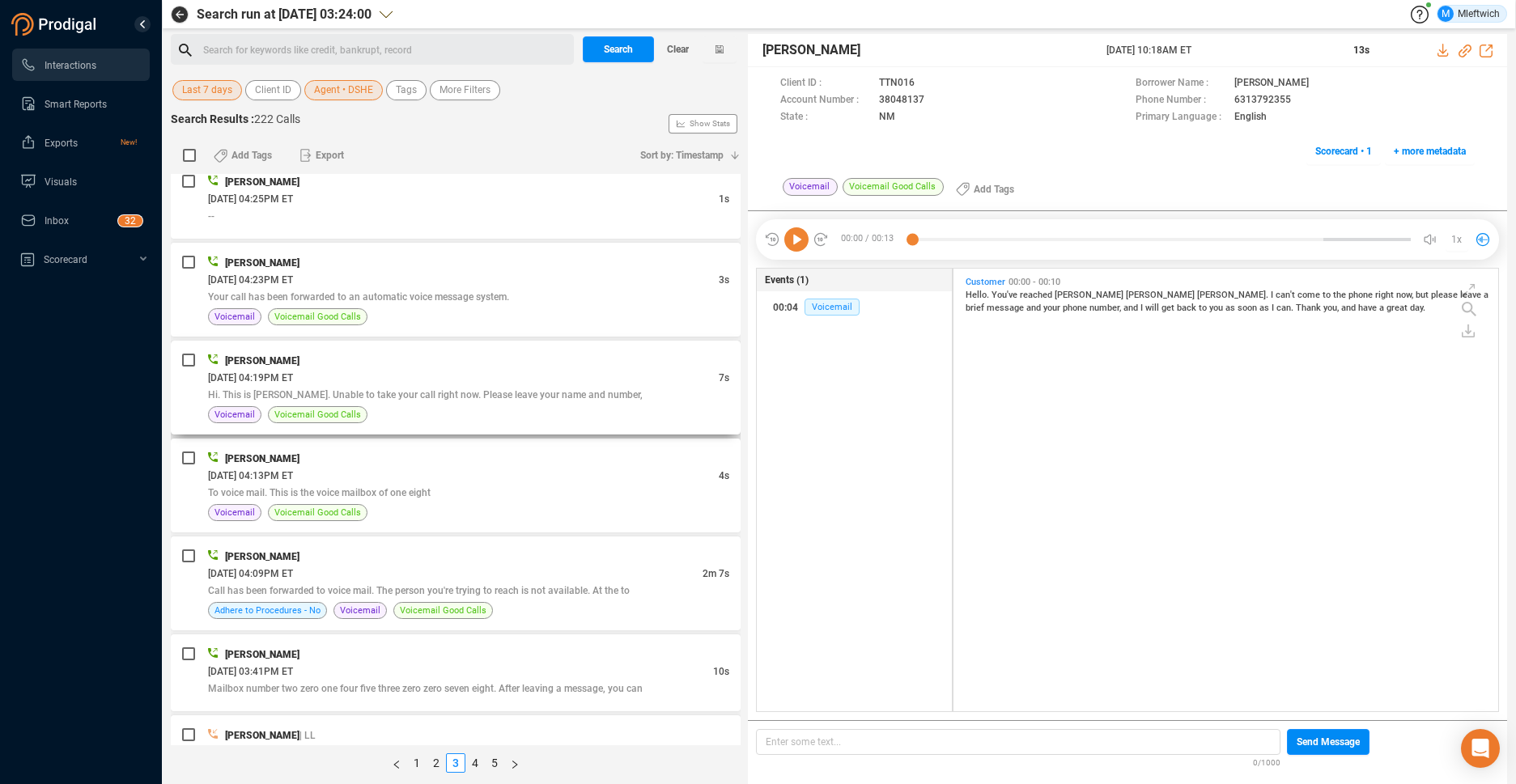
scroll to position [852, 0]
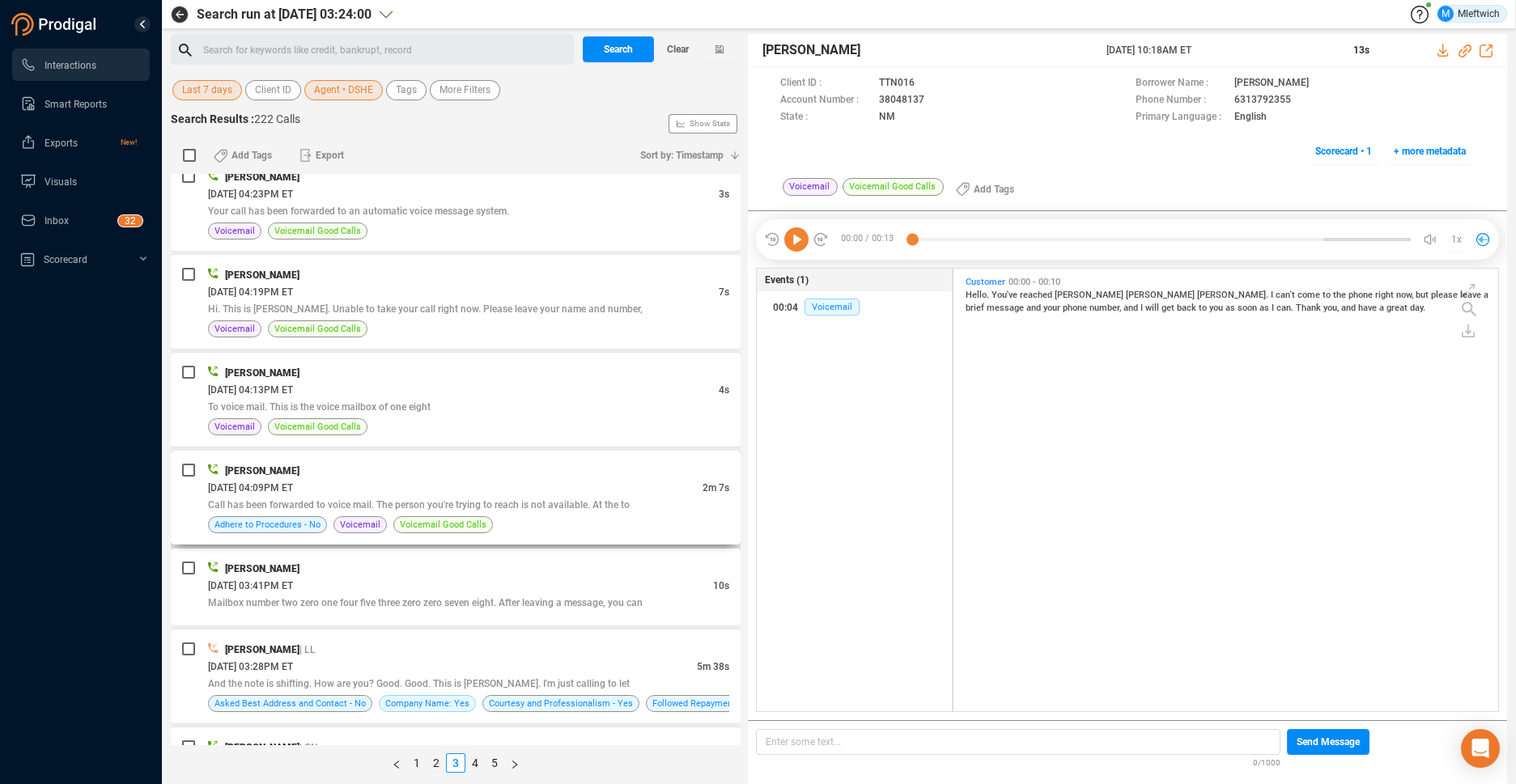
click at [531, 502] on span "Call has been forwarded to voice mail. The person you're trying to reach is not…" at bounding box center [418, 504] width 422 height 11
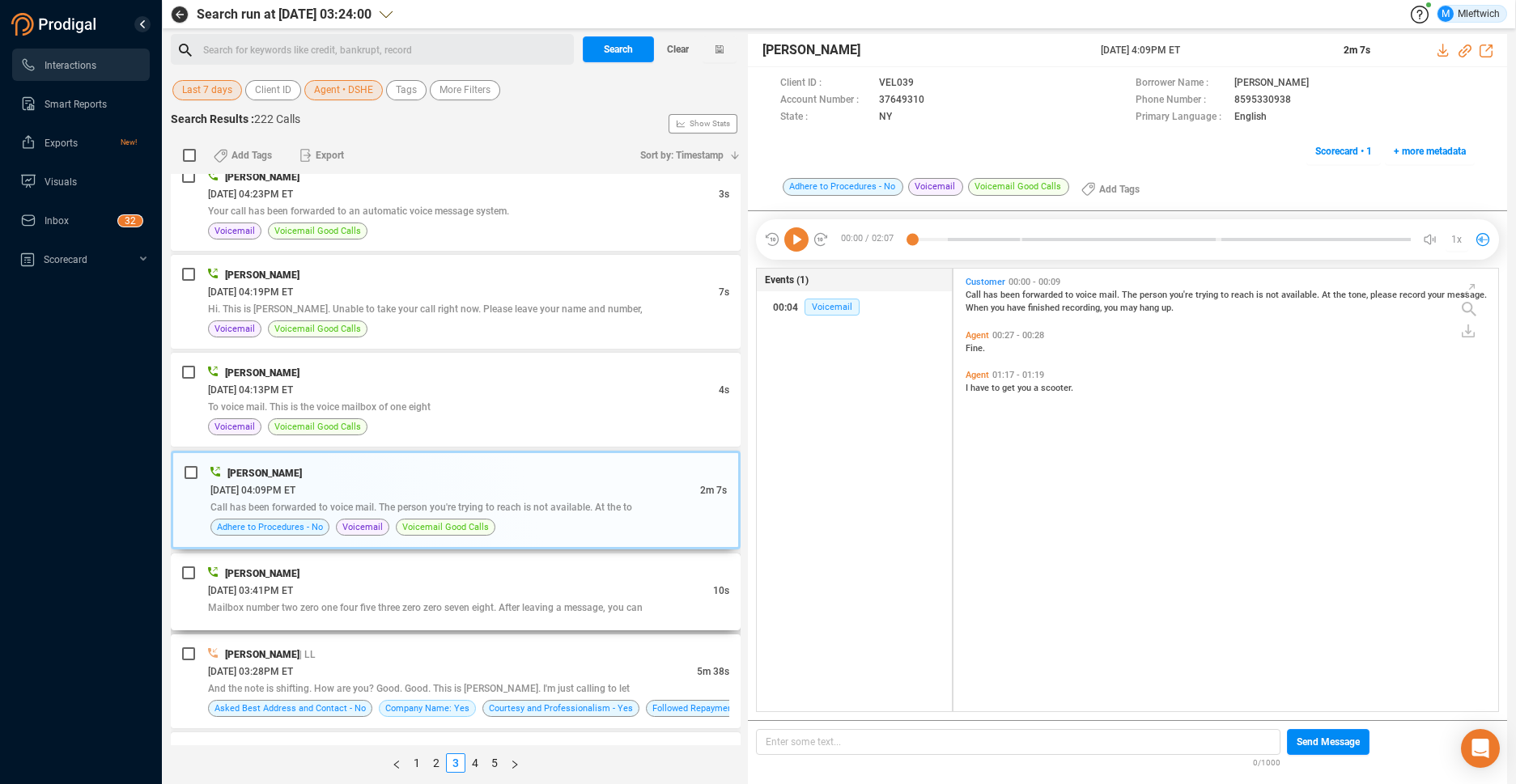
scroll to position [932, 0]
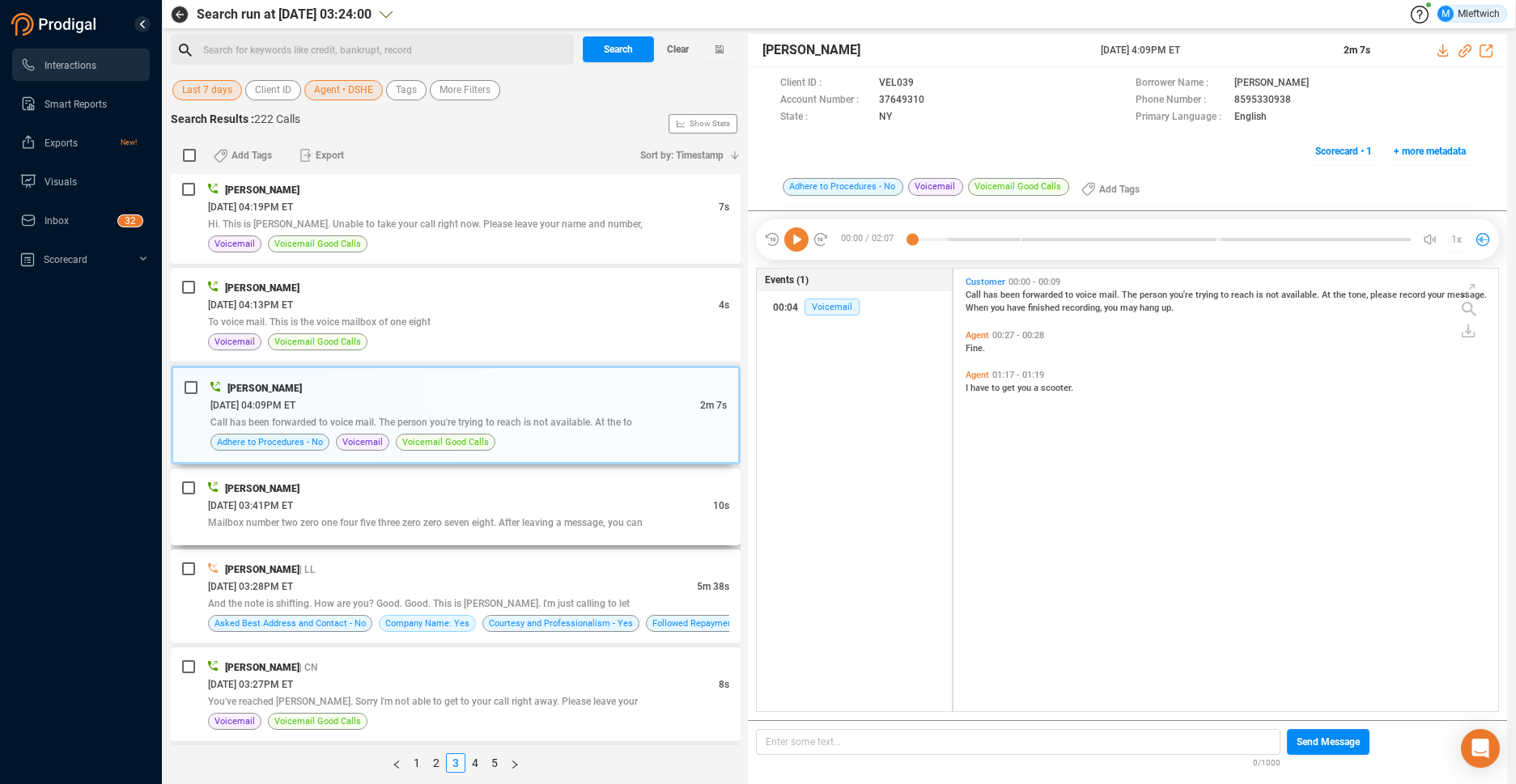
click at [567, 509] on div "[DATE] 03:41PM ET" at bounding box center [460, 504] width 505 height 17
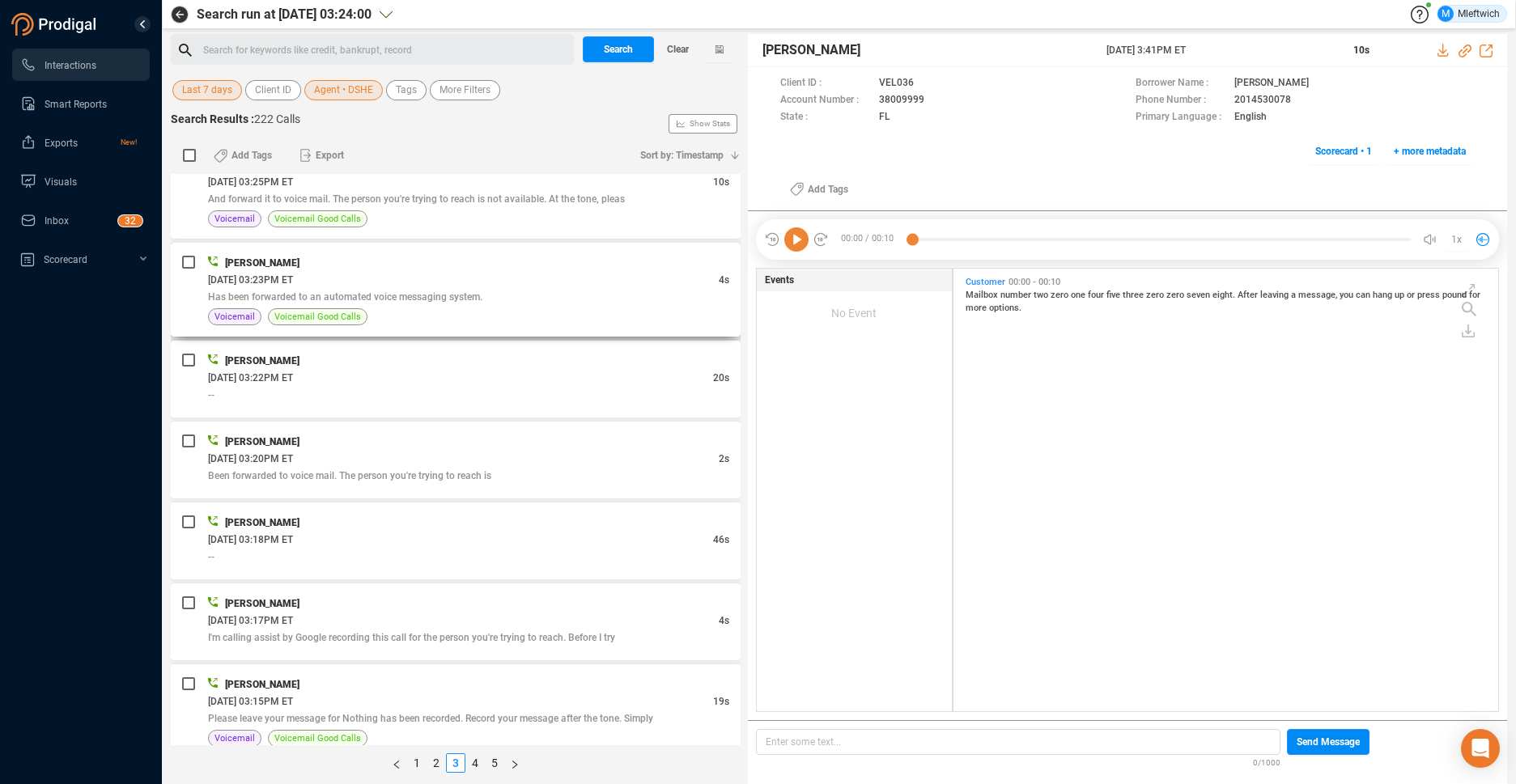
scroll to position [1617, 0]
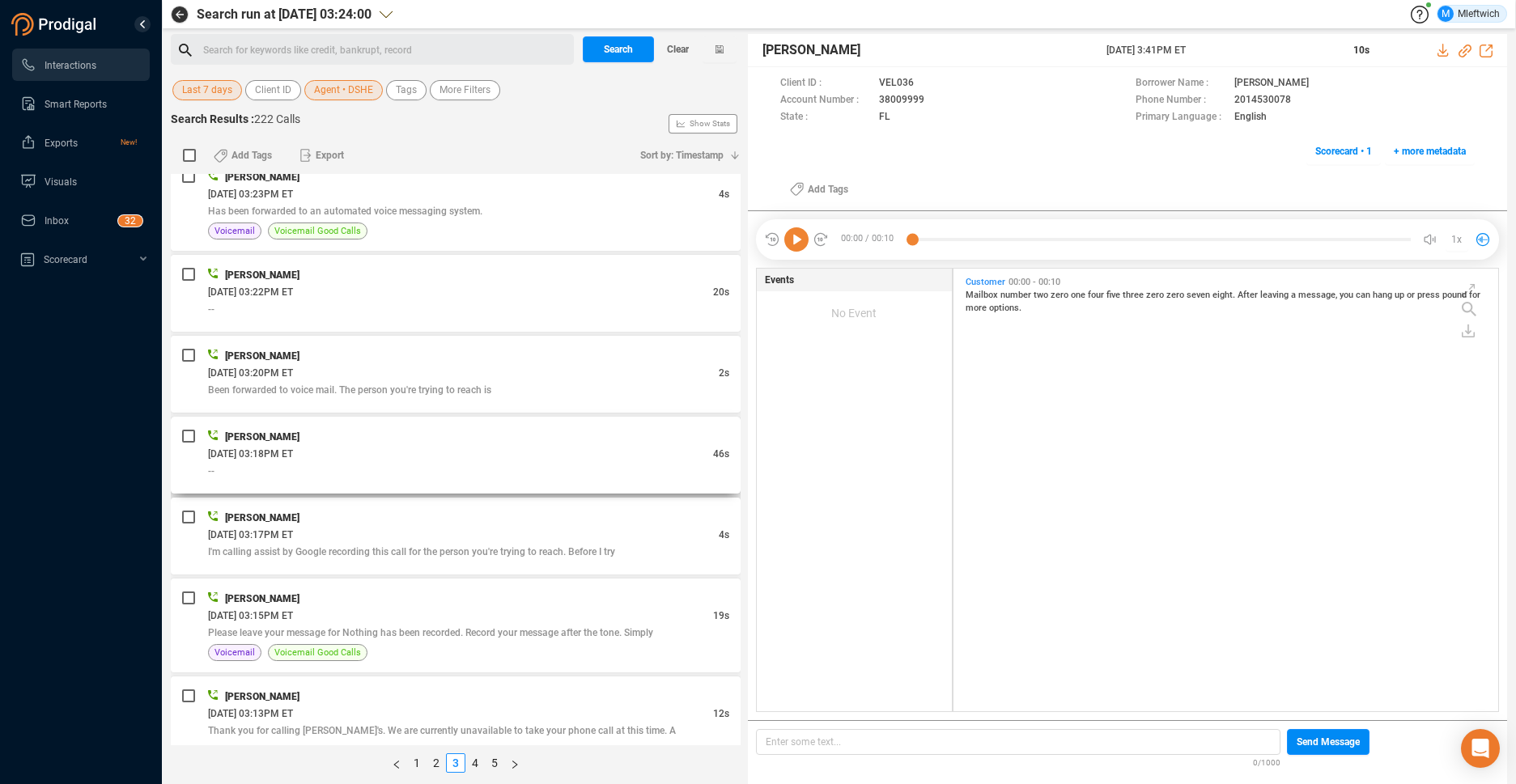
click at [591, 476] on div "--" at bounding box center [468, 470] width 521 height 17
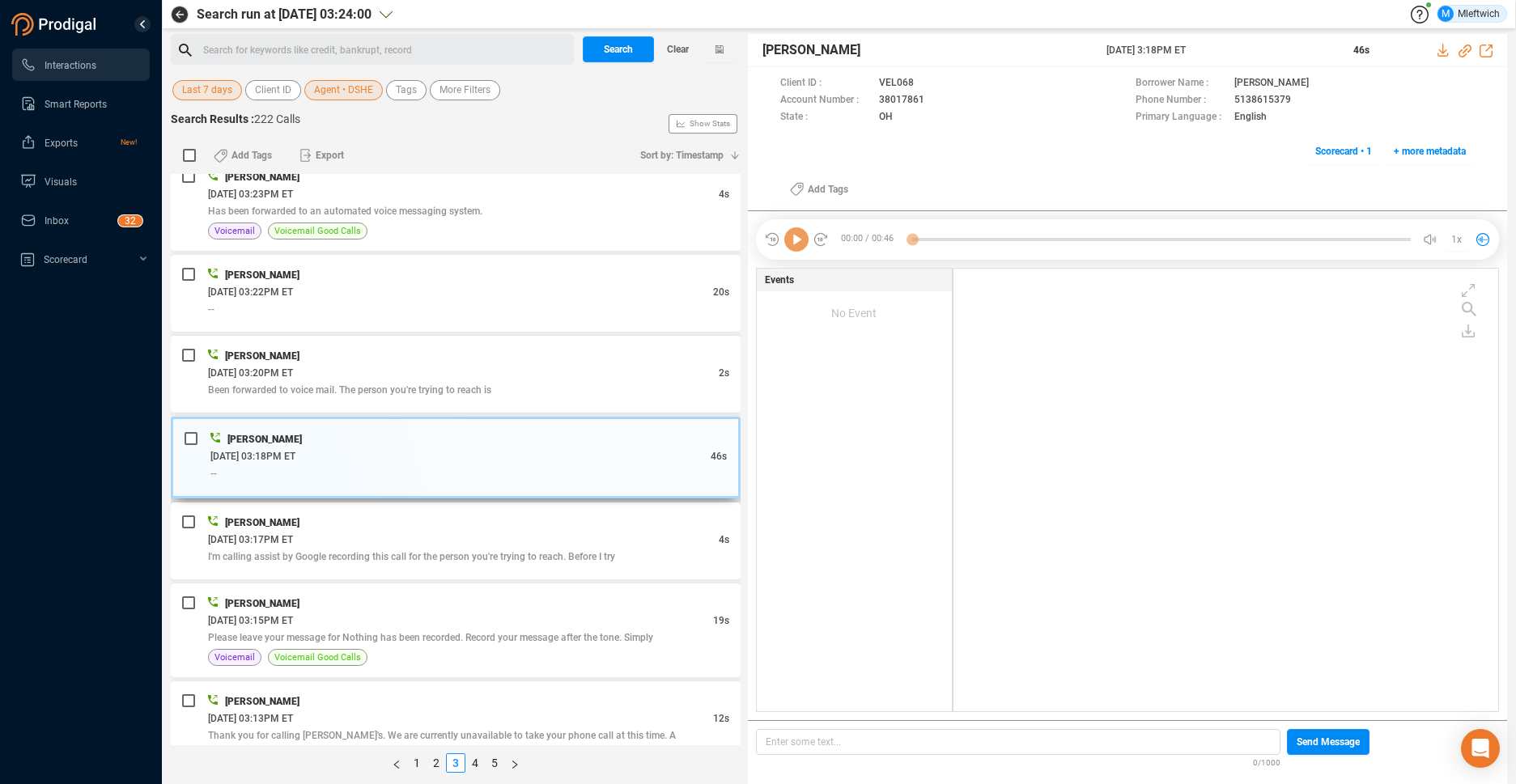
scroll to position [438, 536]
click at [606, 602] on div "[PERSON_NAME]" at bounding box center [468, 603] width 521 height 17
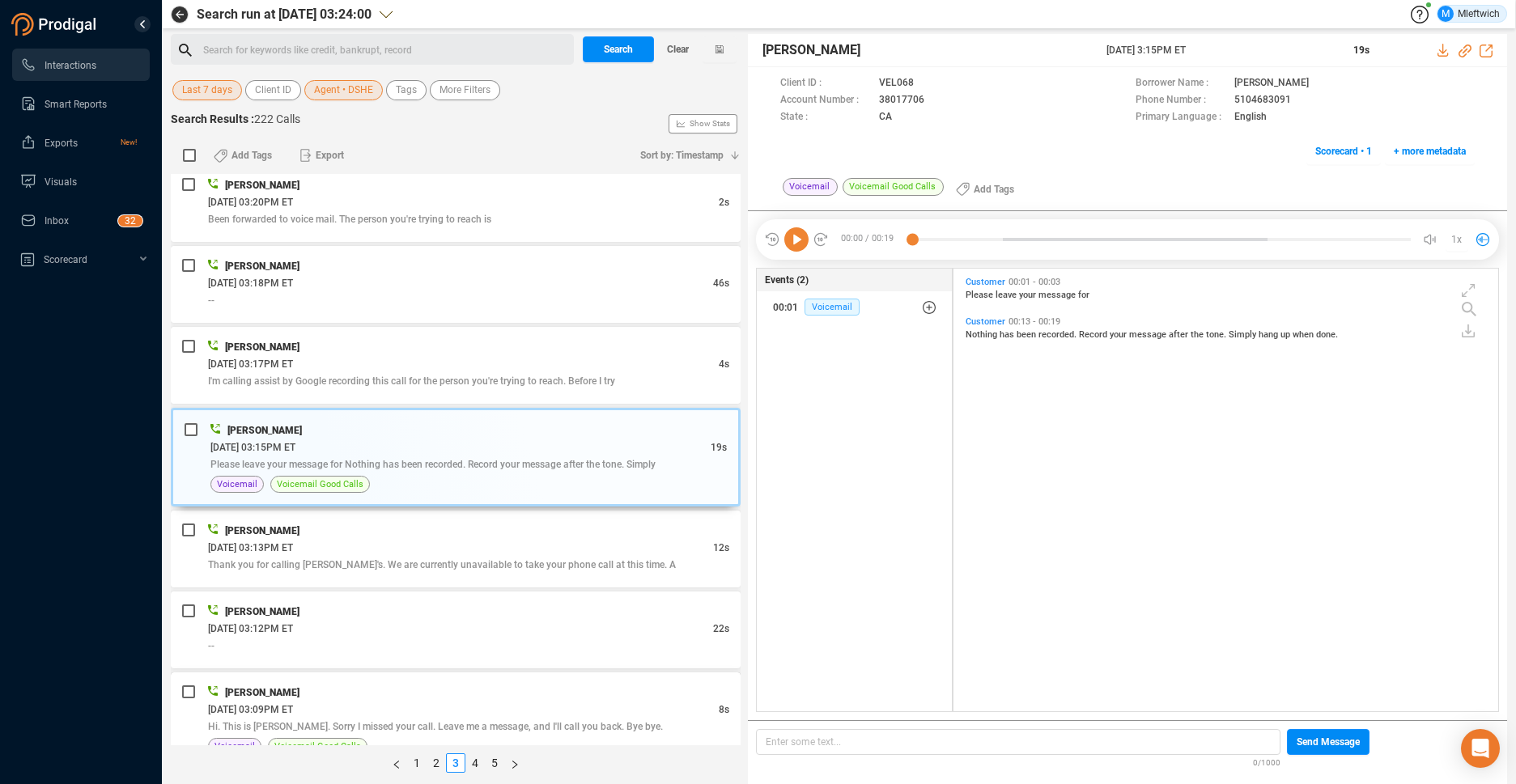
scroll to position [1869, 0]
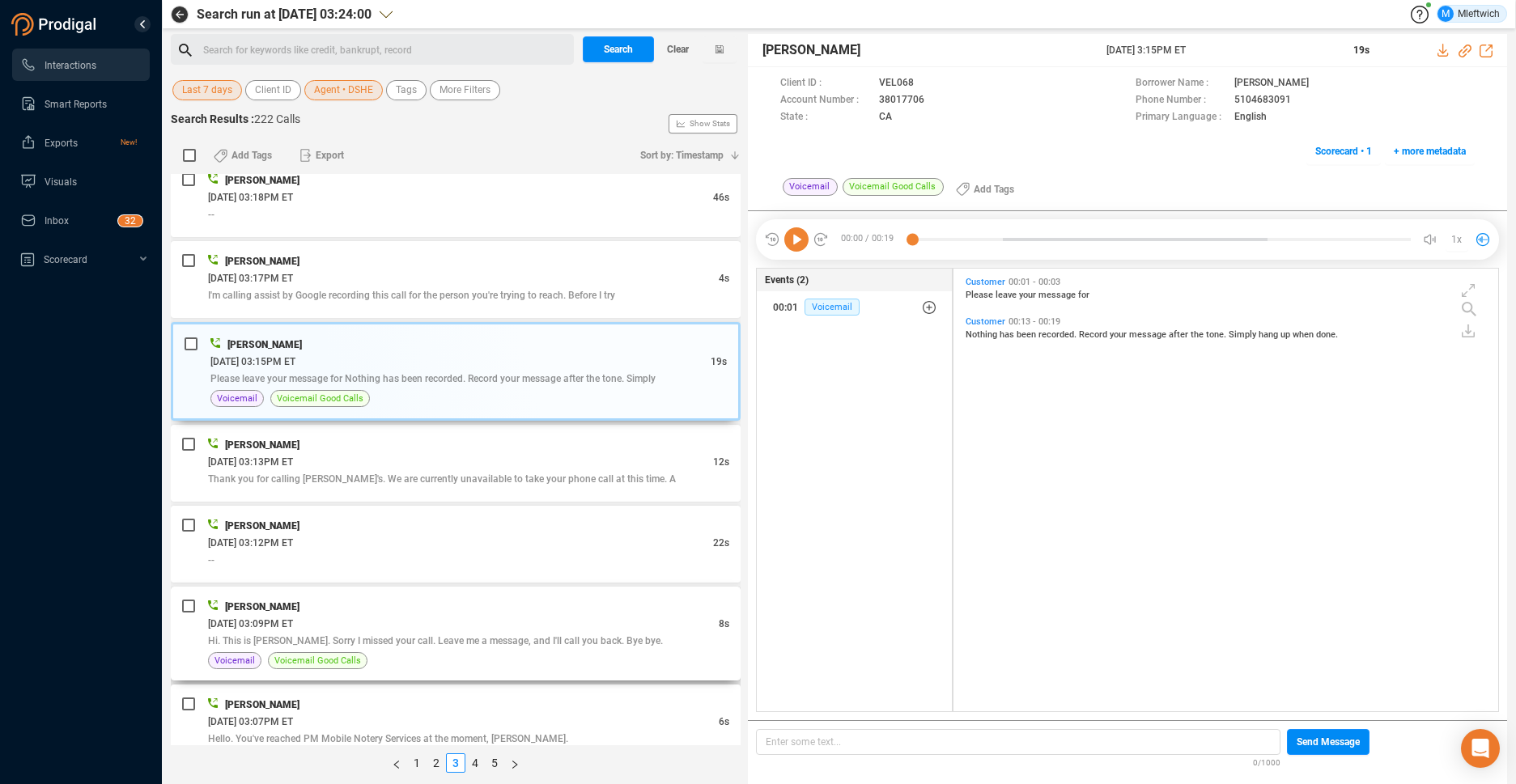
click at [616, 617] on div "[DATE] 03:09PM ET" at bounding box center [463, 623] width 511 height 17
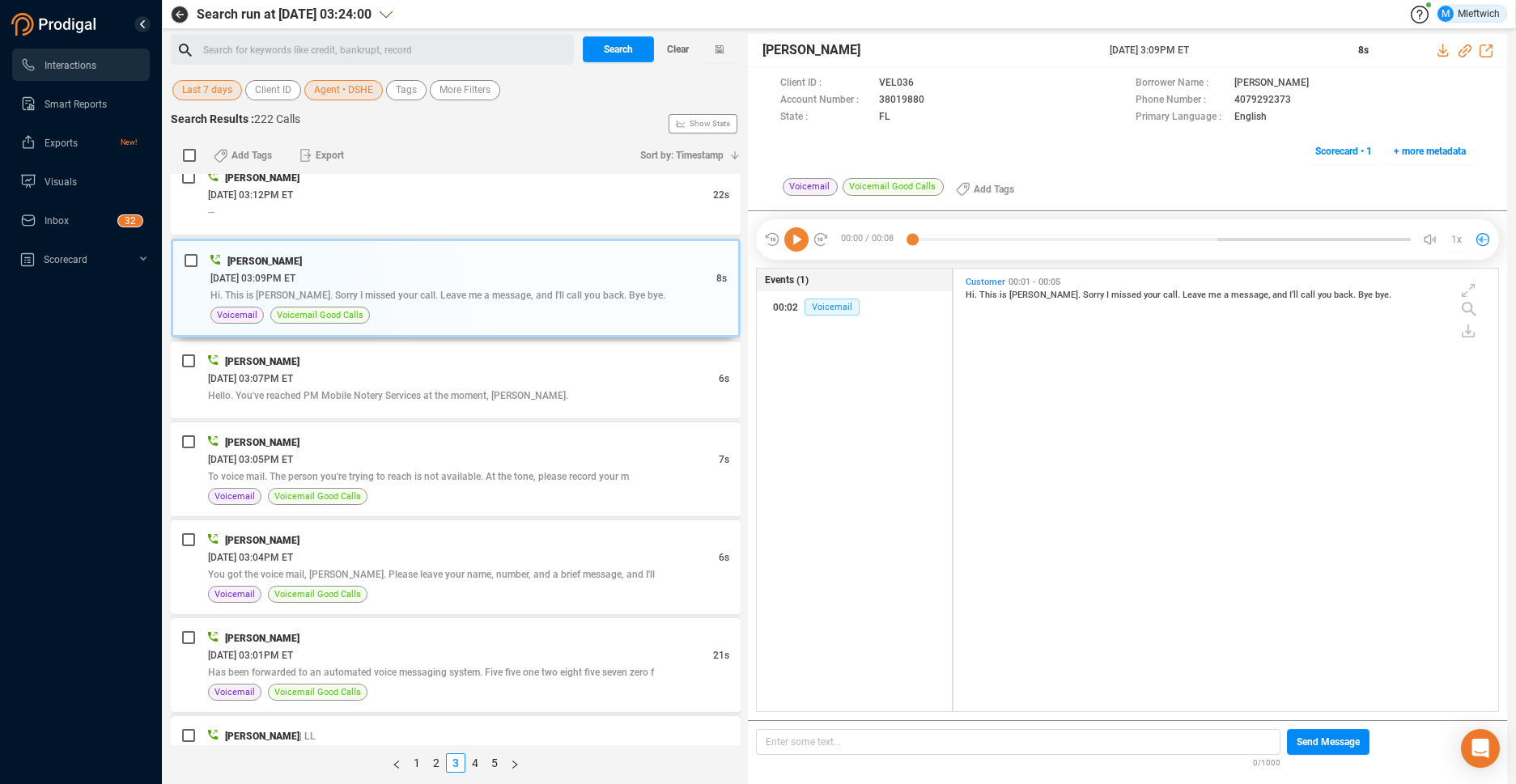
scroll to position [2384, 0]
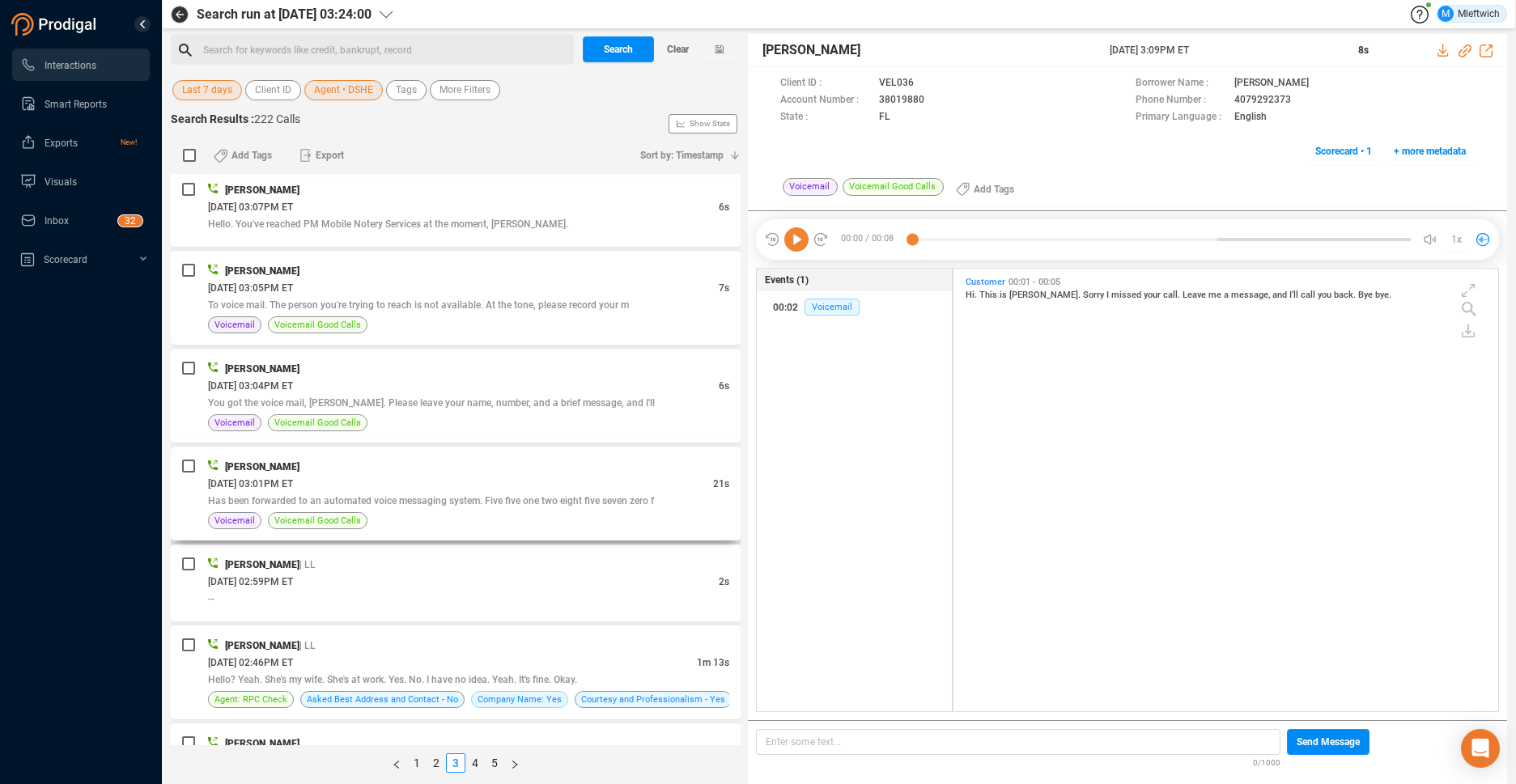
click at [574, 488] on div "[DATE] 03:01PM ET" at bounding box center [460, 483] width 505 height 17
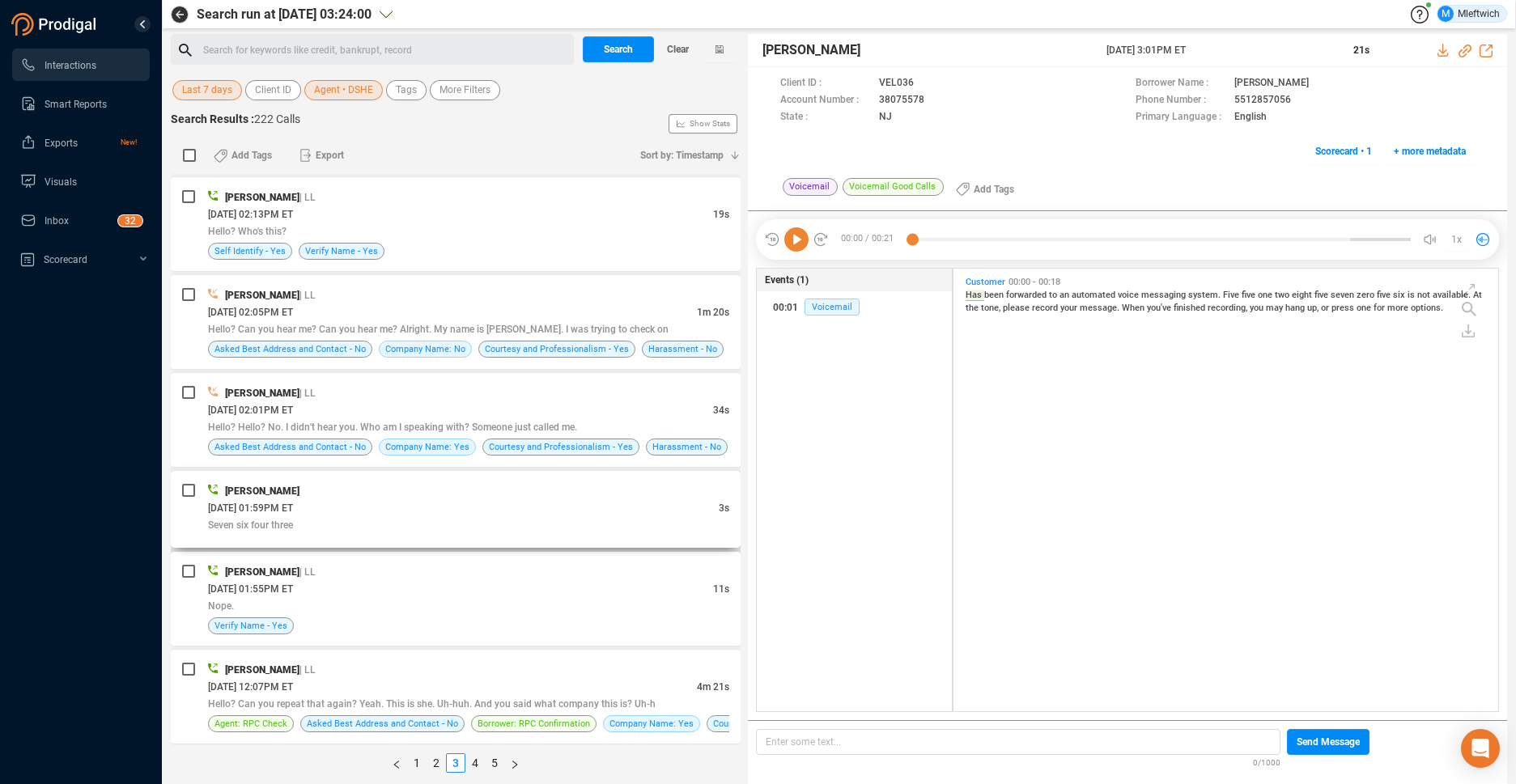
scroll to position [3406, 0]
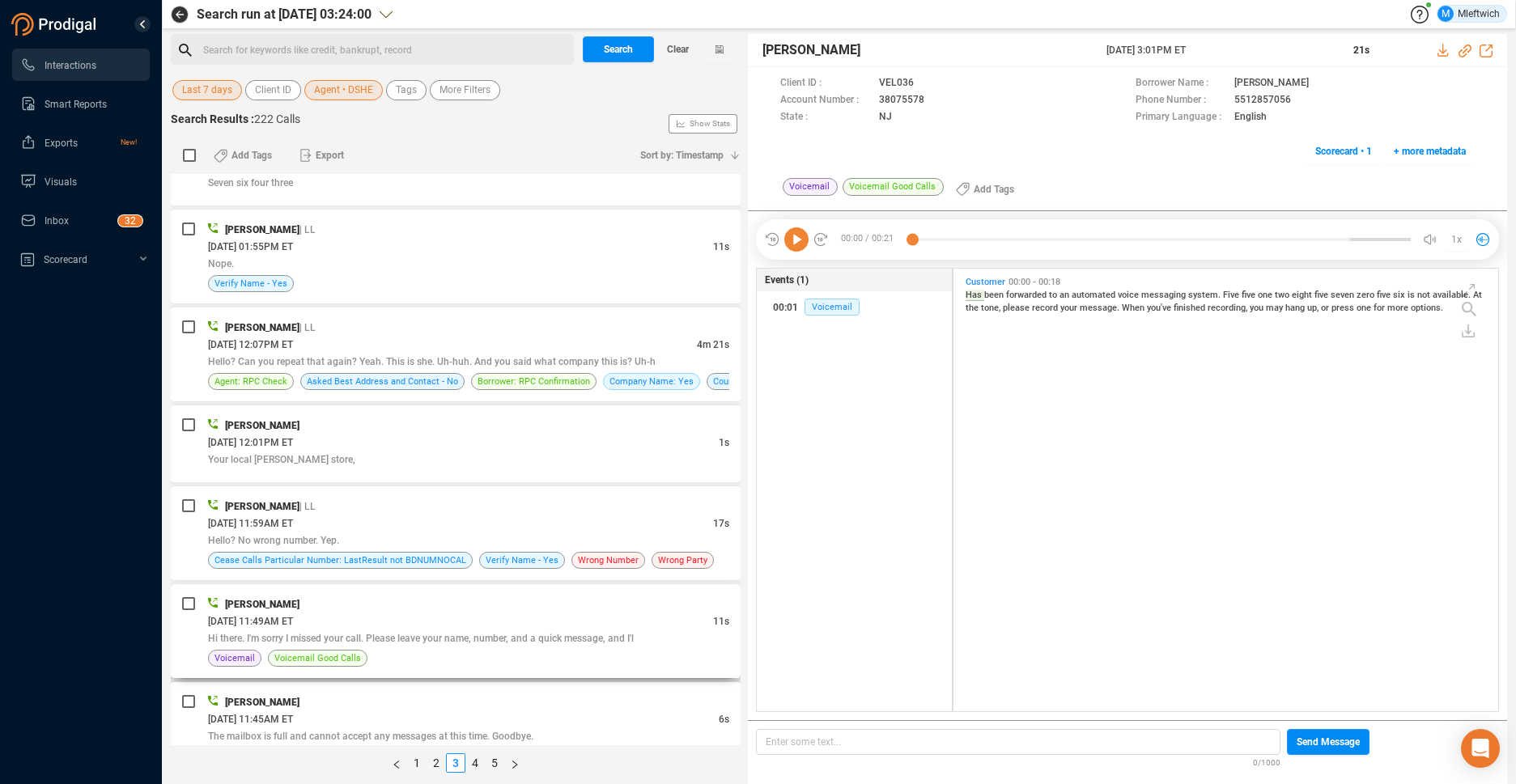
click at [580, 648] on div "[PERSON_NAME] [DATE] 11:49AM ET 11s Hi there. I'm sorry I missed your call. Ple…" at bounding box center [468, 631] width 521 height 71
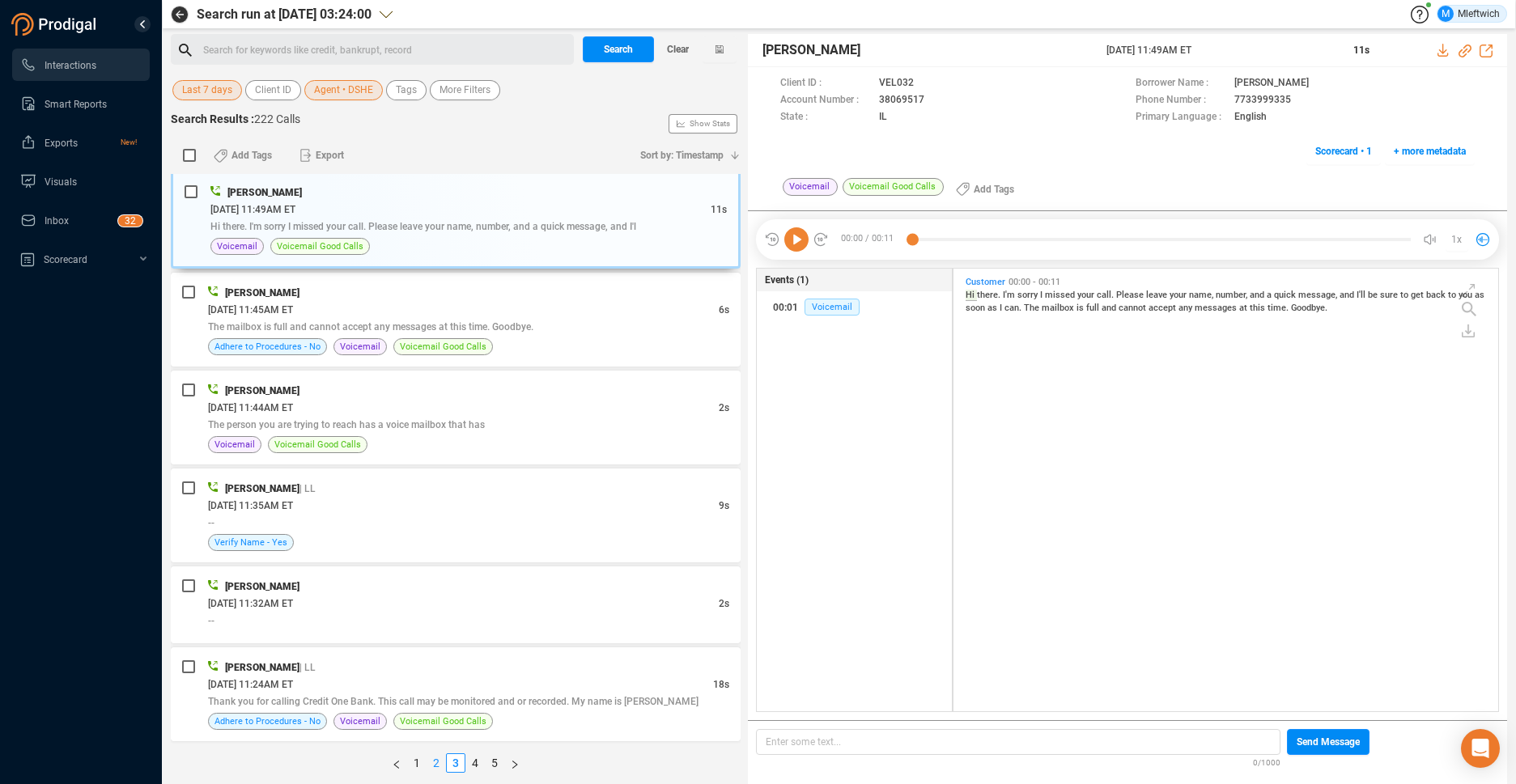
click at [436, 759] on link "2" at bounding box center [436, 763] width 18 height 18
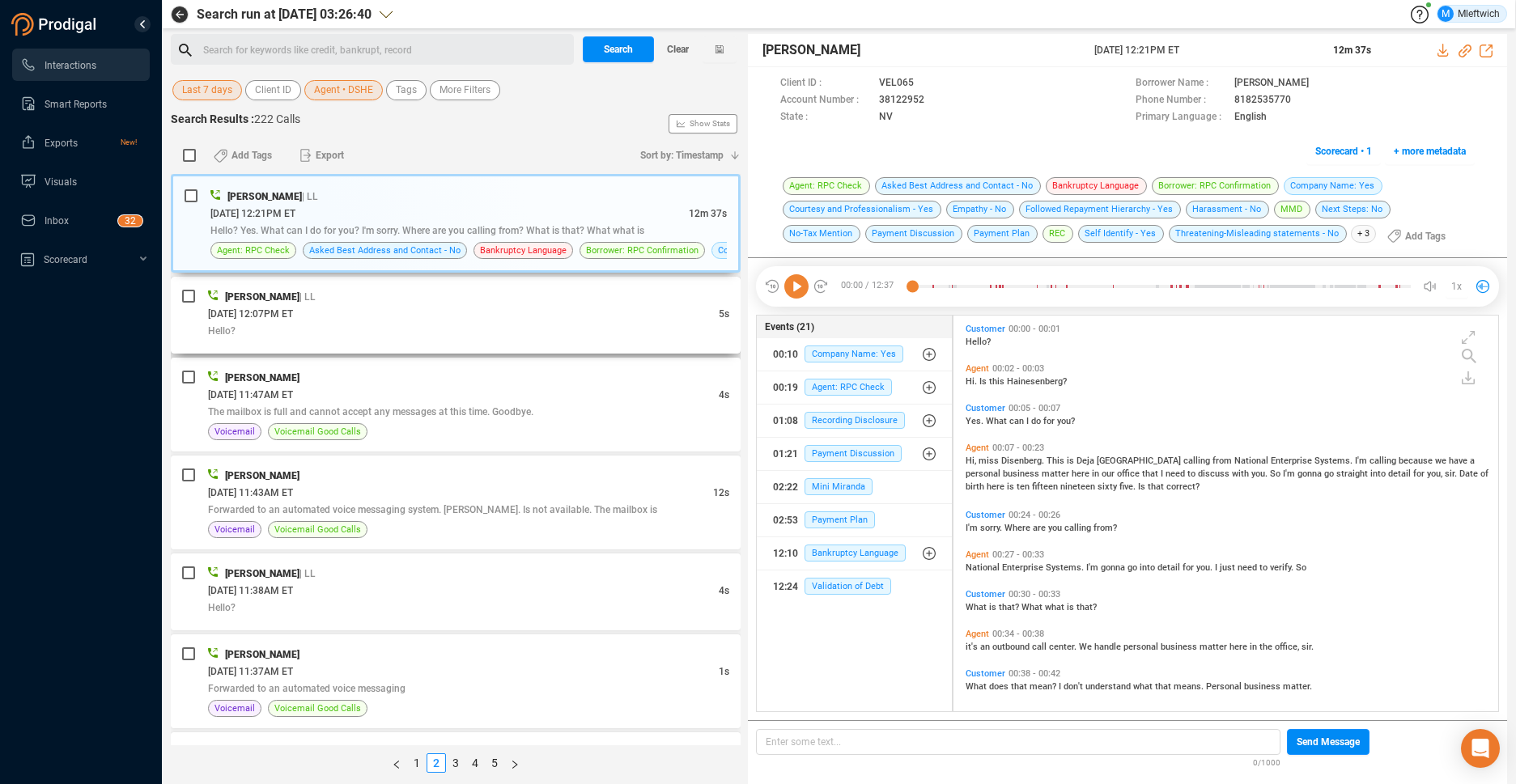
scroll to position [85, 0]
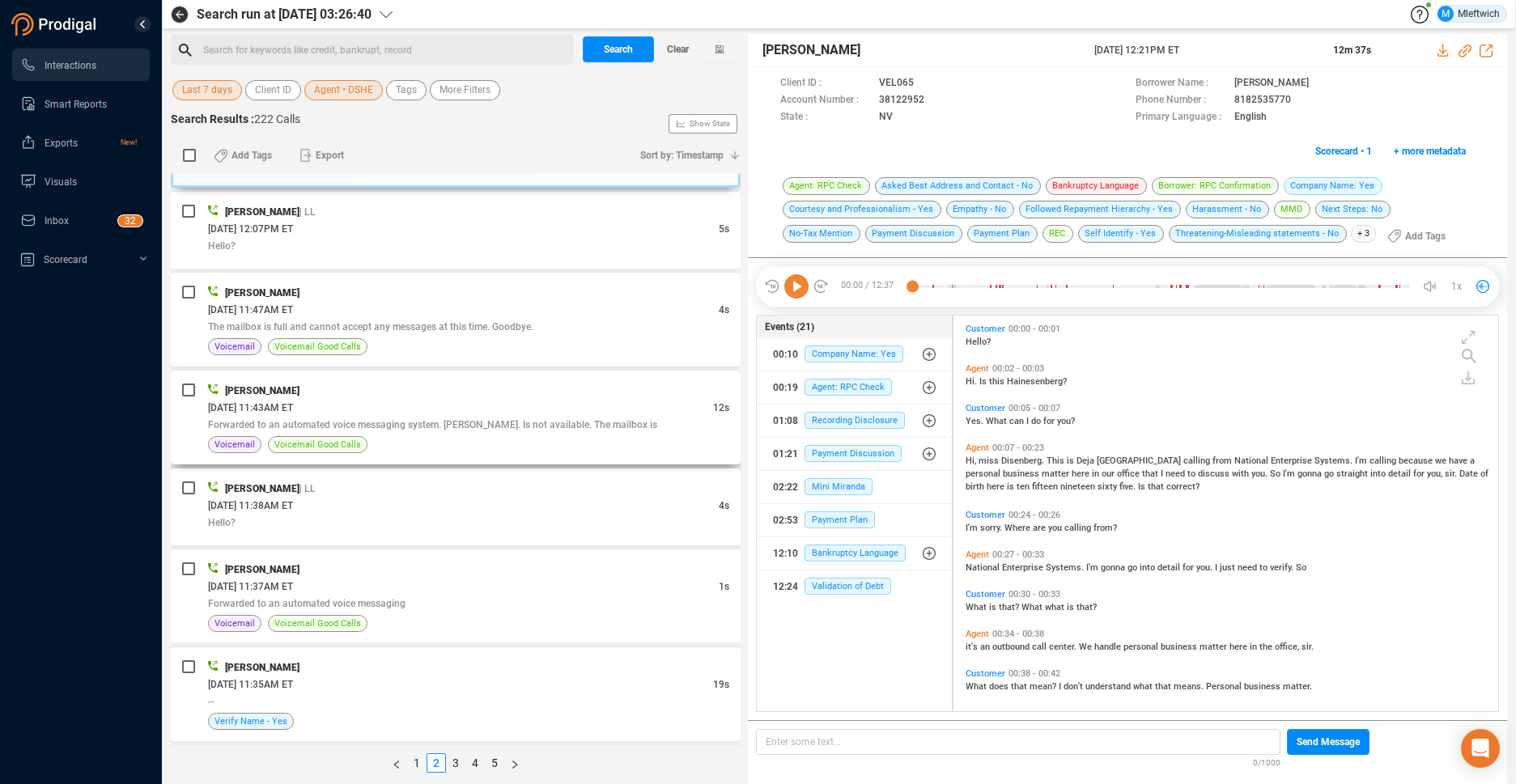
click at [581, 407] on div "[DATE] 11:43AM ET" at bounding box center [460, 407] width 505 height 17
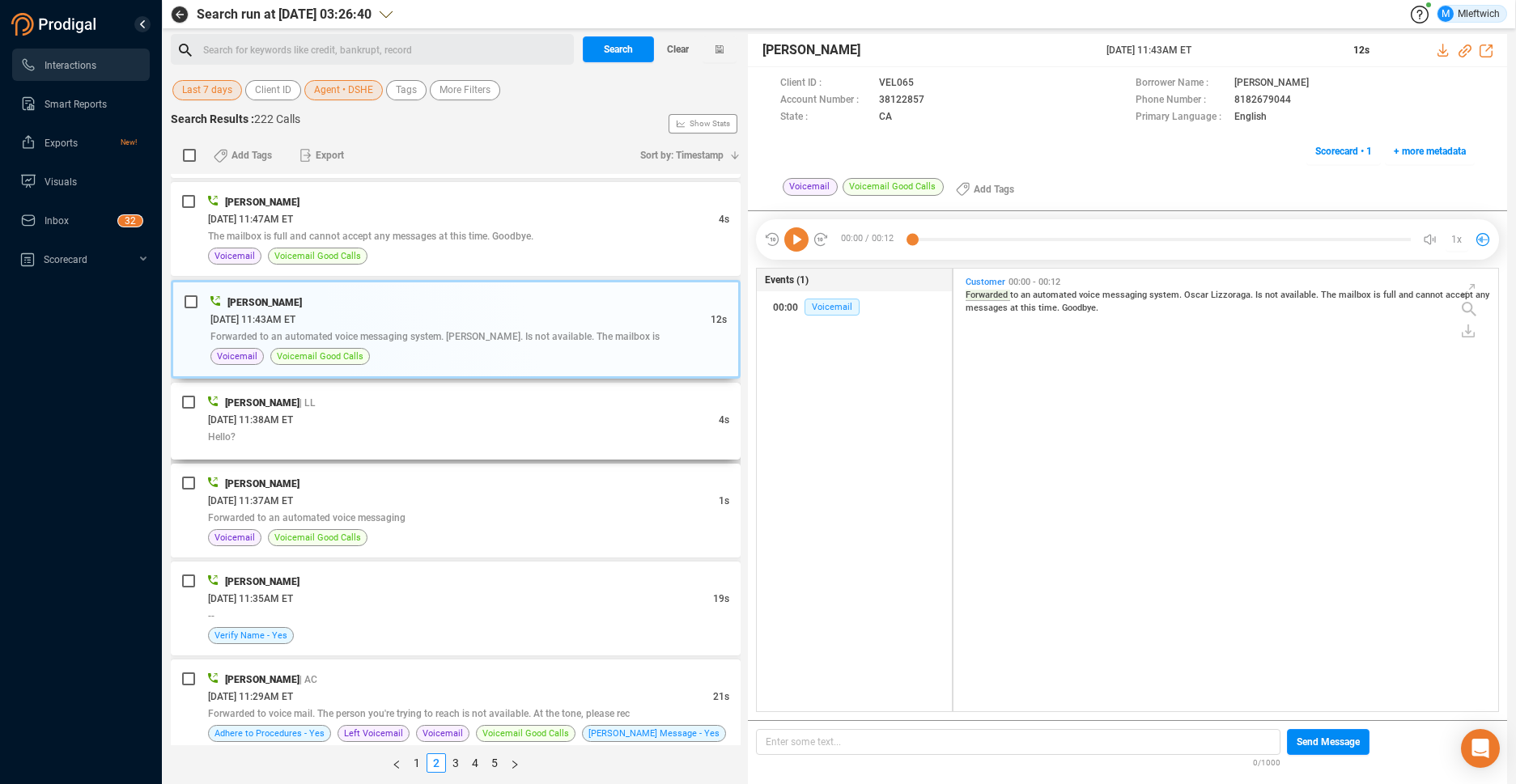
scroll to position [256, 0]
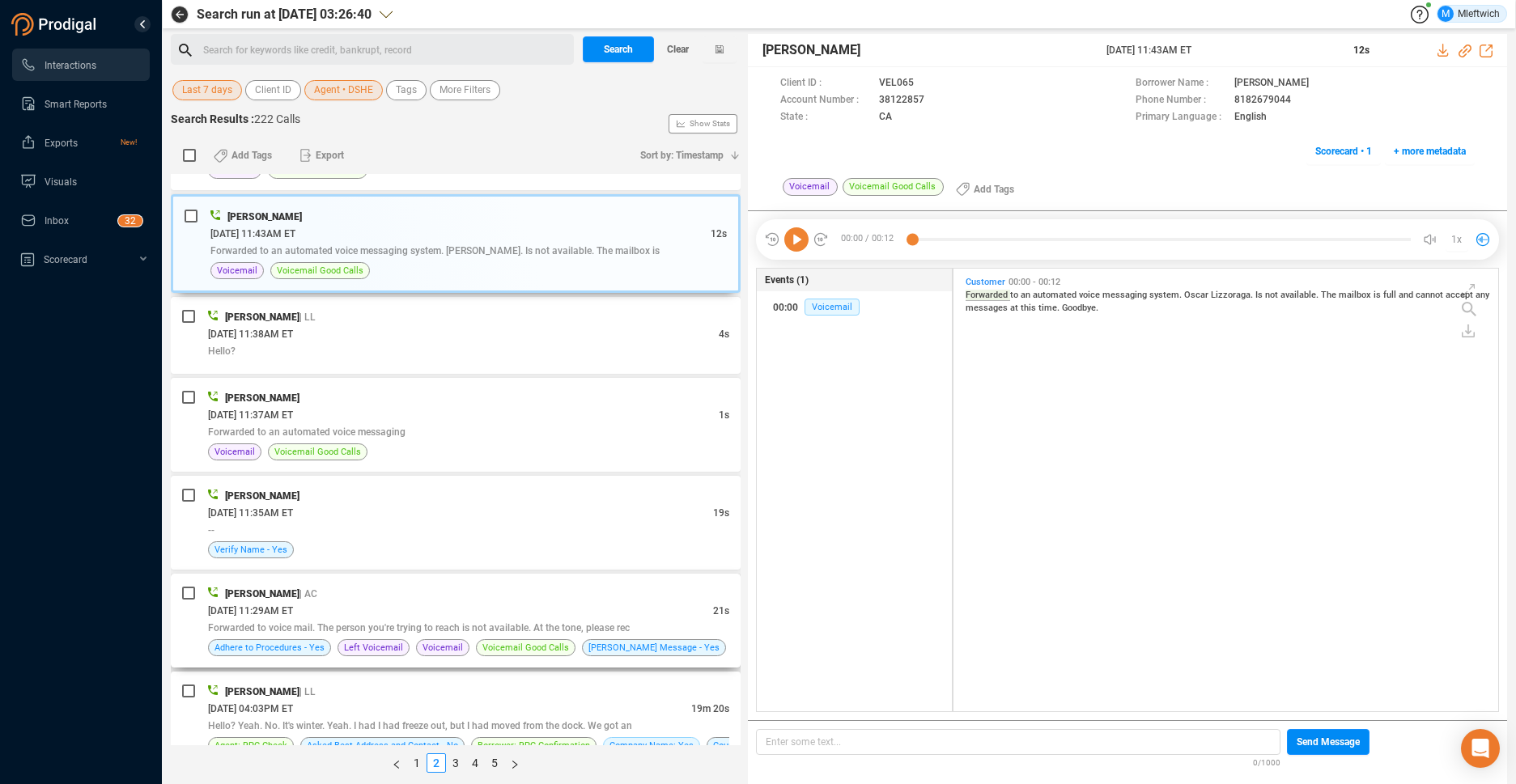
click at [637, 587] on div "[PERSON_NAME] | AC" at bounding box center [468, 593] width 521 height 17
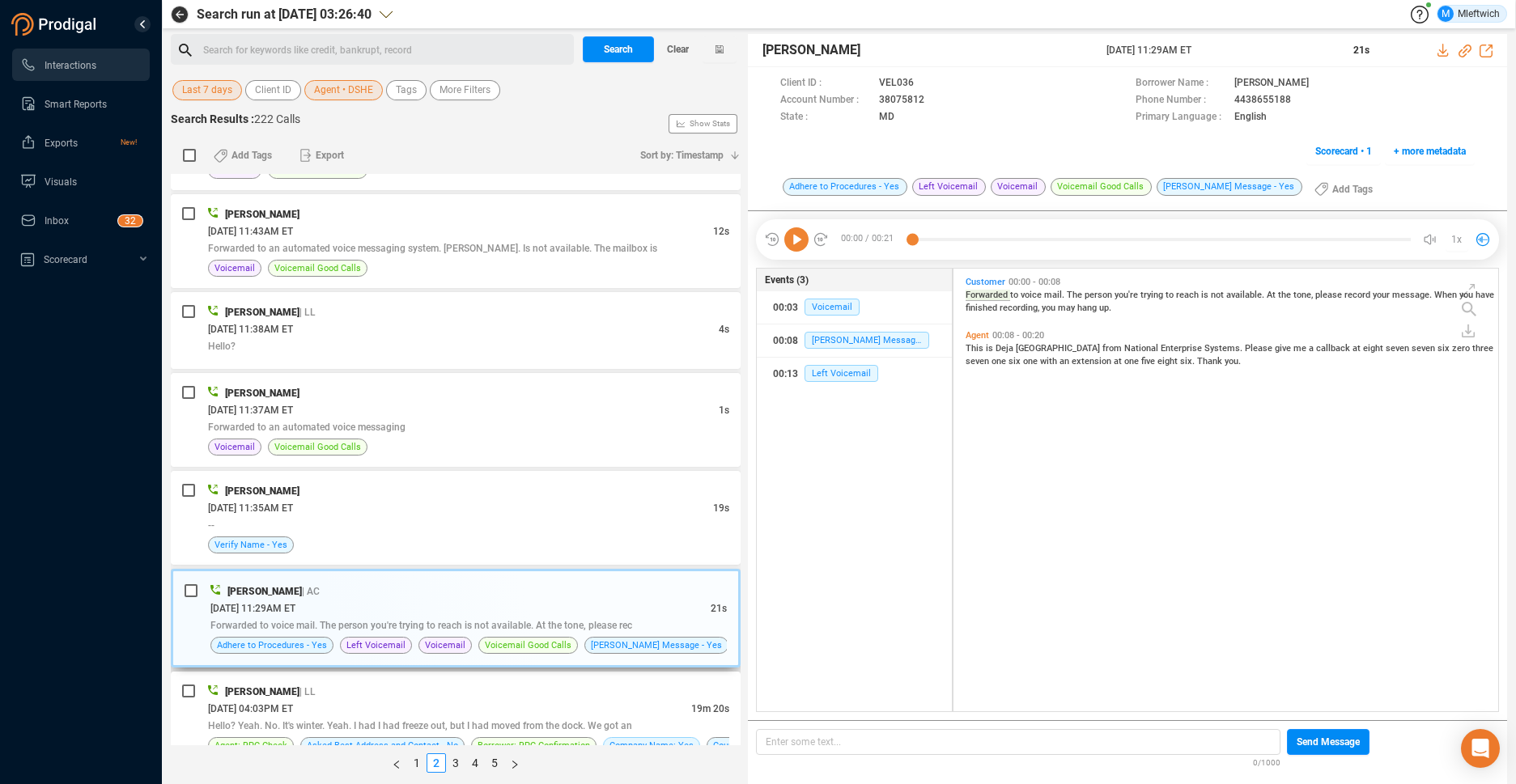
scroll to position [438, 536]
click at [933, 98] on icon at bounding box center [938, 101] width 13 height 13
click at [365, 90] on span "Agent • DSHE" at bounding box center [343, 90] width 59 height 20
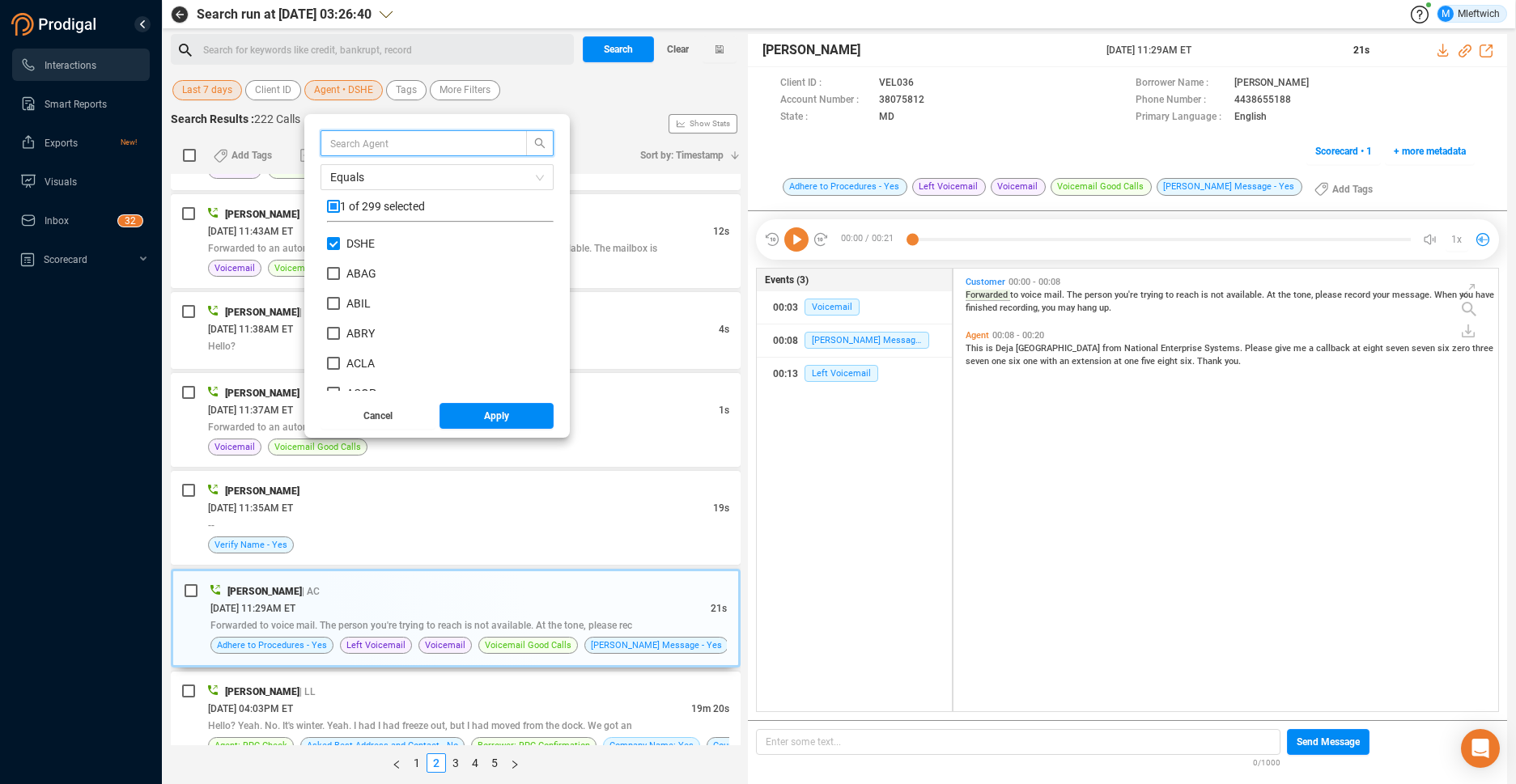
scroll to position [151, 218]
click at [332, 243] on input "DSHE" at bounding box center [333, 243] width 13 height 13
checkbox input "false"
click at [393, 142] on input "text" at bounding box center [416, 143] width 172 height 18
type input "h"
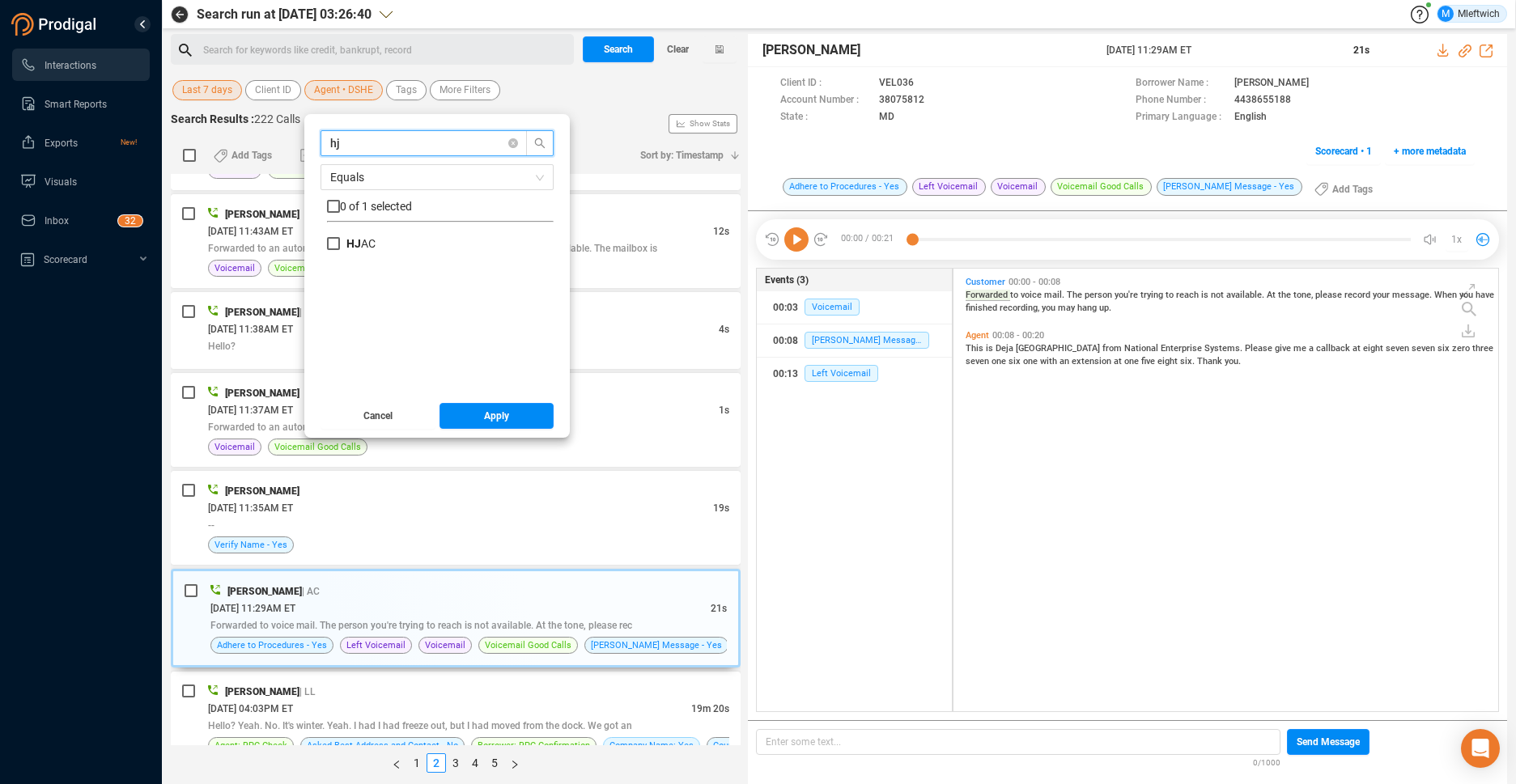
type input "h"
type input "HJAC"
drag, startPoint x: 328, startPoint y: 240, endPoint x: 327, endPoint y: 259, distance: 19.0
click at [328, 239] on input "HJAC" at bounding box center [333, 243] width 13 height 13
checkbox input "true"
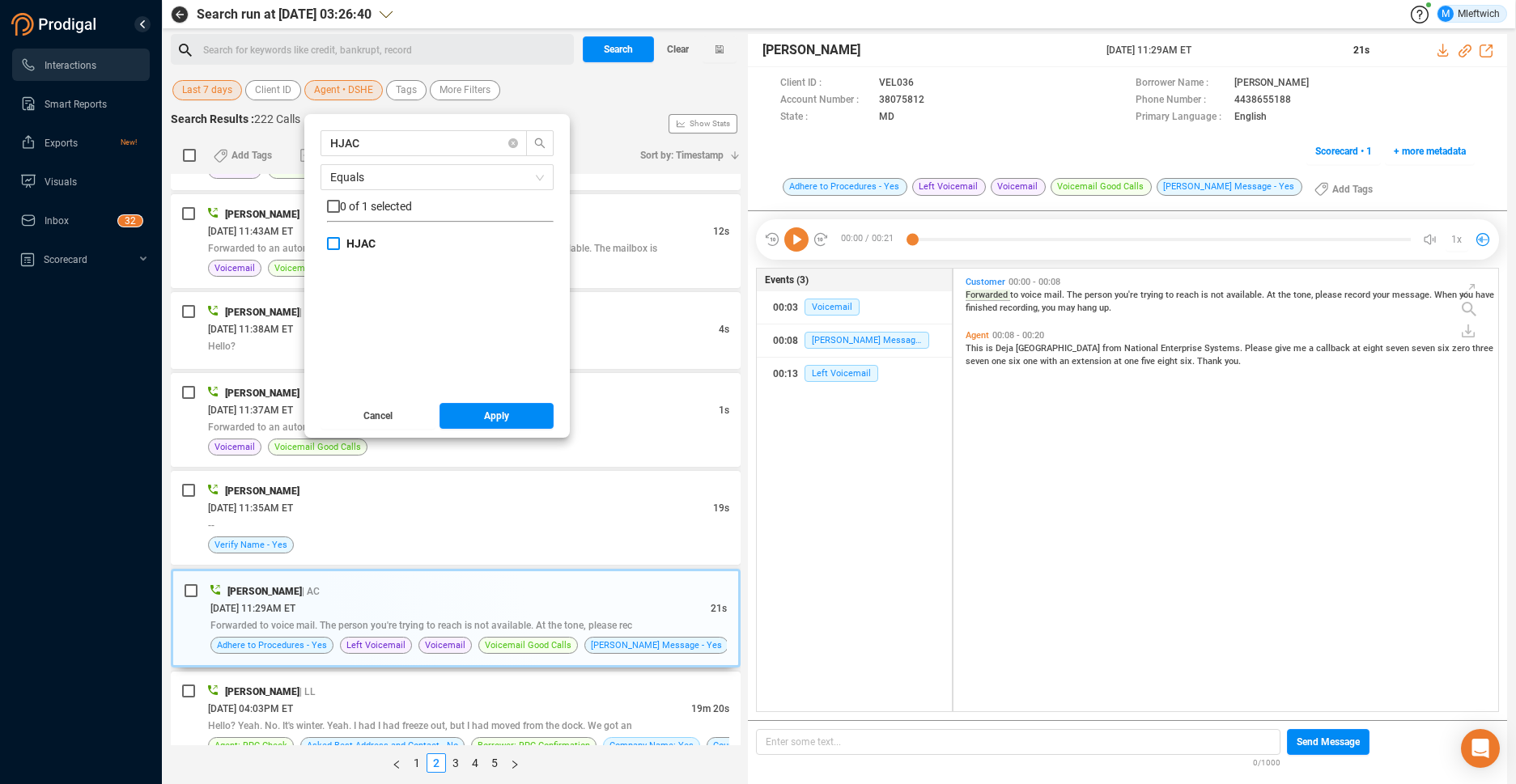
checkbox input "true"
click at [516, 418] on button "Apply" at bounding box center [497, 415] width 115 height 26
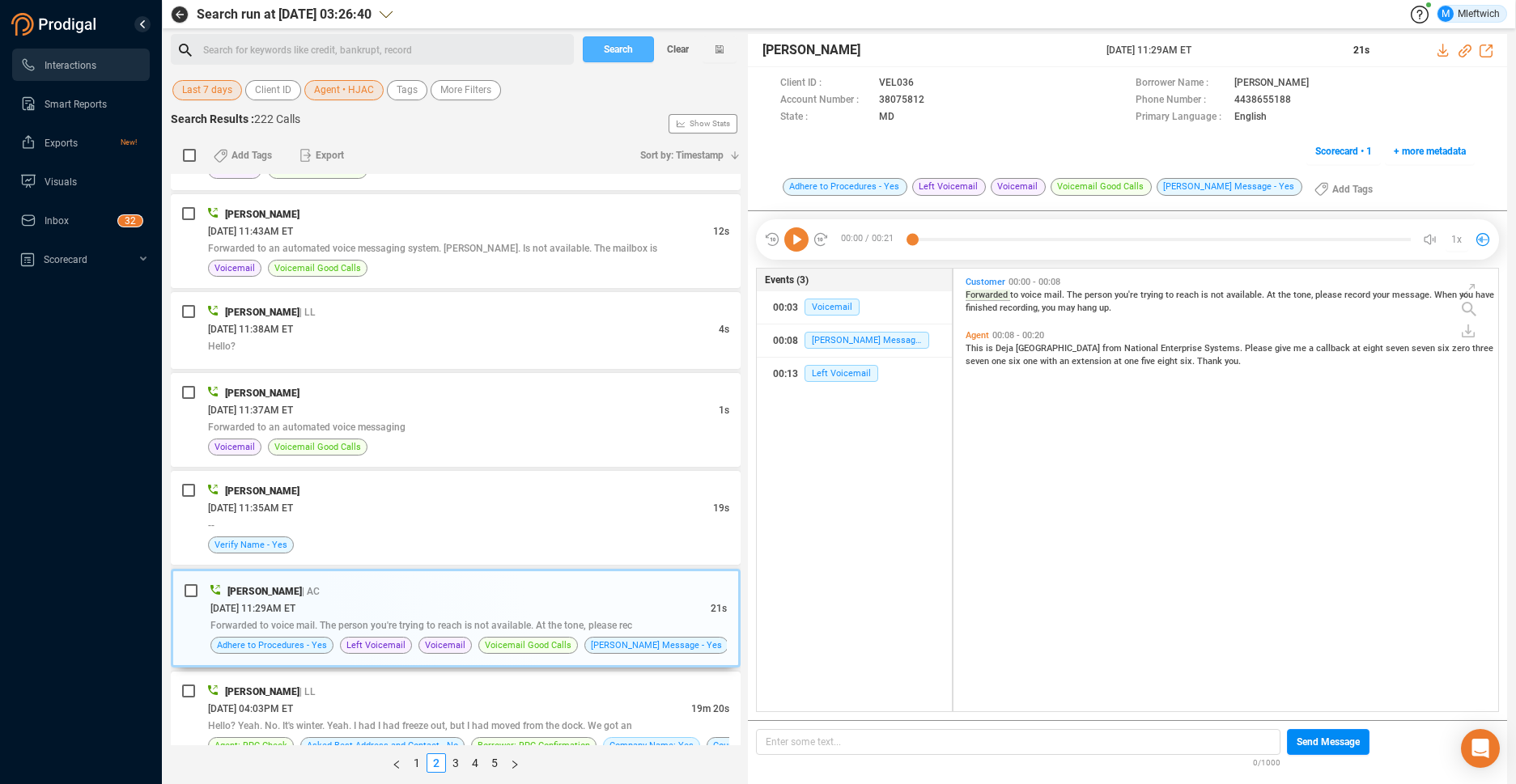
click at [610, 46] on span "Search" at bounding box center [618, 48] width 29 height 26
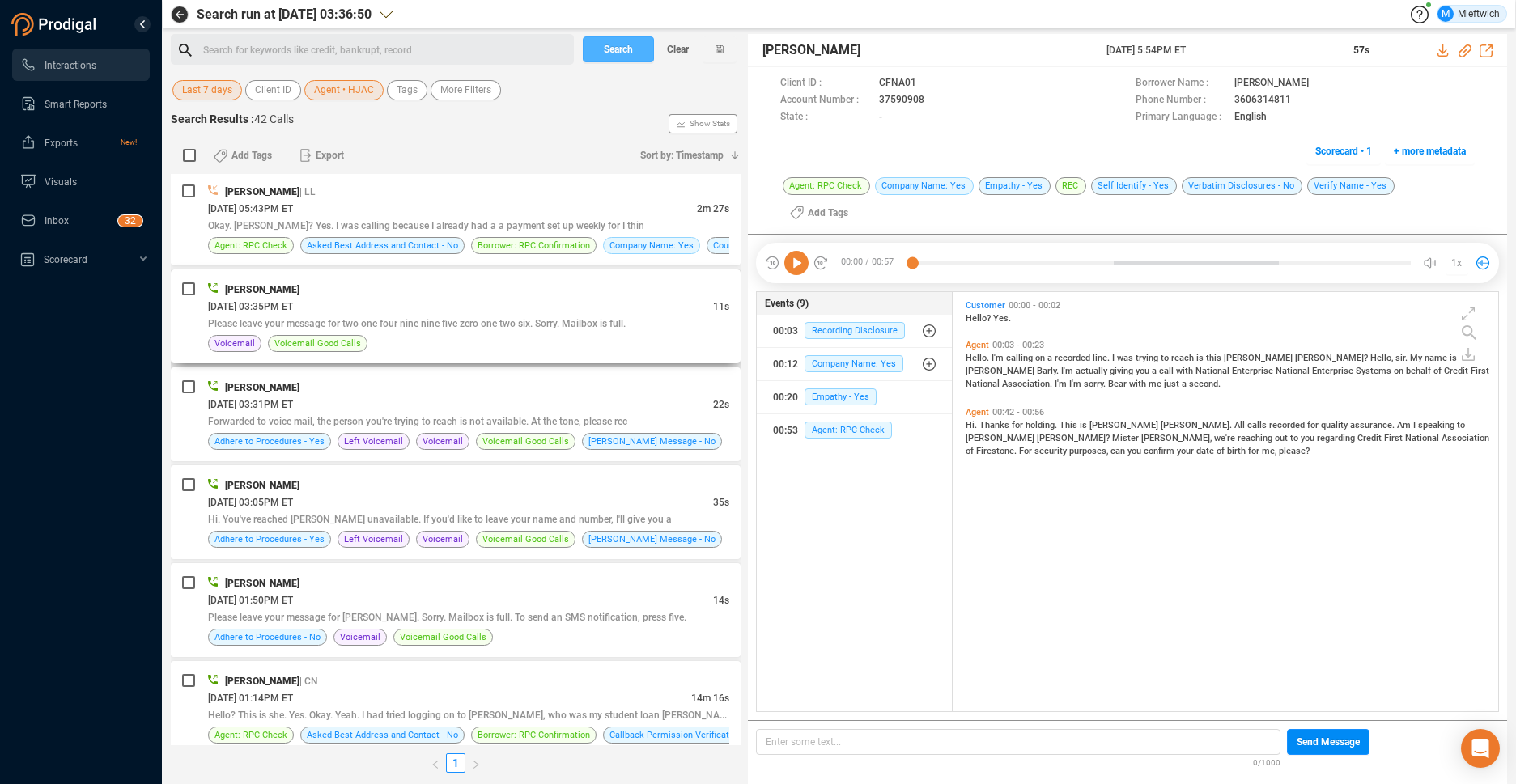
scroll to position [255, 0]
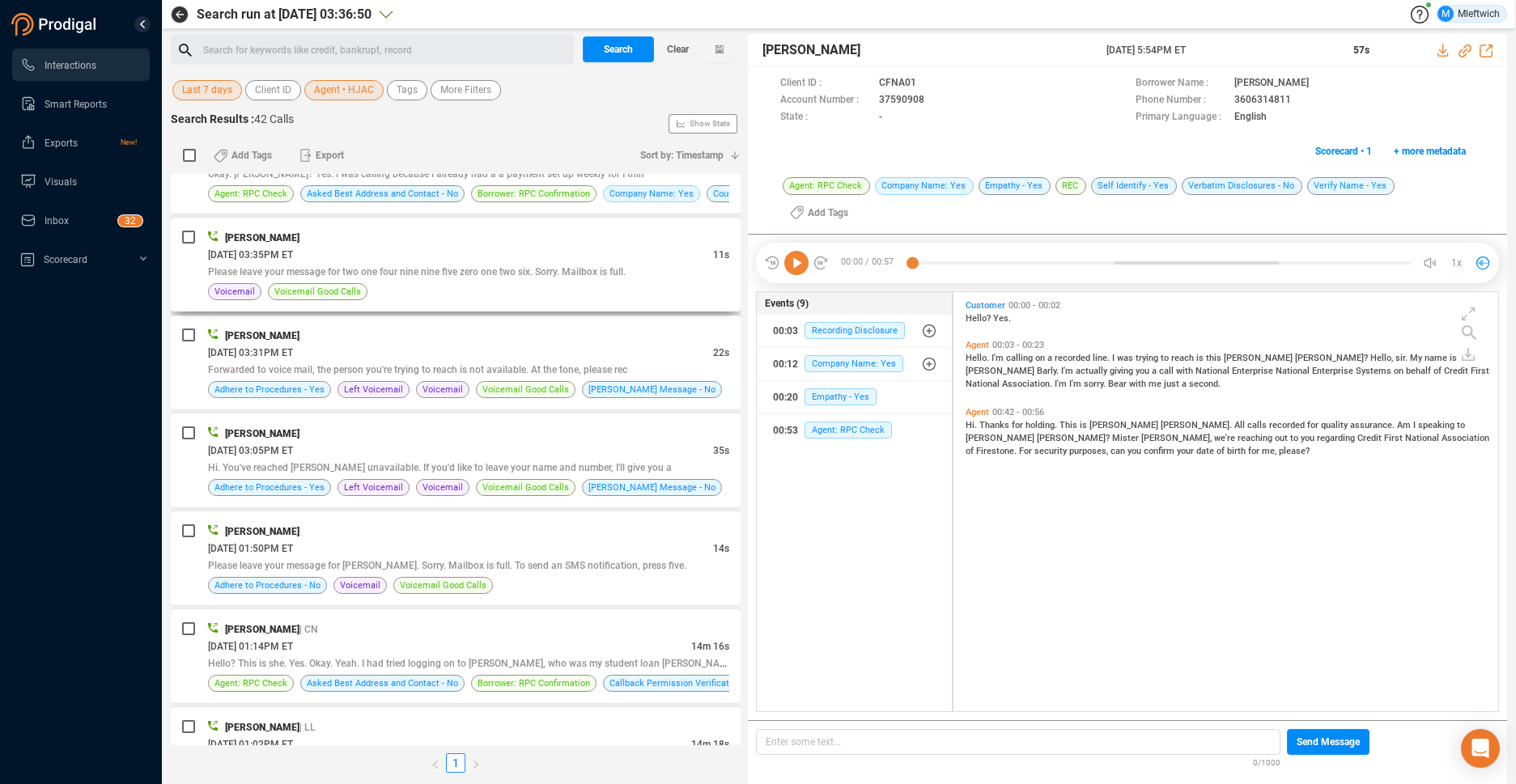
click at [563, 253] on div "[DATE] 03:35PM ET" at bounding box center [460, 253] width 505 height 17
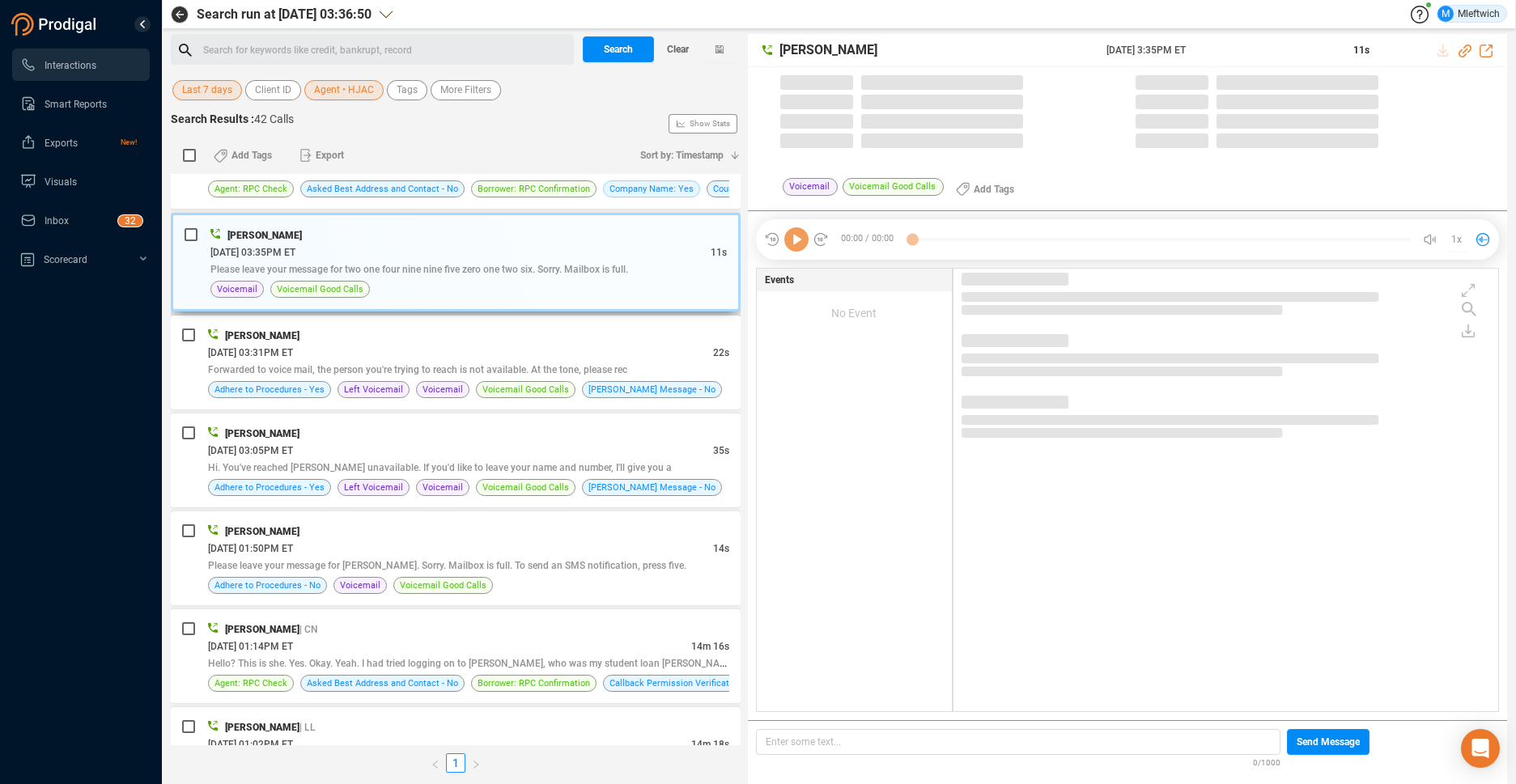
scroll to position [250, 0]
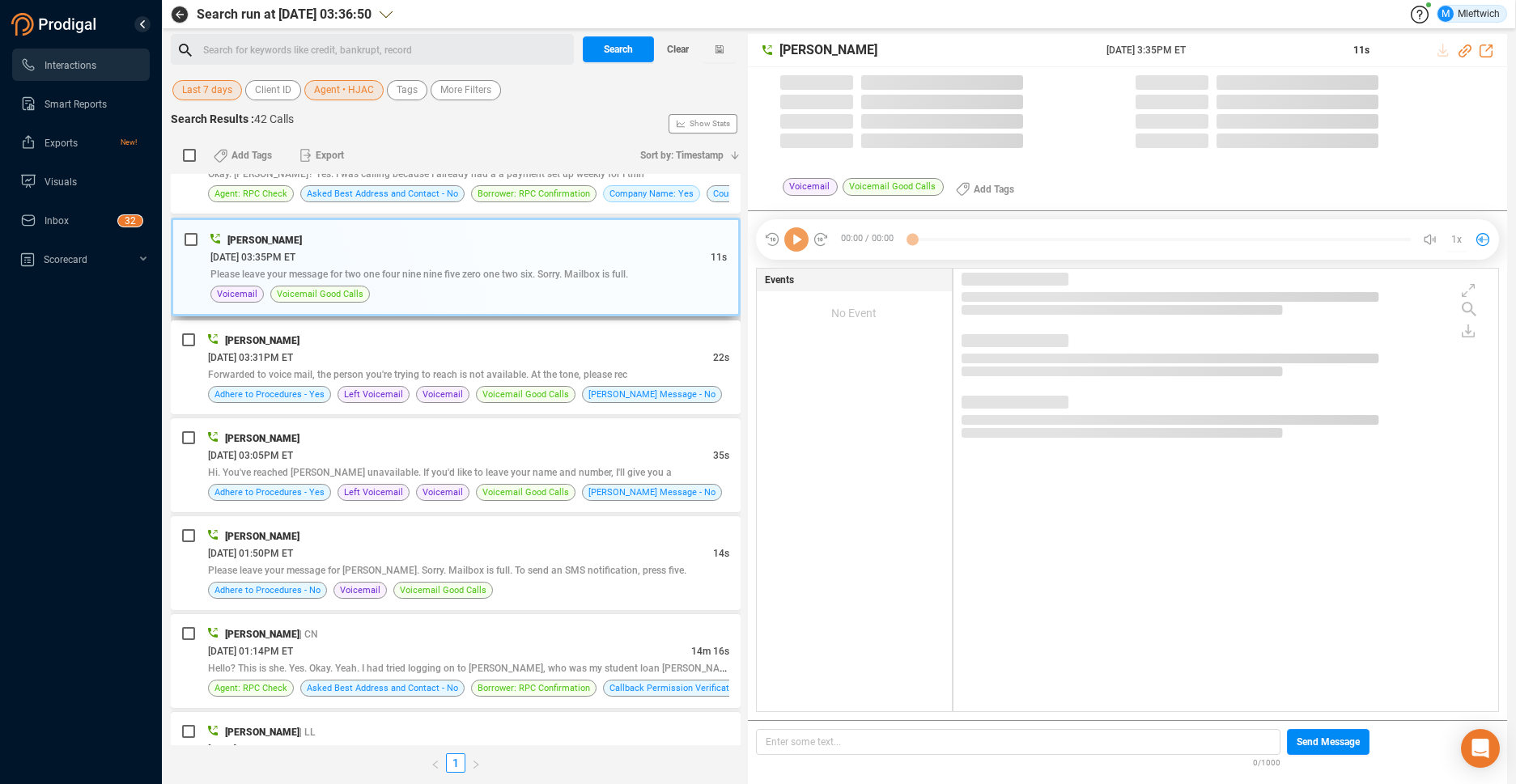
click at [569, 259] on div "[DATE] 03:35PM ET" at bounding box center [460, 256] width 500 height 17
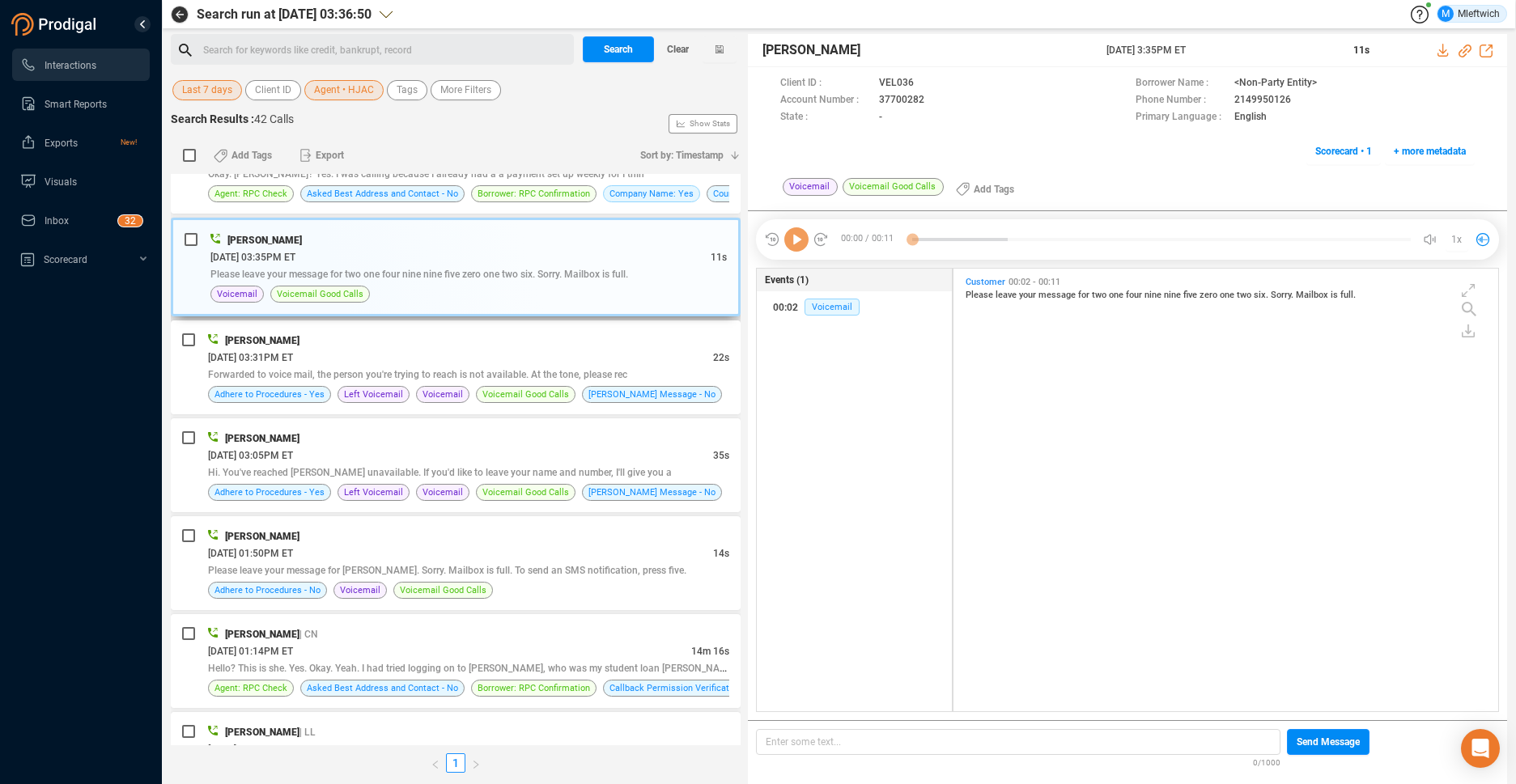
scroll to position [438, 536]
click at [565, 371] on span "Forwarded to voice mail, the person you're trying to reach is not available. At…" at bounding box center [417, 374] width 419 height 11
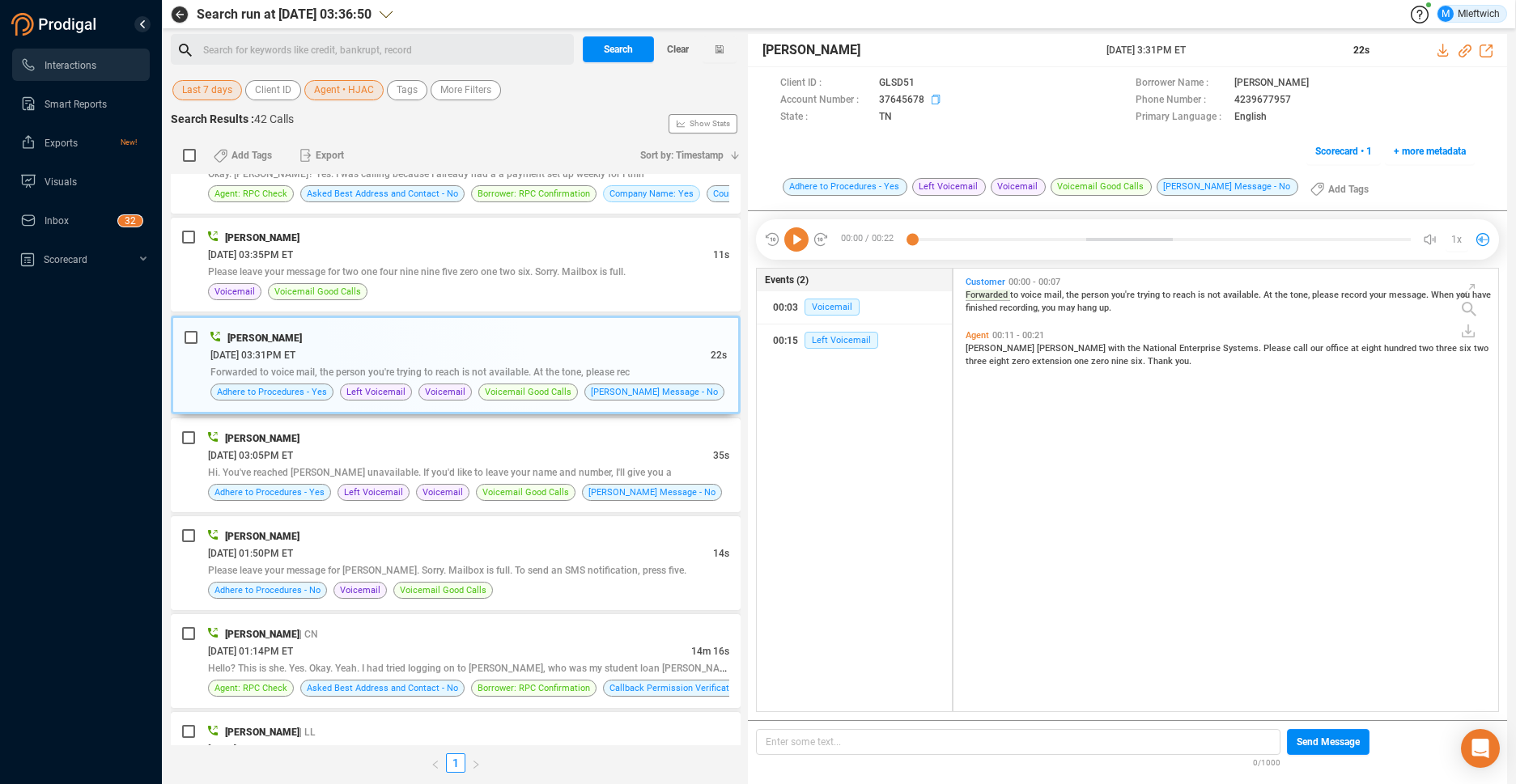
click at [932, 98] on icon at bounding box center [938, 101] width 13 height 13
click at [364, 91] on span "Agent • HJAC" at bounding box center [344, 90] width 60 height 20
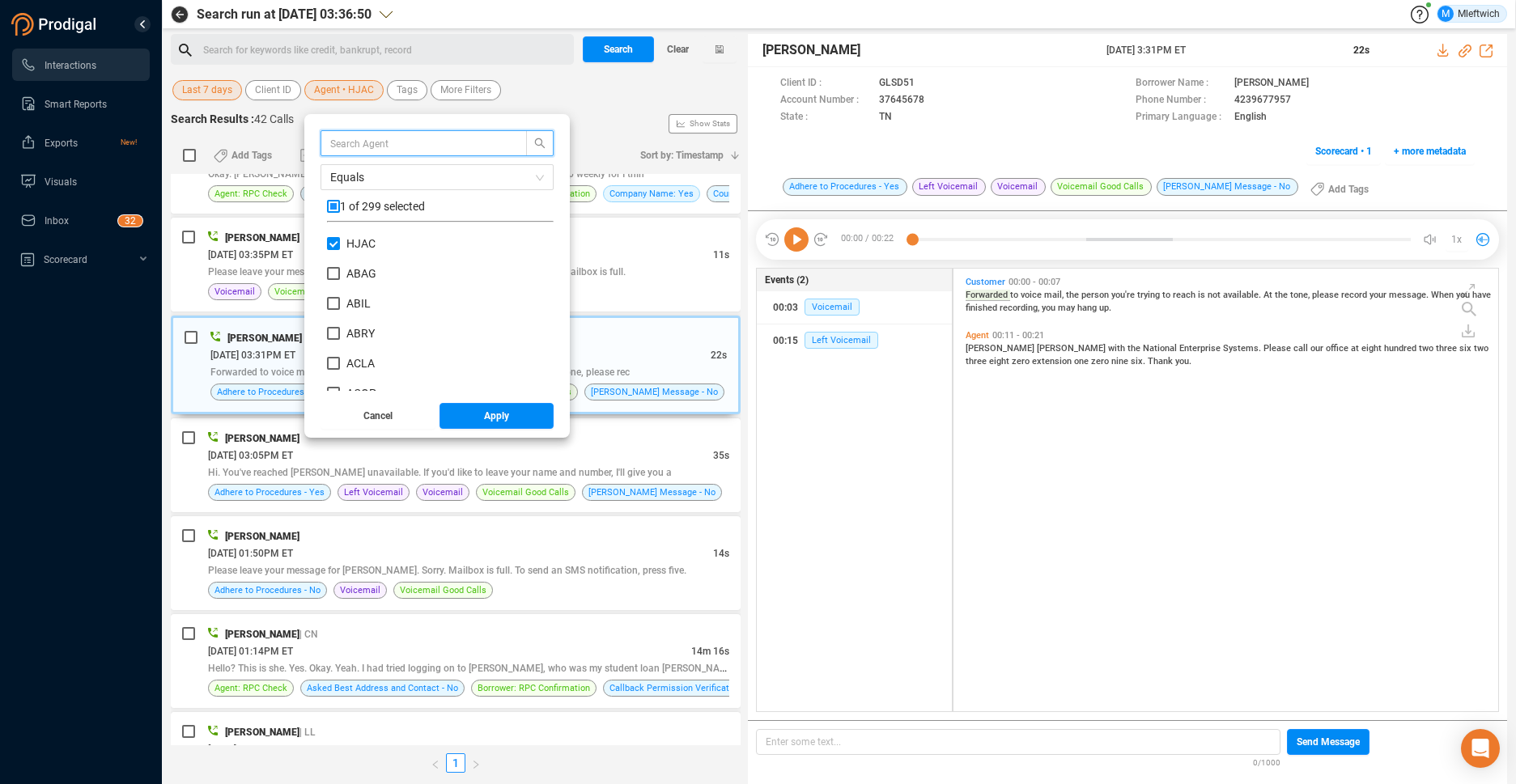
scroll to position [151, 218]
click at [330, 209] on input "checkbox" at bounding box center [333, 206] width 13 height 13
checkbox input "true"
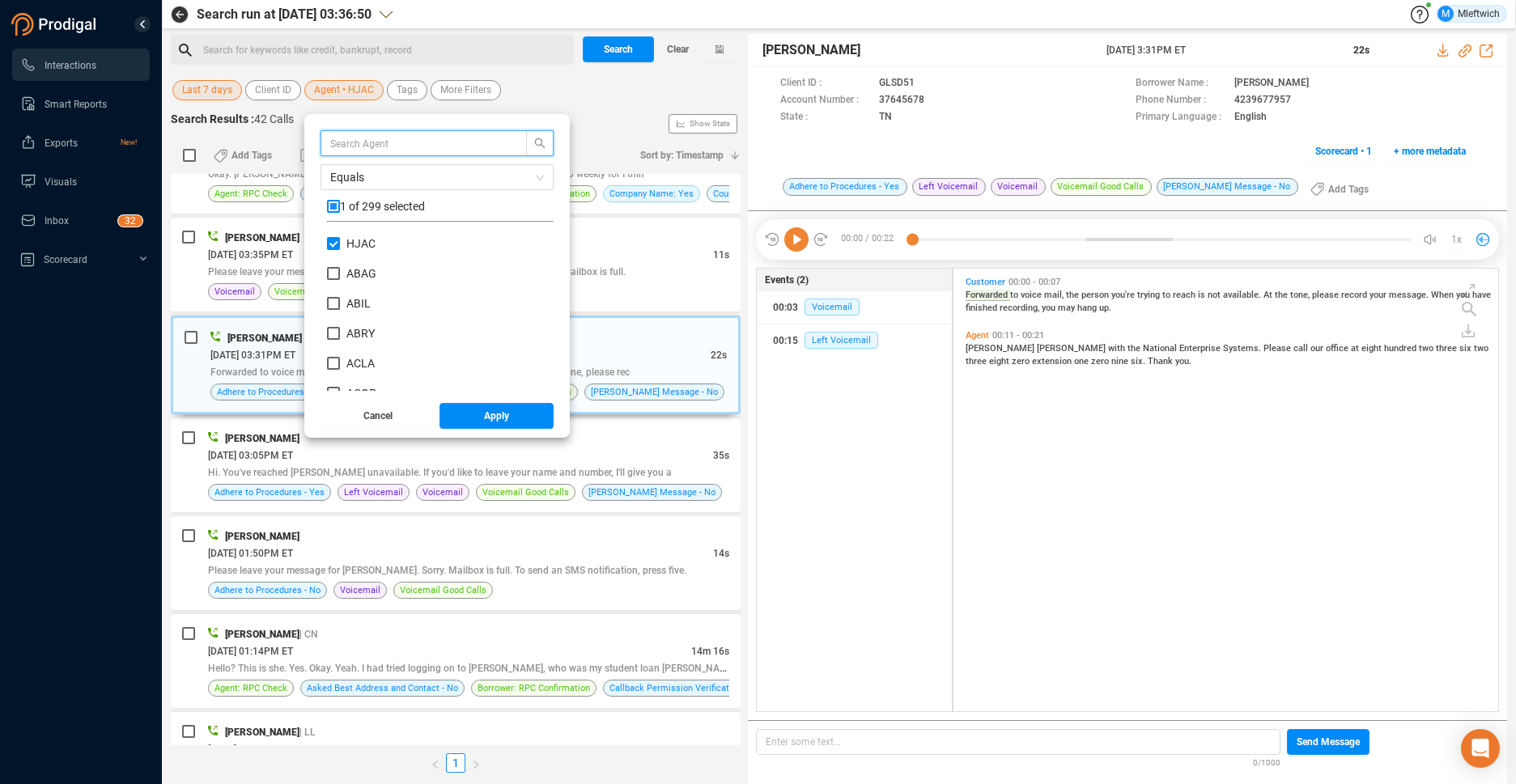
checkbox input "true"
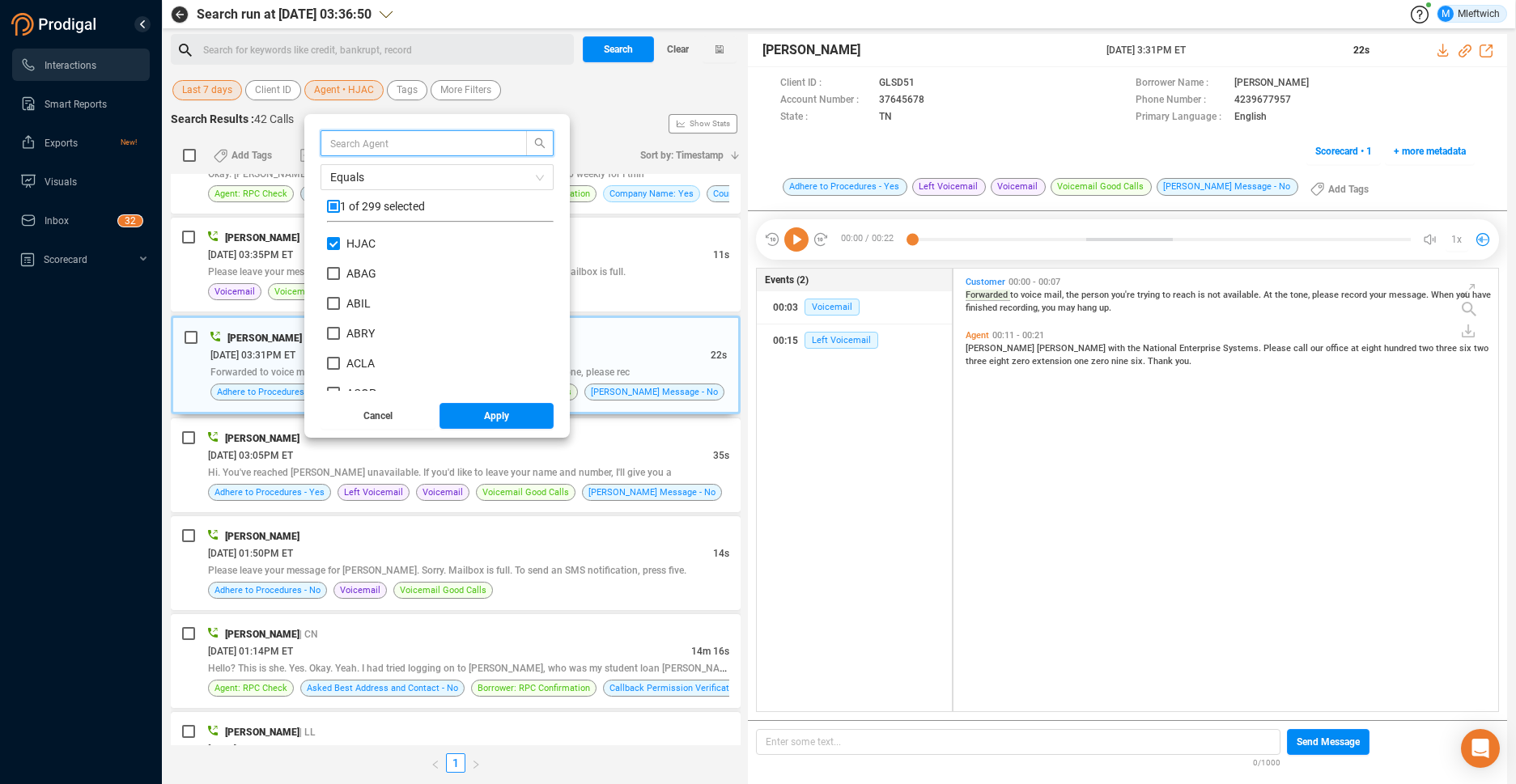
checkbox input "true"
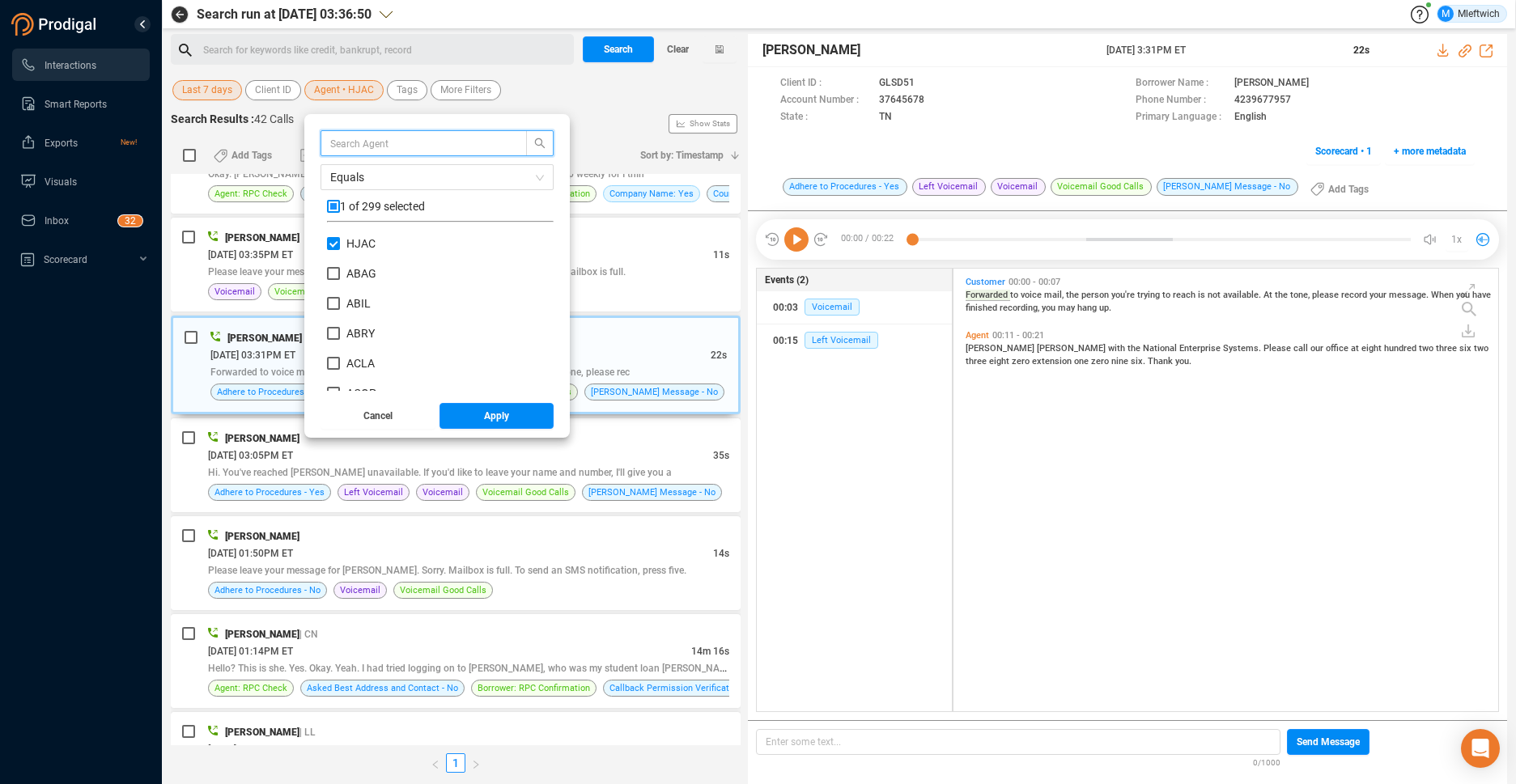
checkbox input "true"
click at [327, 206] on input "checkbox" at bounding box center [333, 206] width 13 height 13
checkbox input "false"
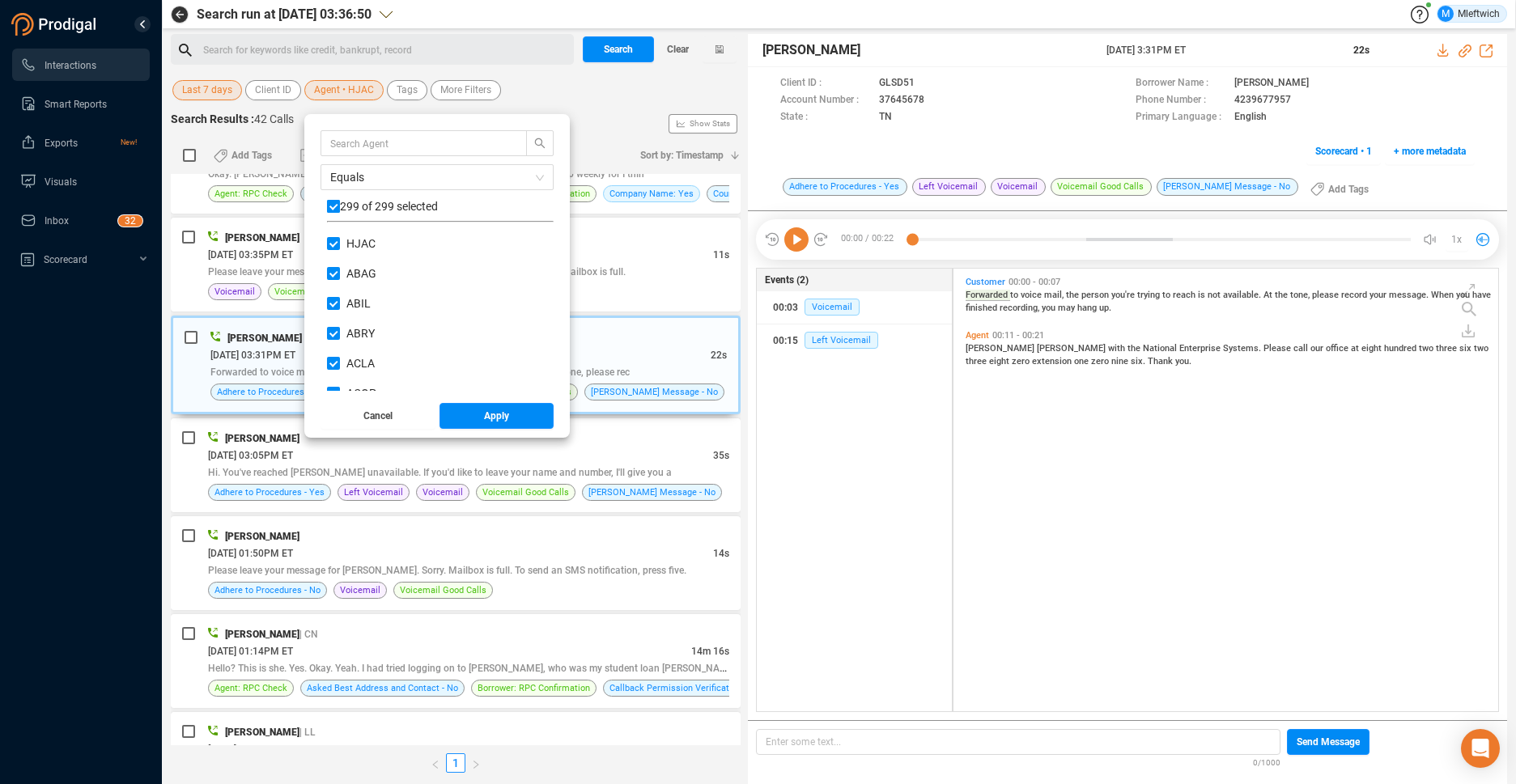
checkbox input "false"
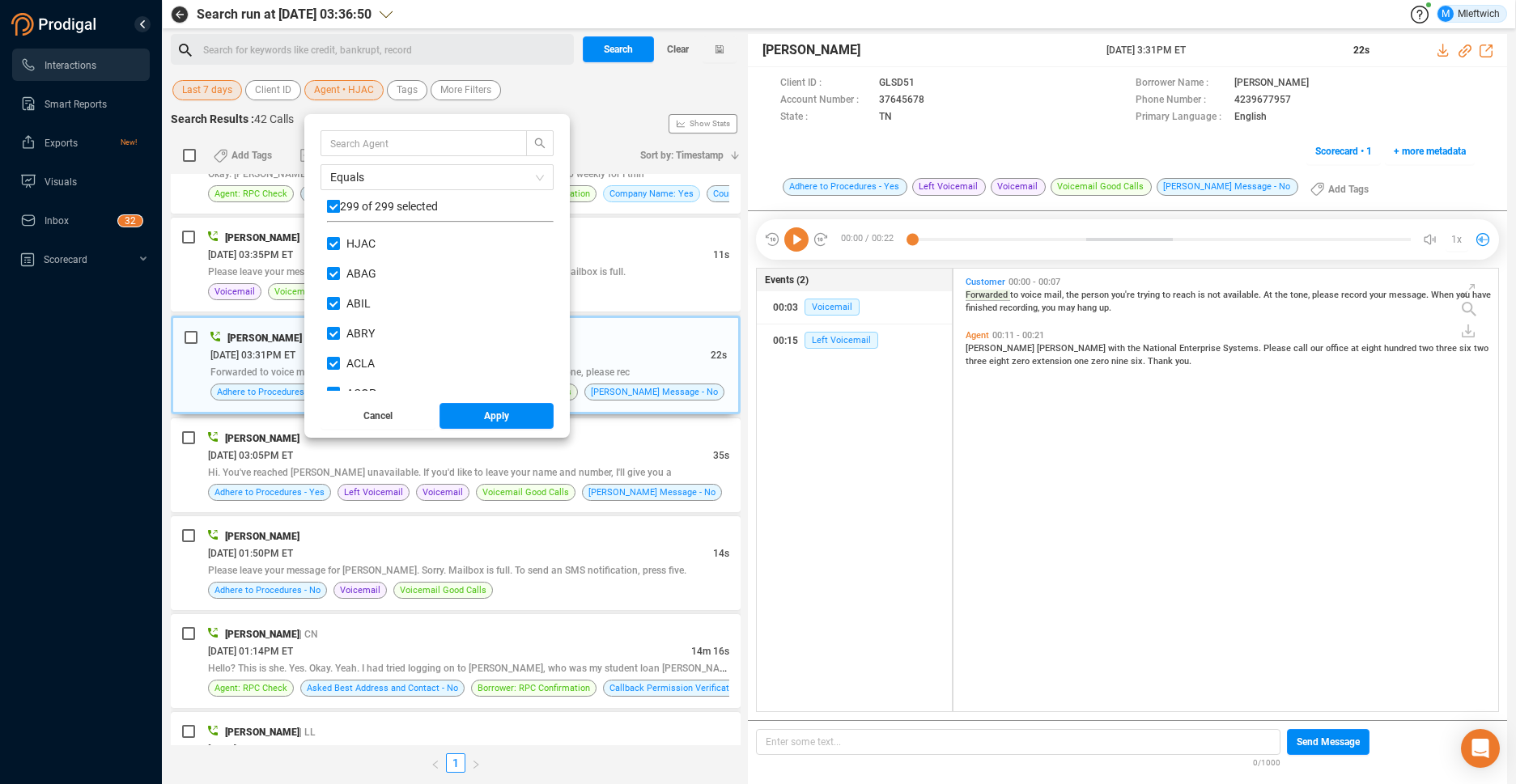
checkbox input "false"
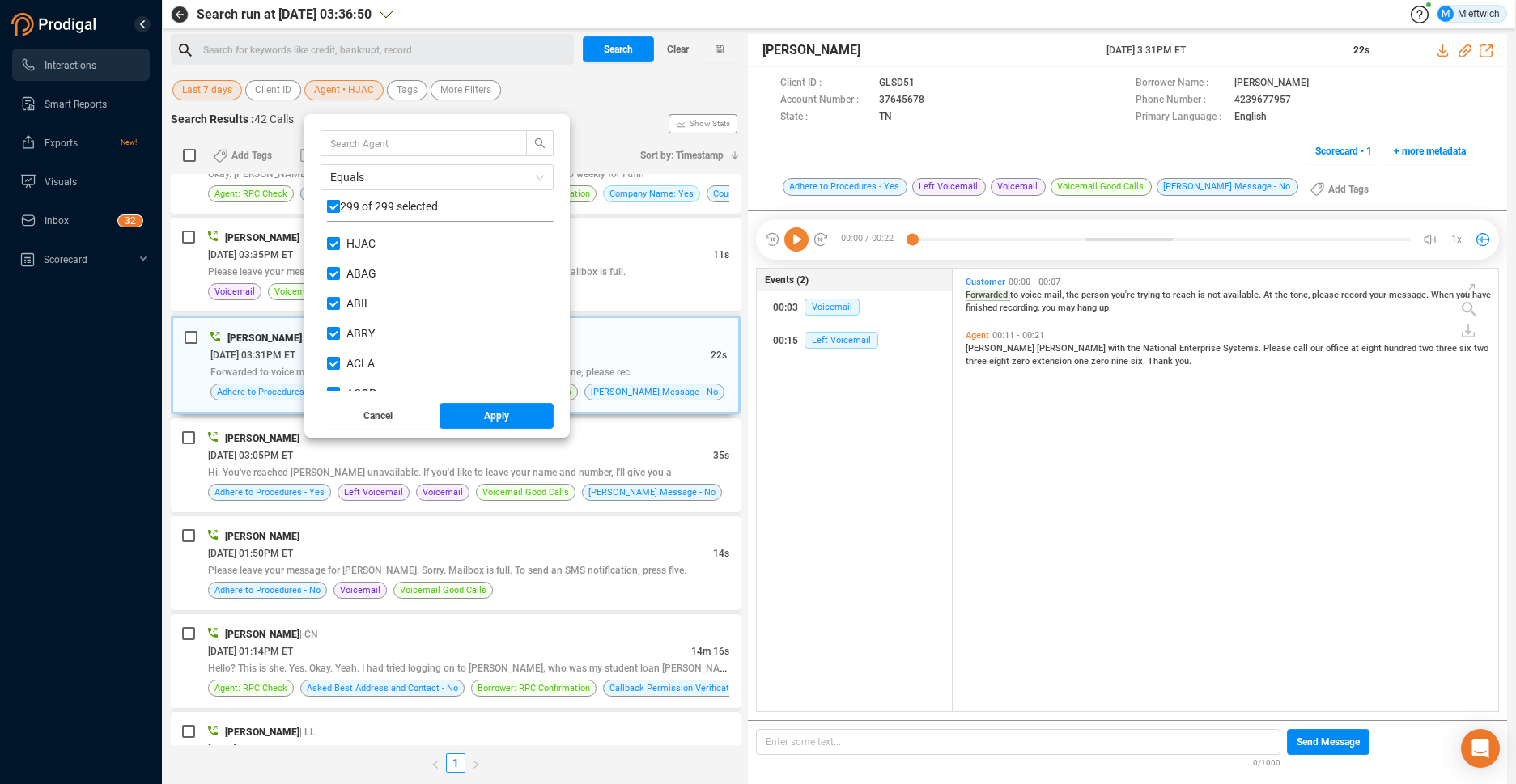
checkbox input "false"
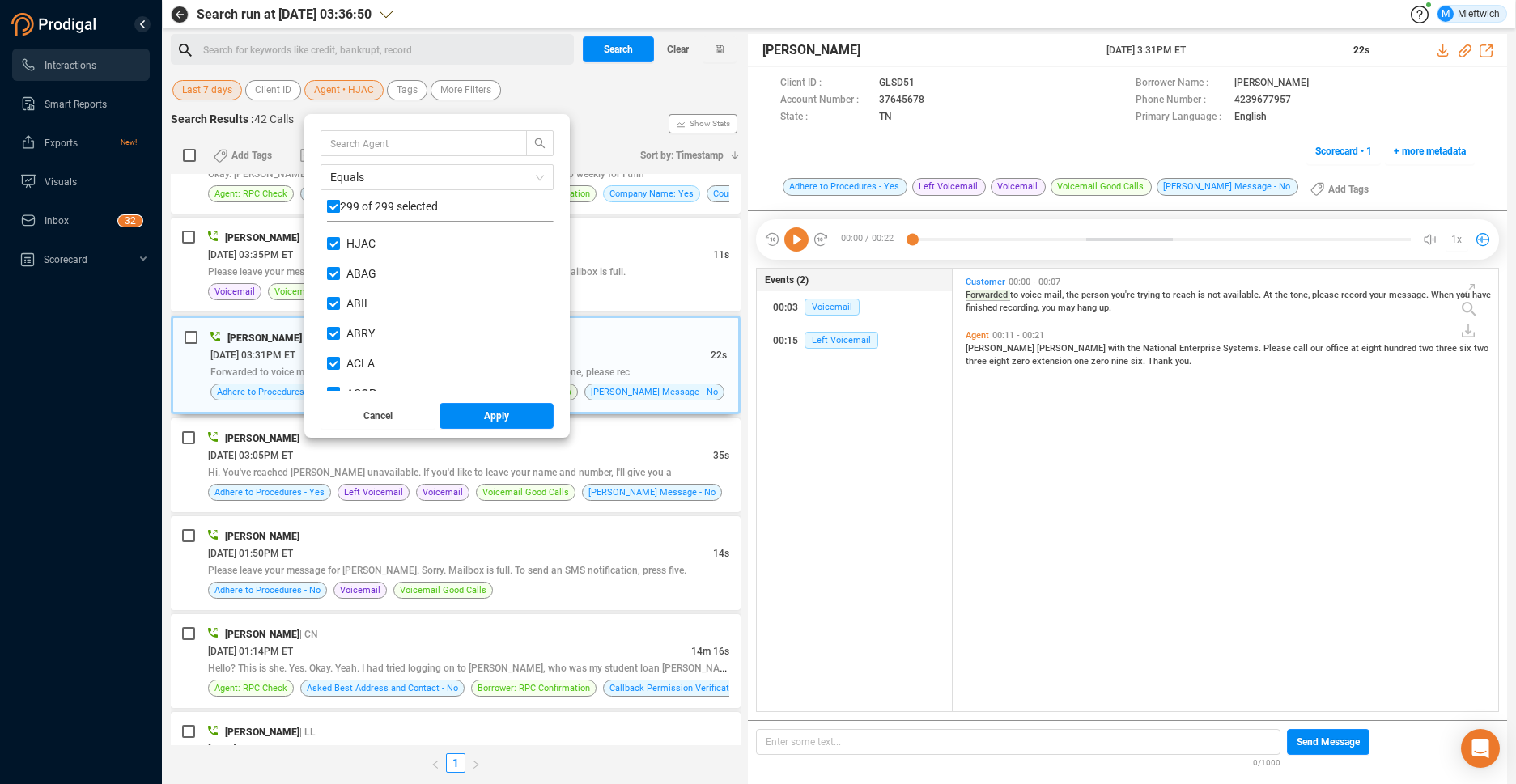
checkbox input "false"
click at [453, 144] on input "text" at bounding box center [416, 143] width 172 height 18
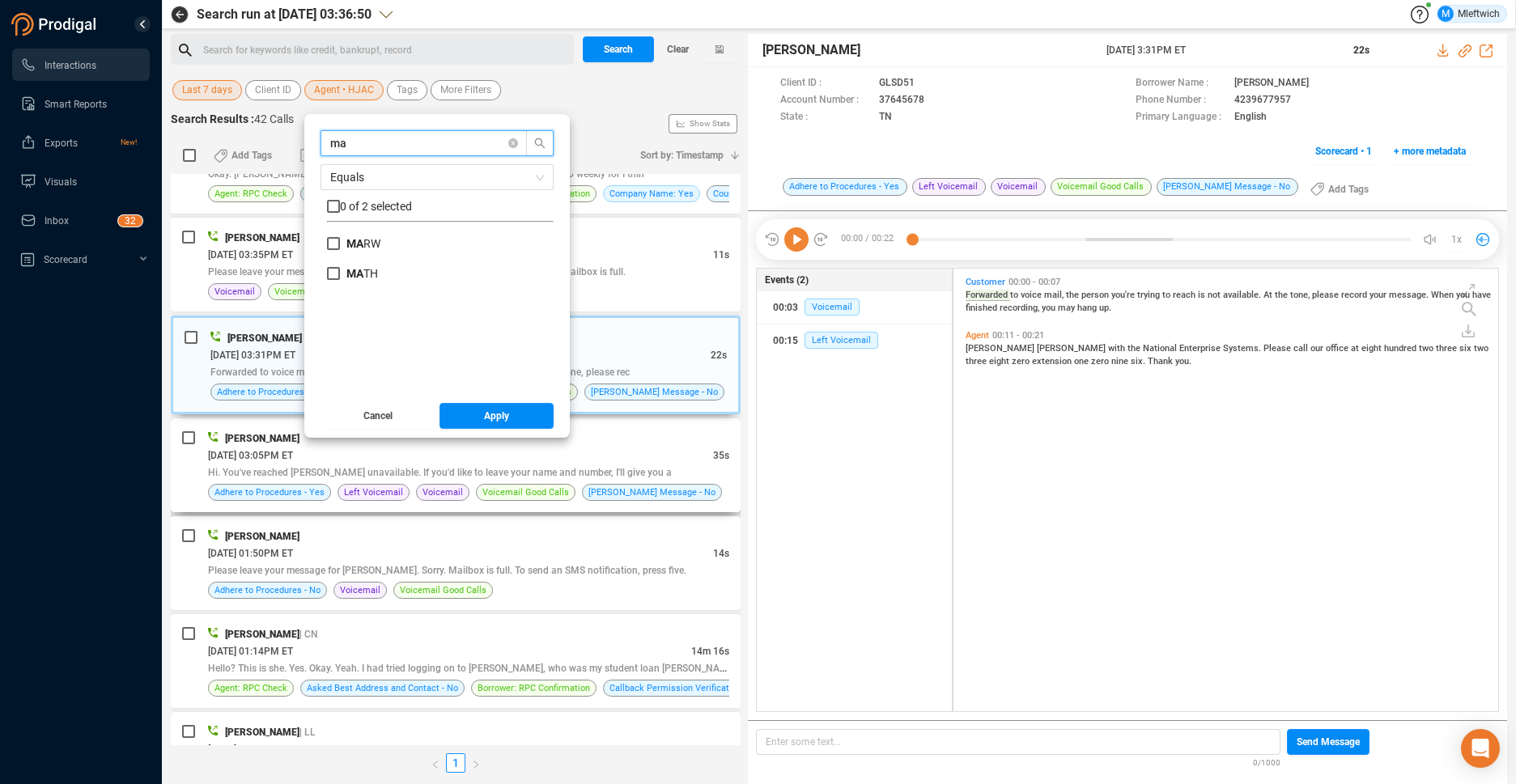
scroll to position [0, 0]
type input "m"
type input "mcad"
click at [331, 243] on input "MCAD" at bounding box center [333, 243] width 13 height 13
checkbox input "true"
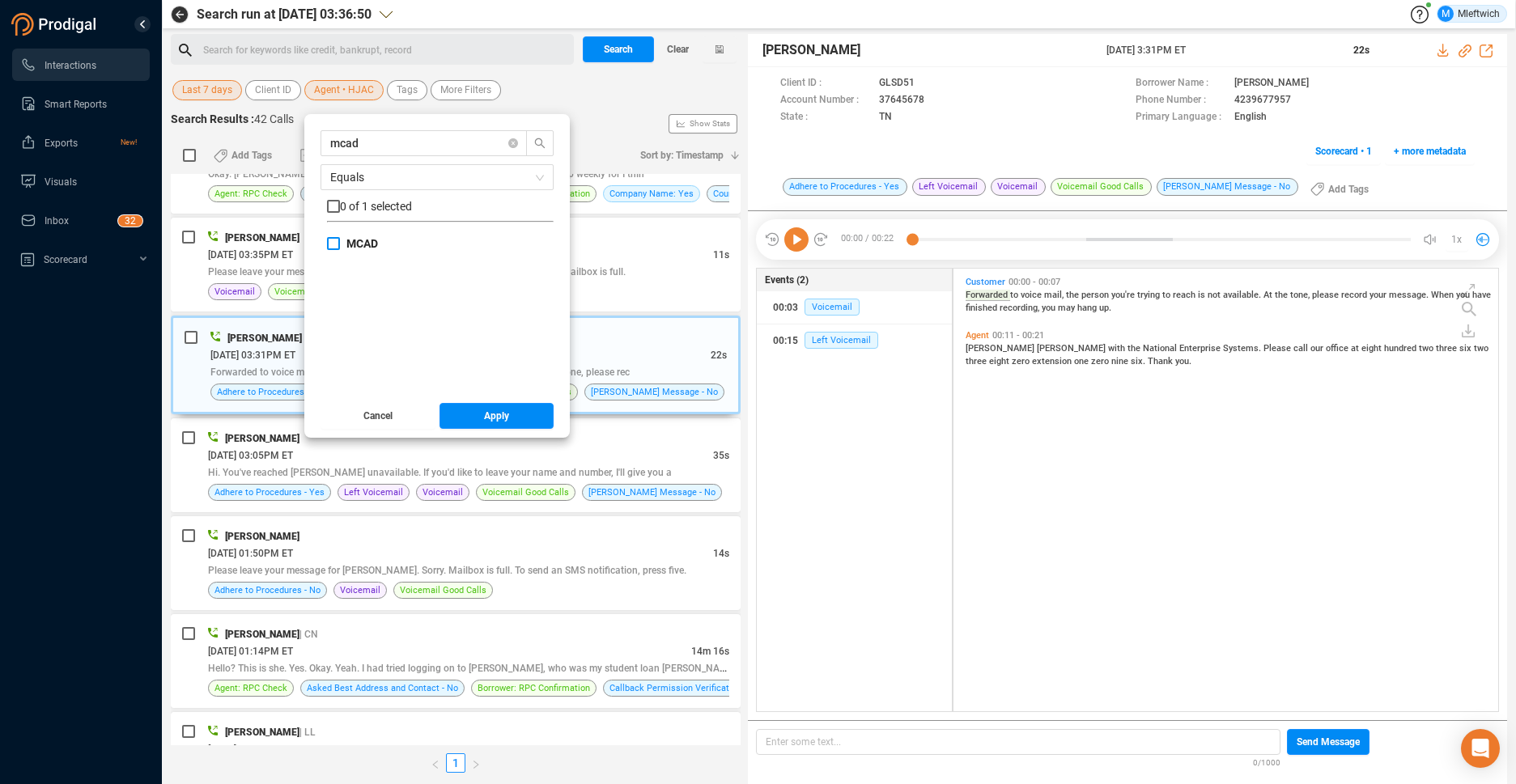
checkbox input "true"
click at [507, 407] on button "Apply" at bounding box center [497, 415] width 115 height 26
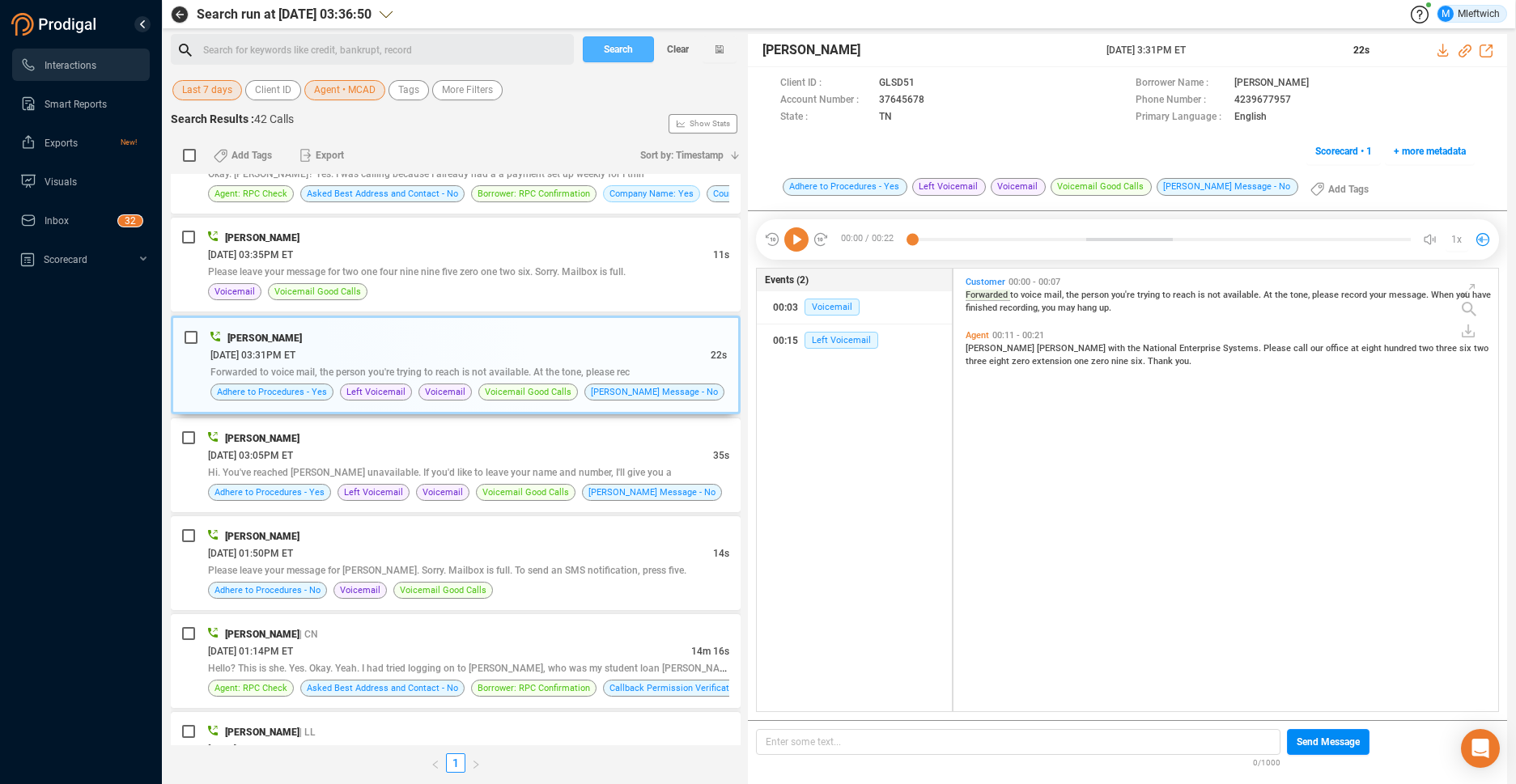
click at [622, 48] on span "Search" at bounding box center [618, 48] width 29 height 26
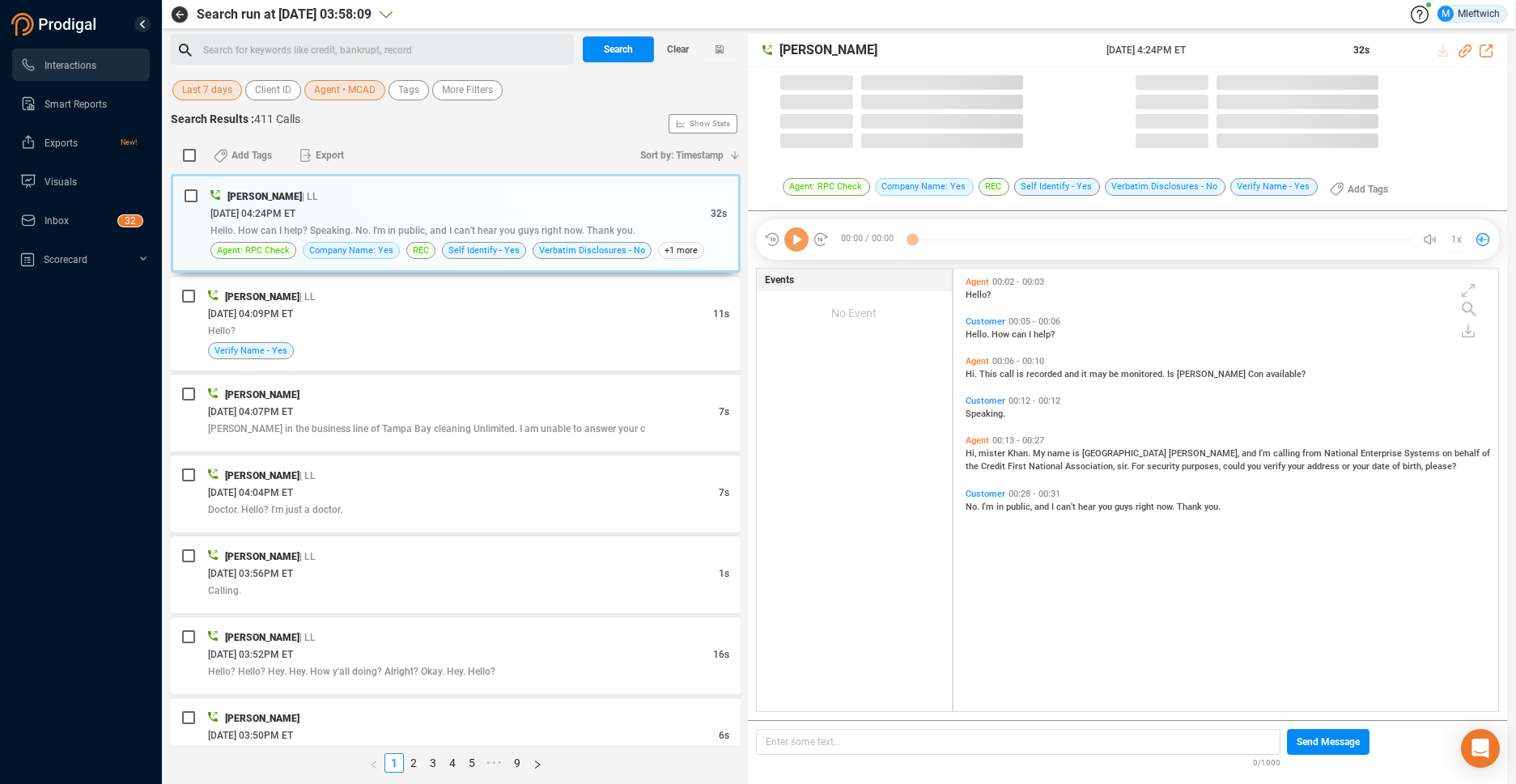
scroll to position [438, 536]
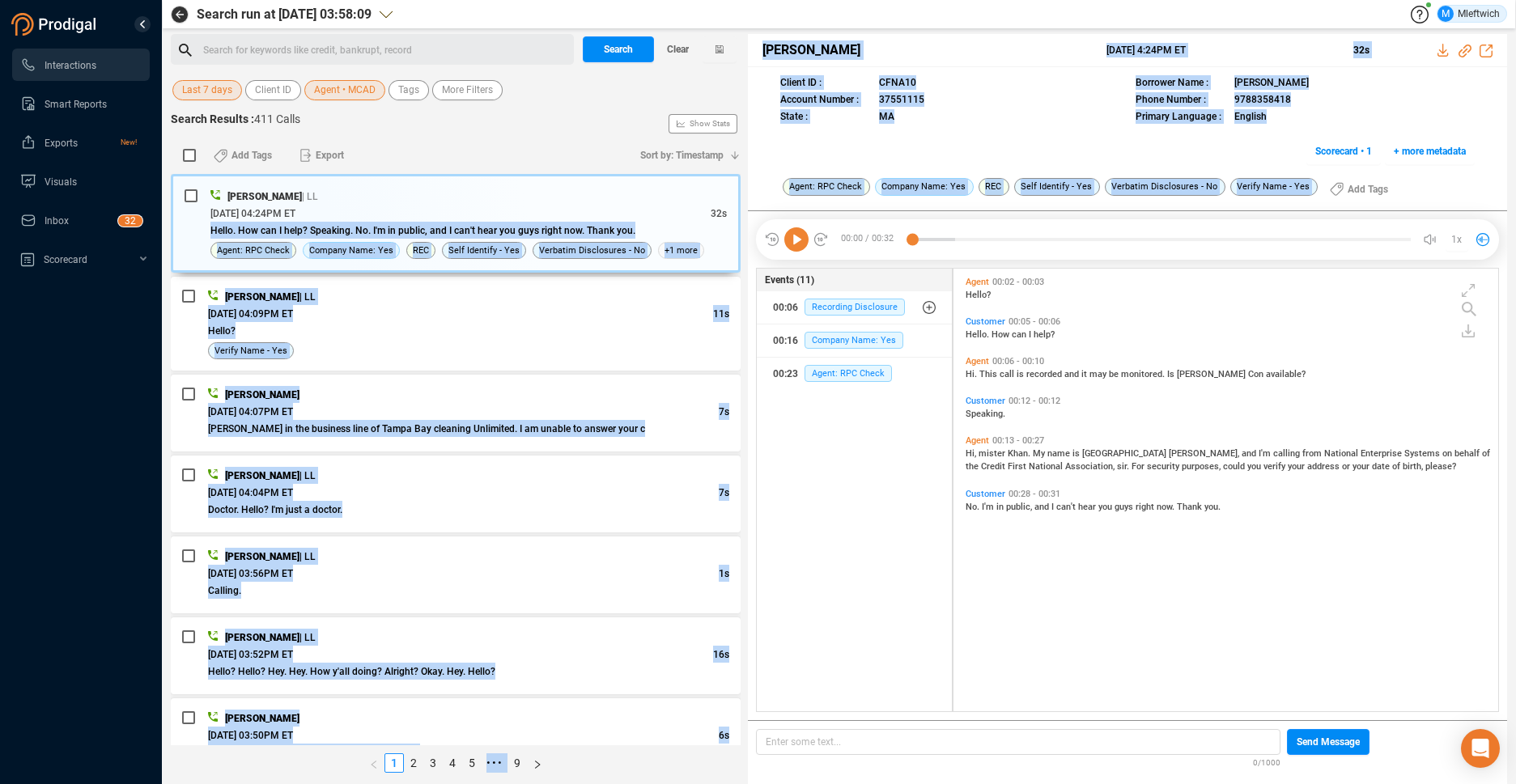
drag, startPoint x: 732, startPoint y: 219, endPoint x: 751, endPoint y: 273, distance: 57.2
click at [751, 273] on div "Search for keywords like credit, bankrupt, record ﻿ Search Clear Last 7 days Cl…" at bounding box center [839, 409] width 1336 height 750
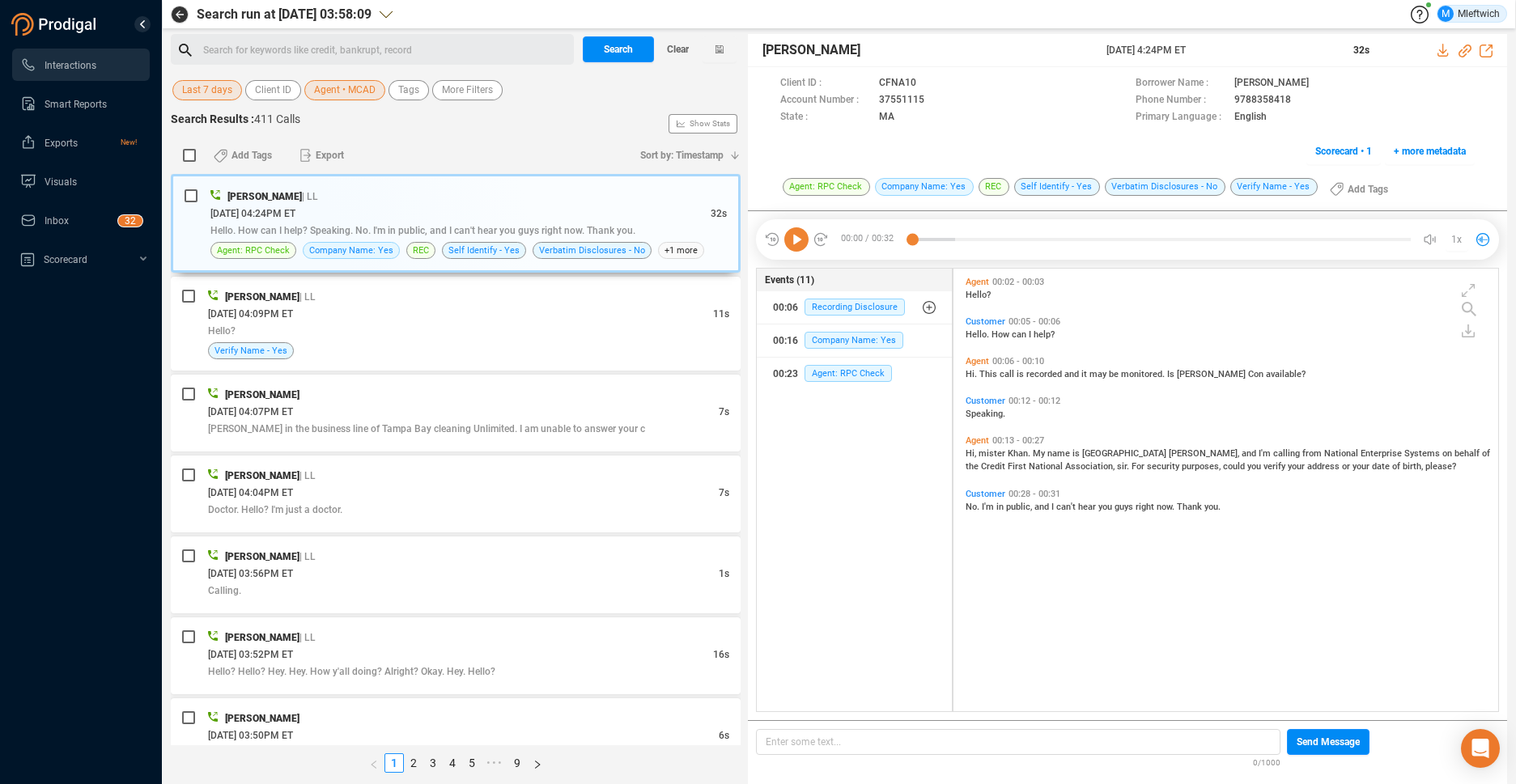
click at [619, 135] on div "Search Results : 411 Calls Show Stats" at bounding box center [455, 123] width 570 height 26
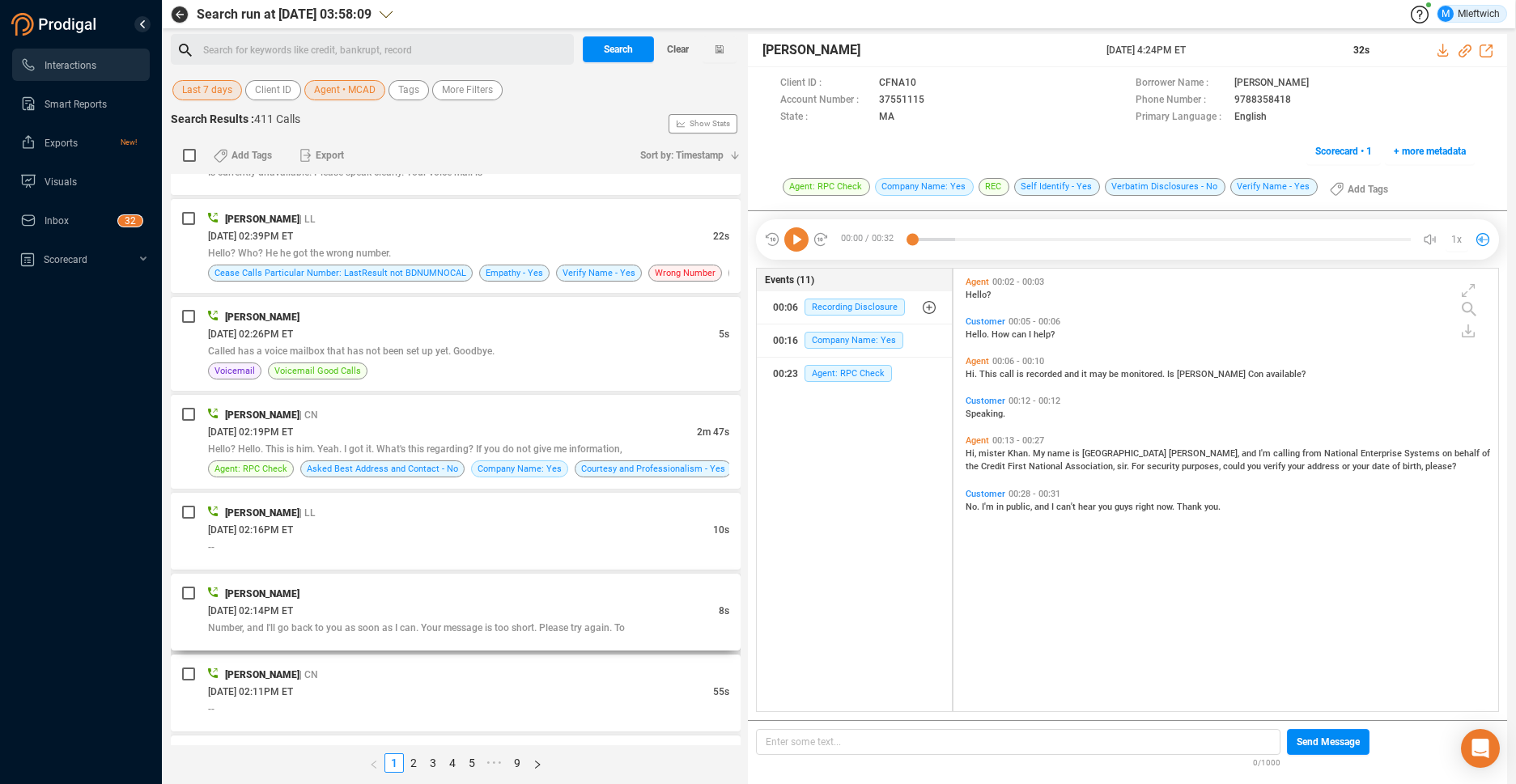
scroll to position [1713, 0]
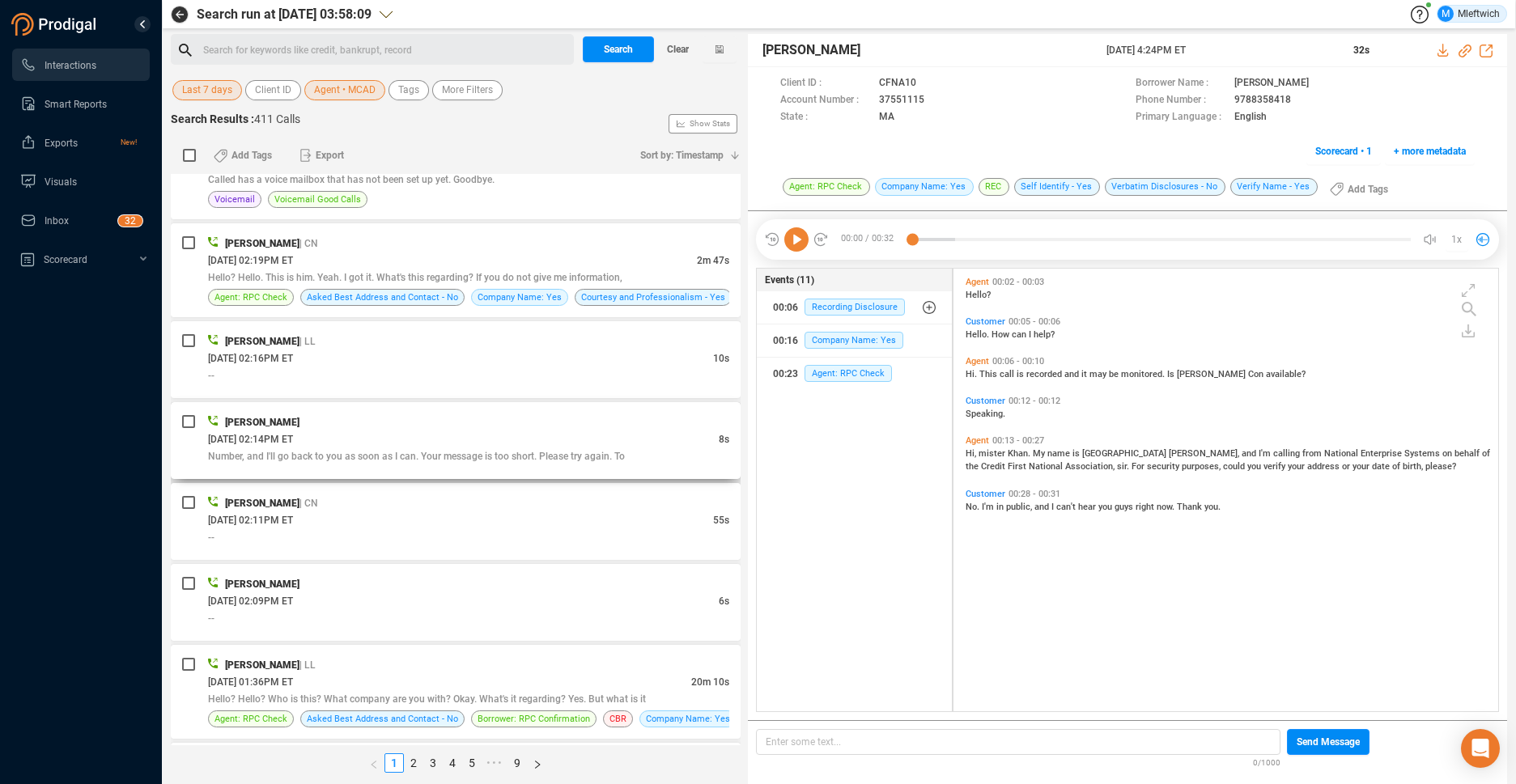
click at [638, 443] on div "[DATE] 02:14PM ET" at bounding box center [463, 438] width 511 height 17
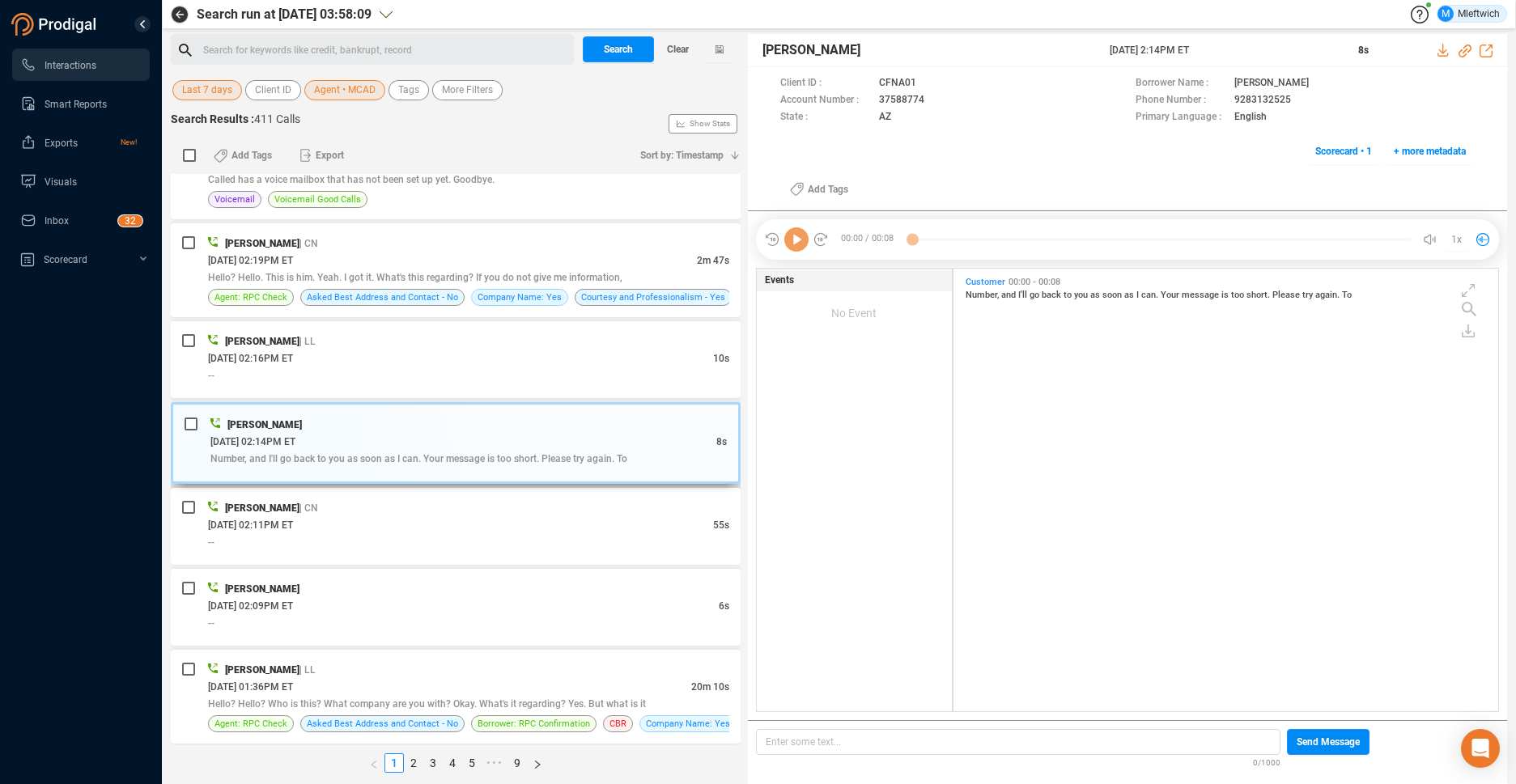
scroll to position [438, 536]
click at [655, 544] on div "--" at bounding box center [468, 541] width 521 height 17
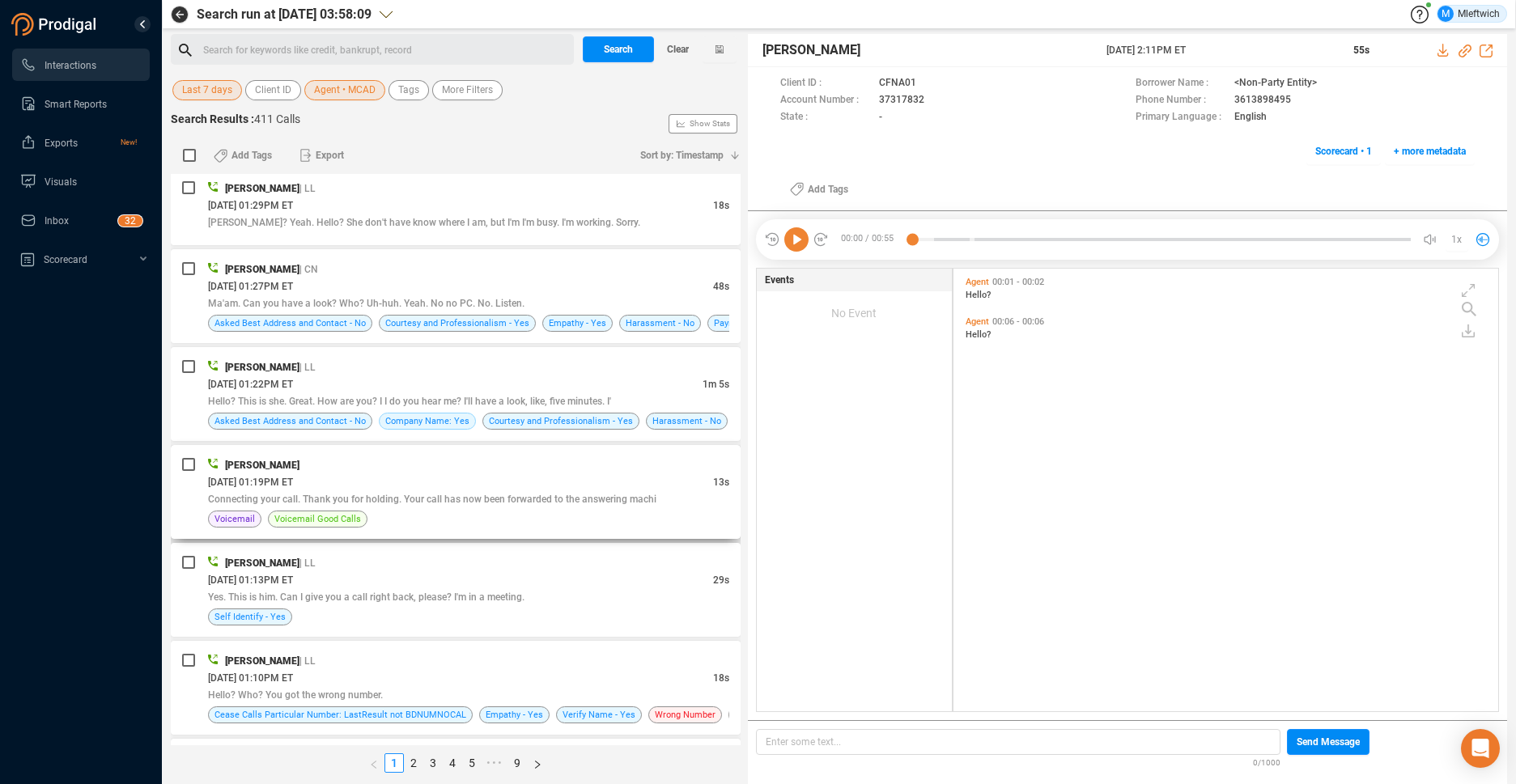
scroll to position [2649, 0]
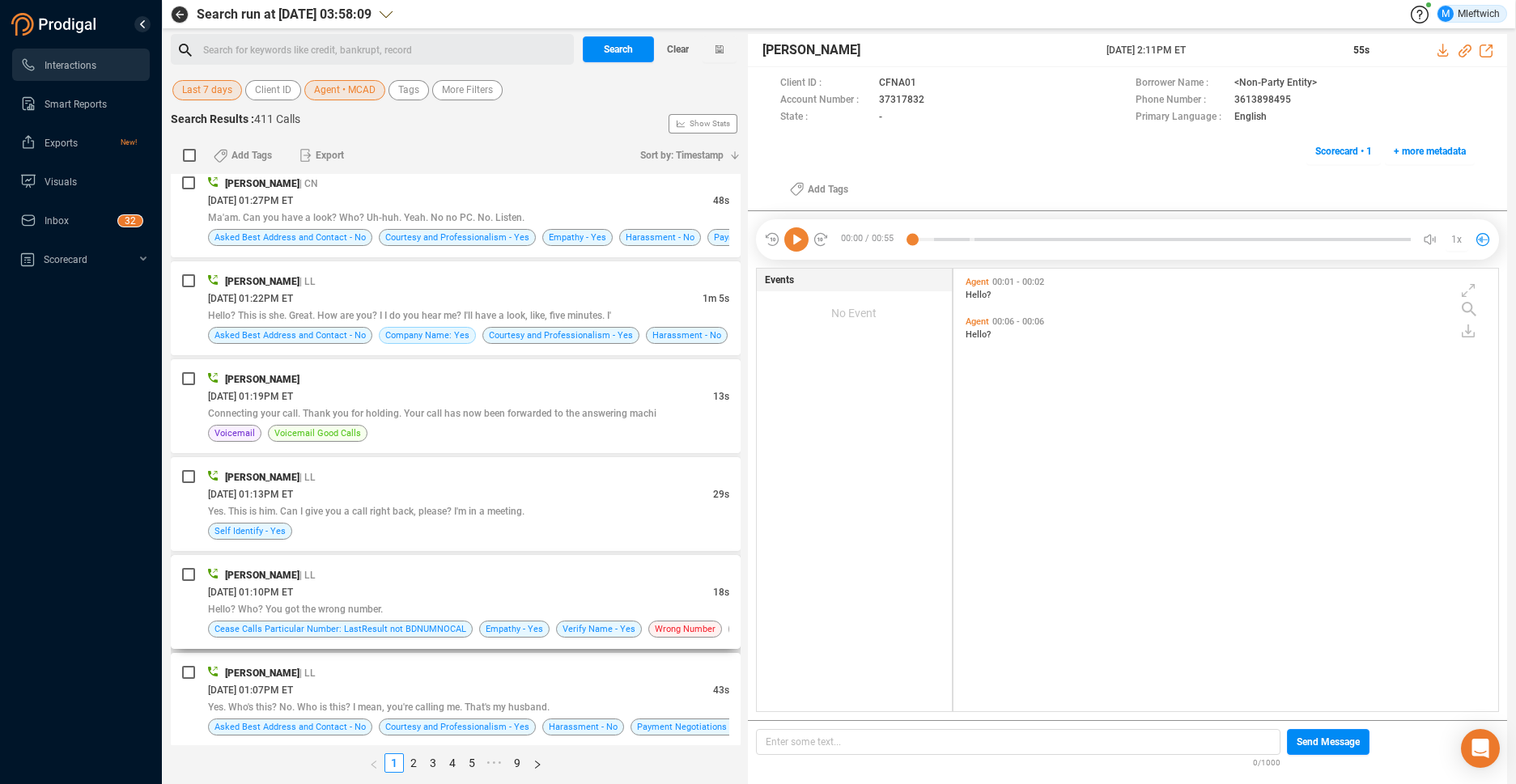
click at [400, 608] on div "Hello? Who? You got the wrong number." at bounding box center [468, 608] width 521 height 17
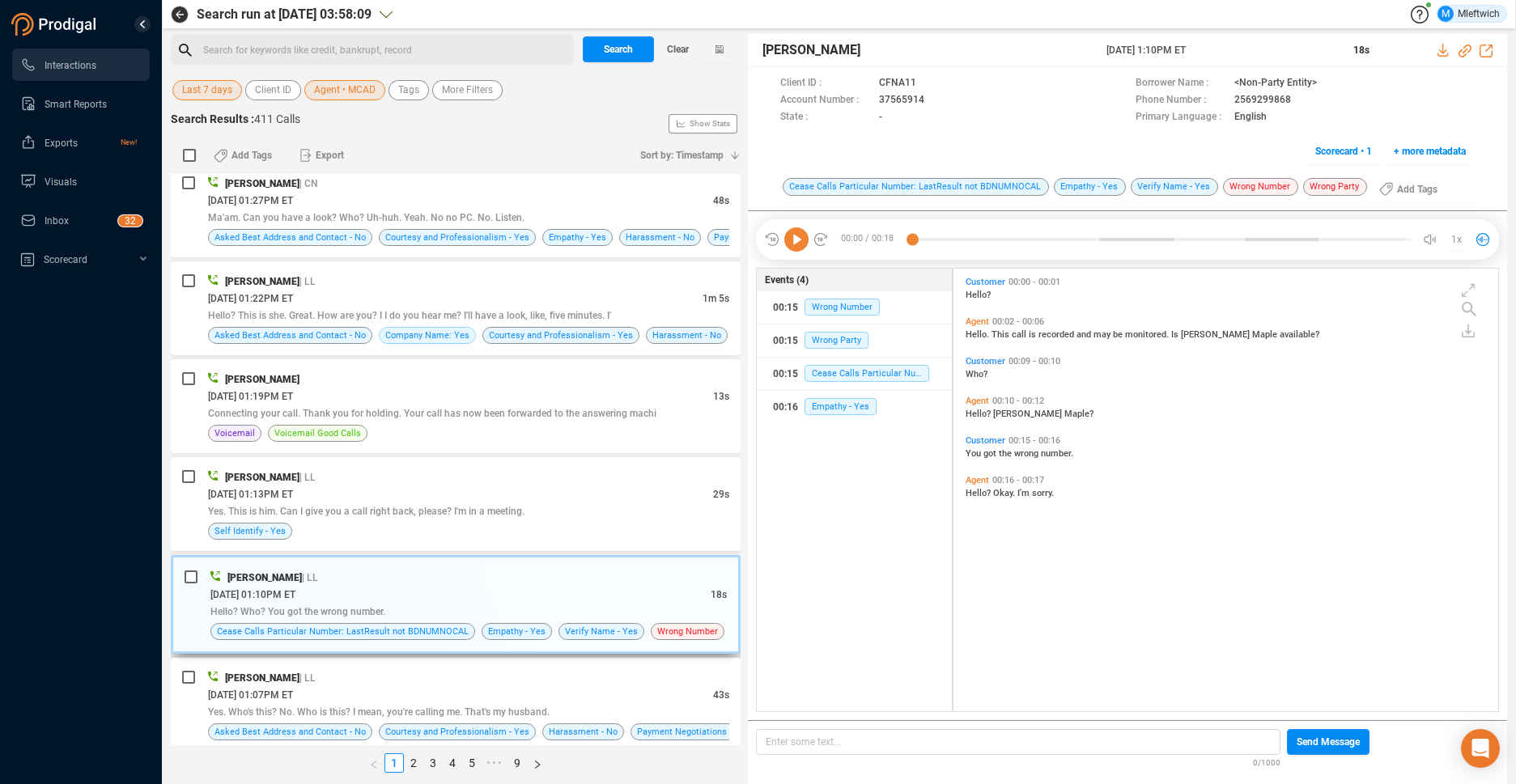
scroll to position [438, 536]
click at [933, 101] on icon at bounding box center [938, 101] width 13 height 13
click at [935, 99] on icon at bounding box center [938, 101] width 13 height 13
